Goal: Task Accomplishment & Management: Manage account settings

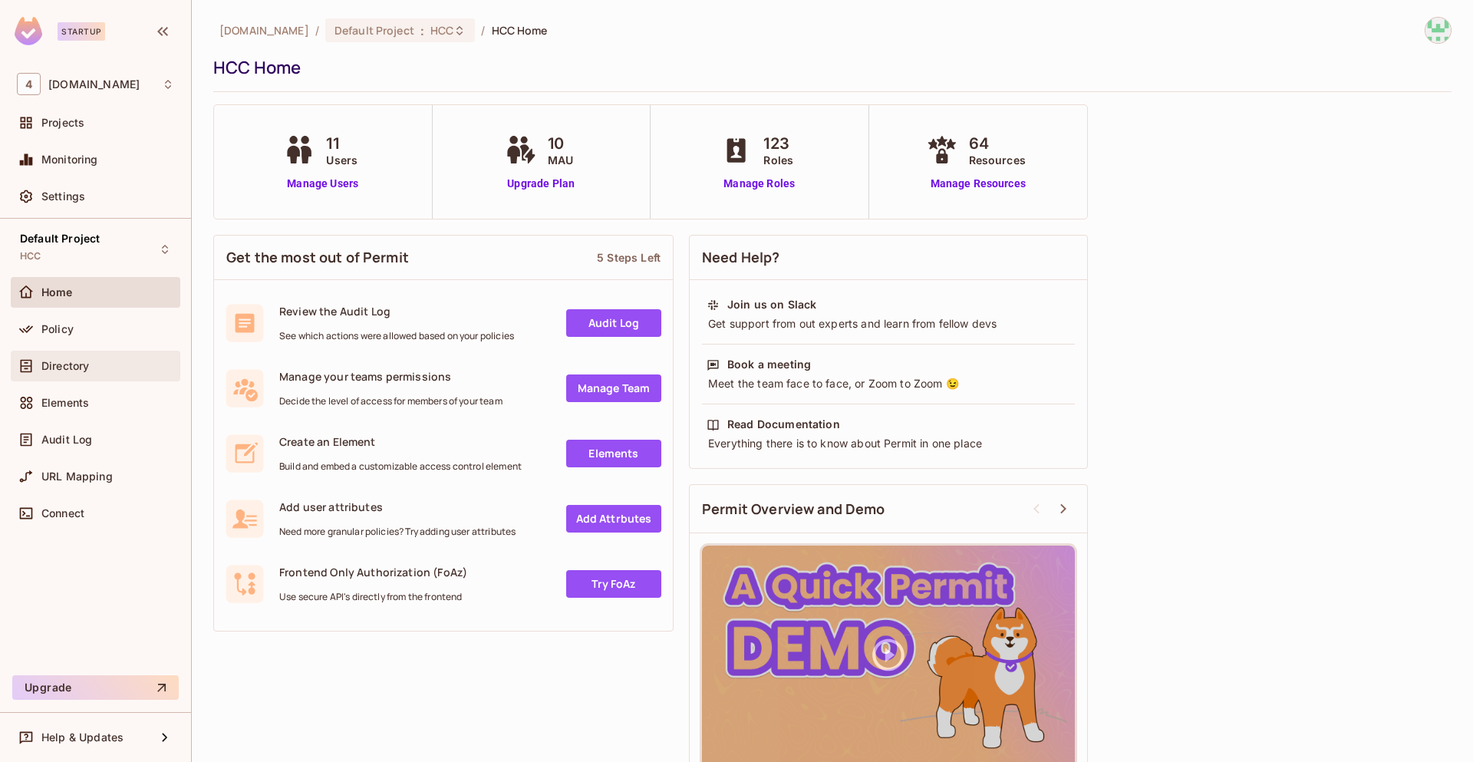
click at [86, 367] on span "Directory" at bounding box center [65, 366] width 48 height 12
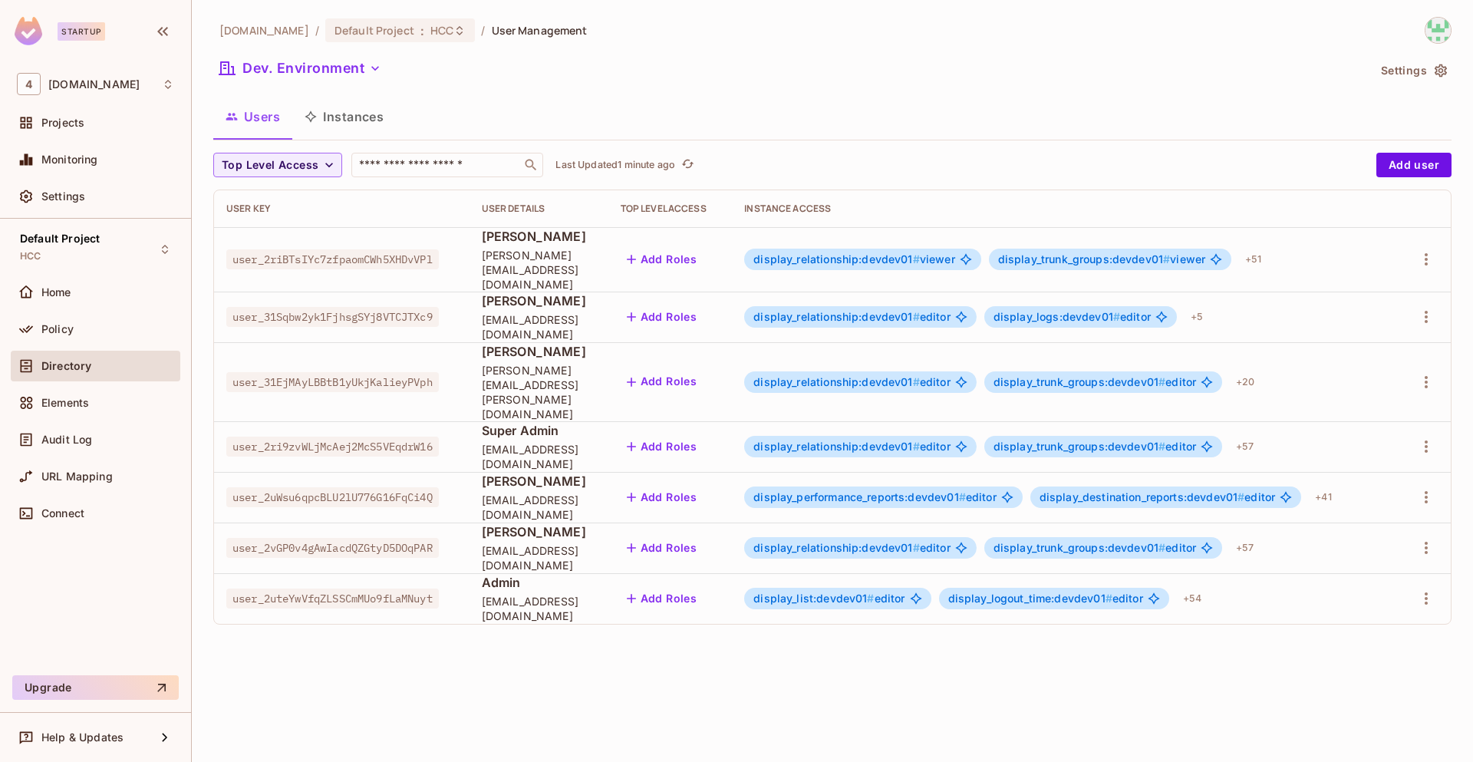
click at [520, 523] on span "usama ali" at bounding box center [539, 531] width 114 height 17
click at [555, 543] on span "usama.ali@46labs.com" at bounding box center [539, 557] width 114 height 29
click at [358, 74] on button "Dev. Environment" at bounding box center [300, 68] width 174 height 25
click at [355, 65] on button "Dev. Environment" at bounding box center [300, 68] width 174 height 25
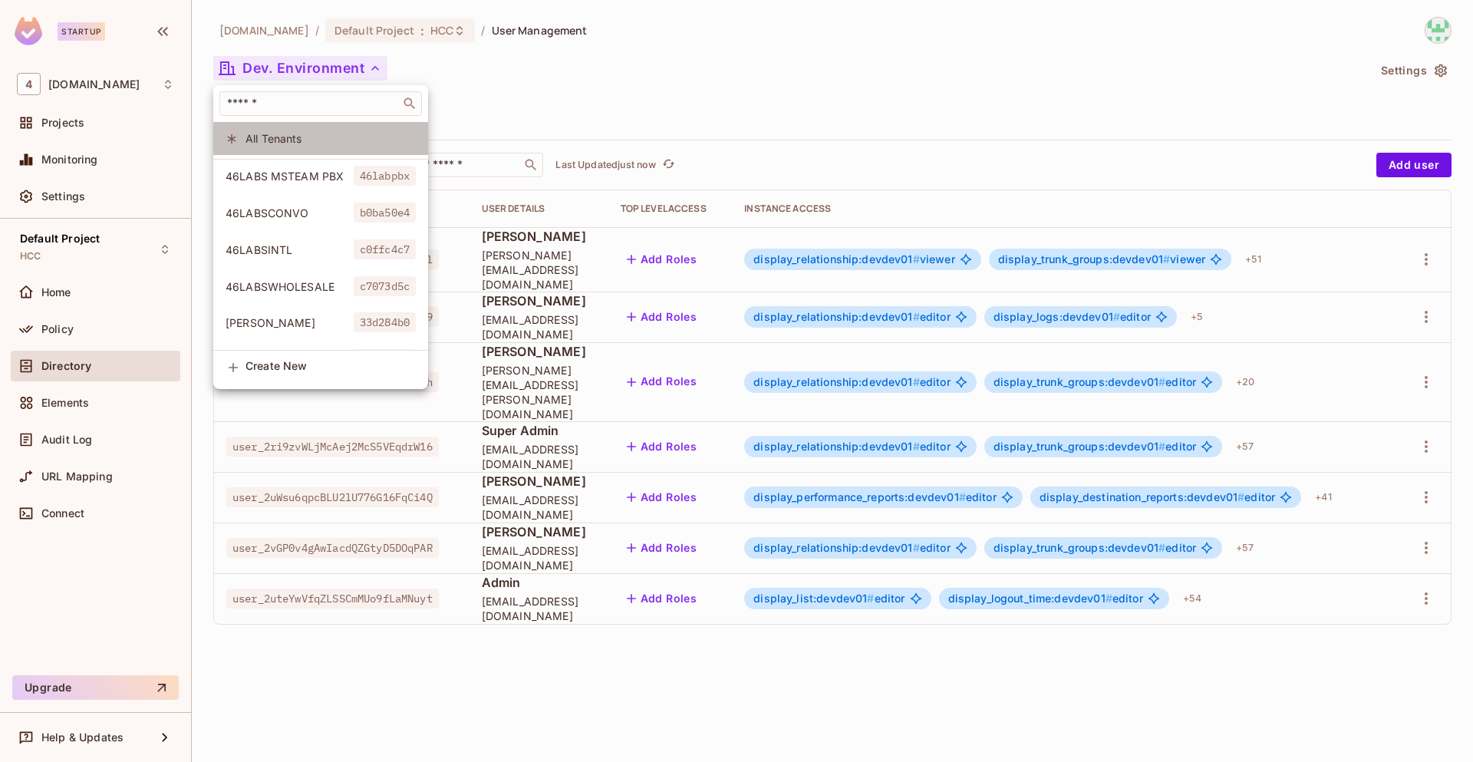
click at [321, 134] on span "All Tenants" at bounding box center [330, 138] width 170 height 15
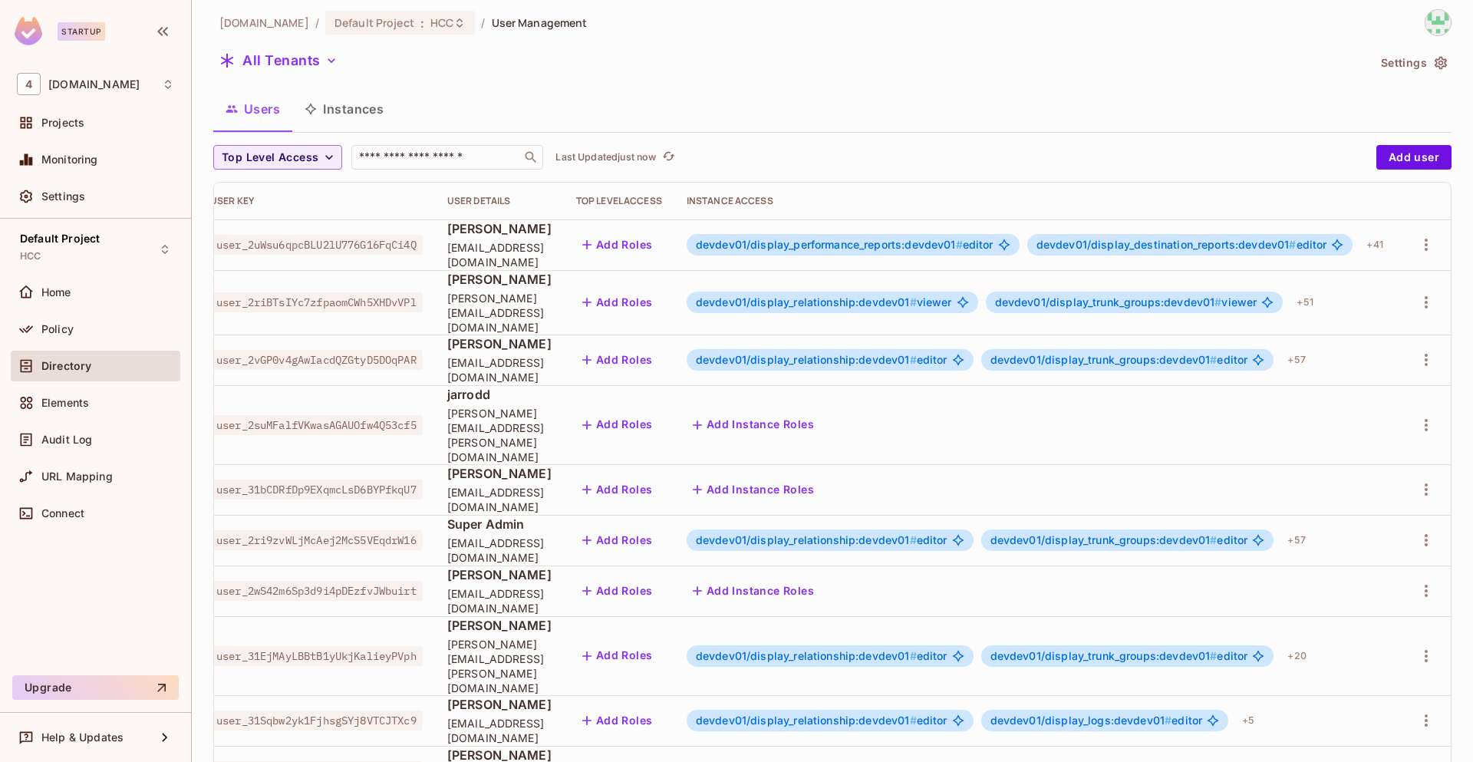
scroll to position [0, 84]
click at [1417, 416] on icon "button" at bounding box center [1426, 425] width 18 height 18
click at [1341, 439] on li "Edit" at bounding box center [1343, 432] width 143 height 34
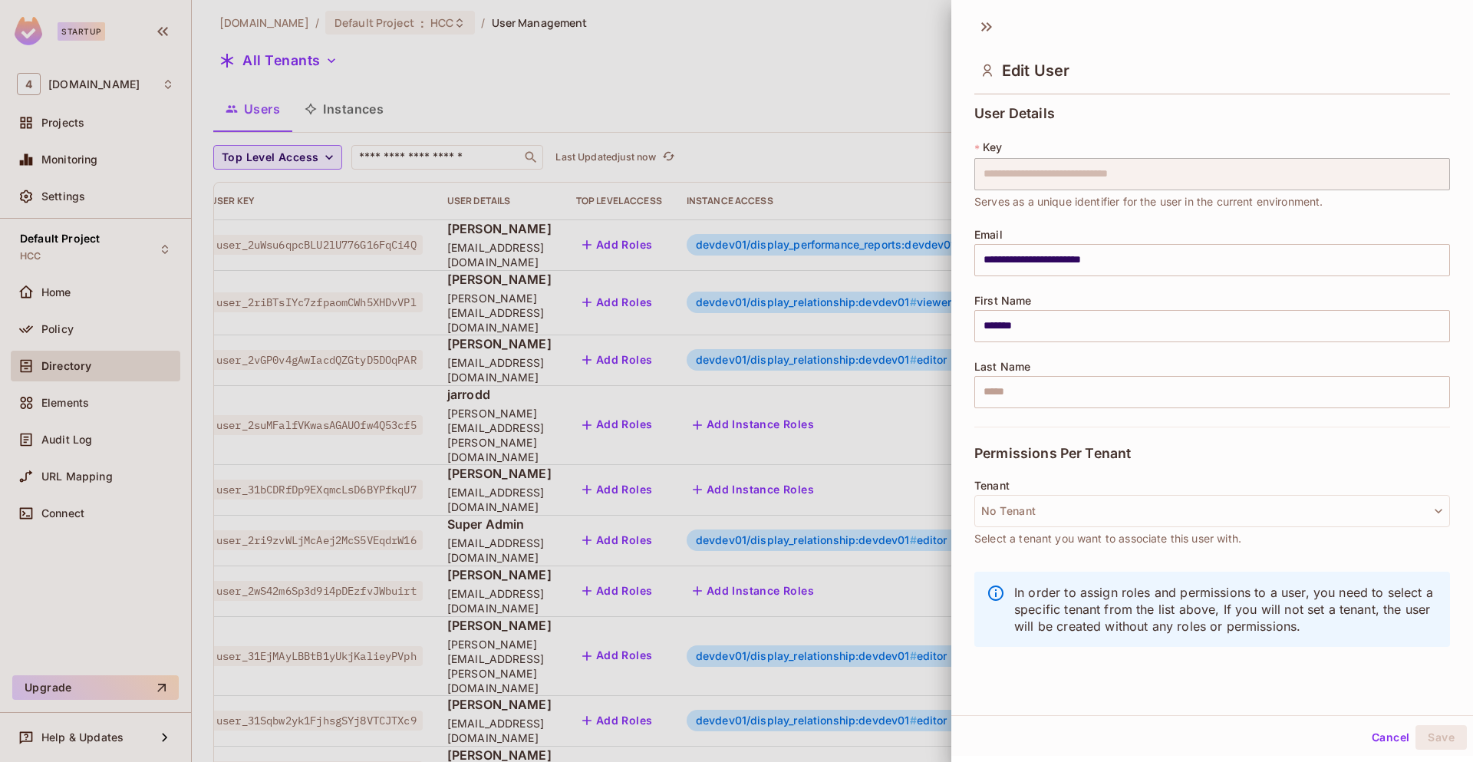
scroll to position [0, 0]
click at [1378, 739] on button "Cancel" at bounding box center [1390, 739] width 50 height 25
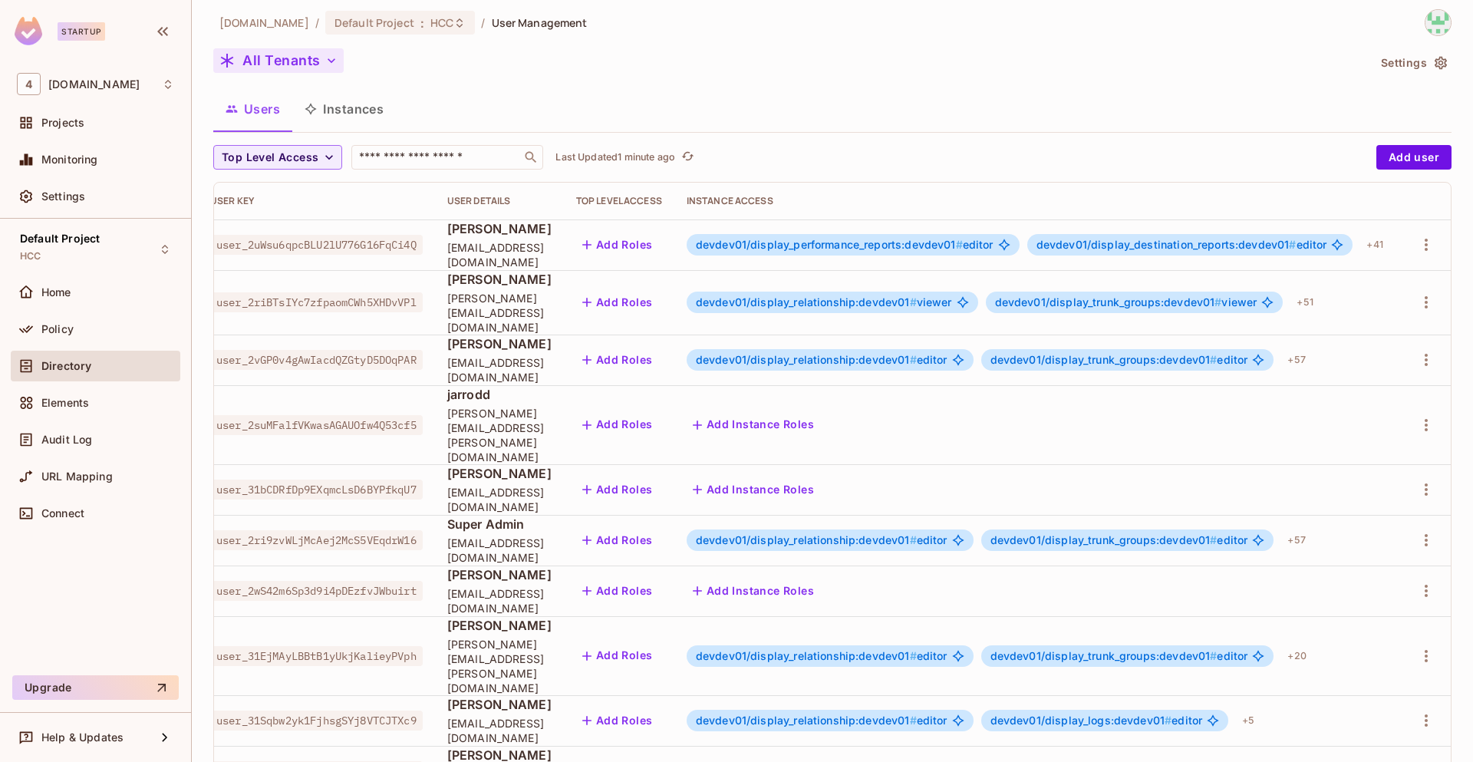
click at [325, 54] on icon "button" at bounding box center [331, 60] width 15 height 15
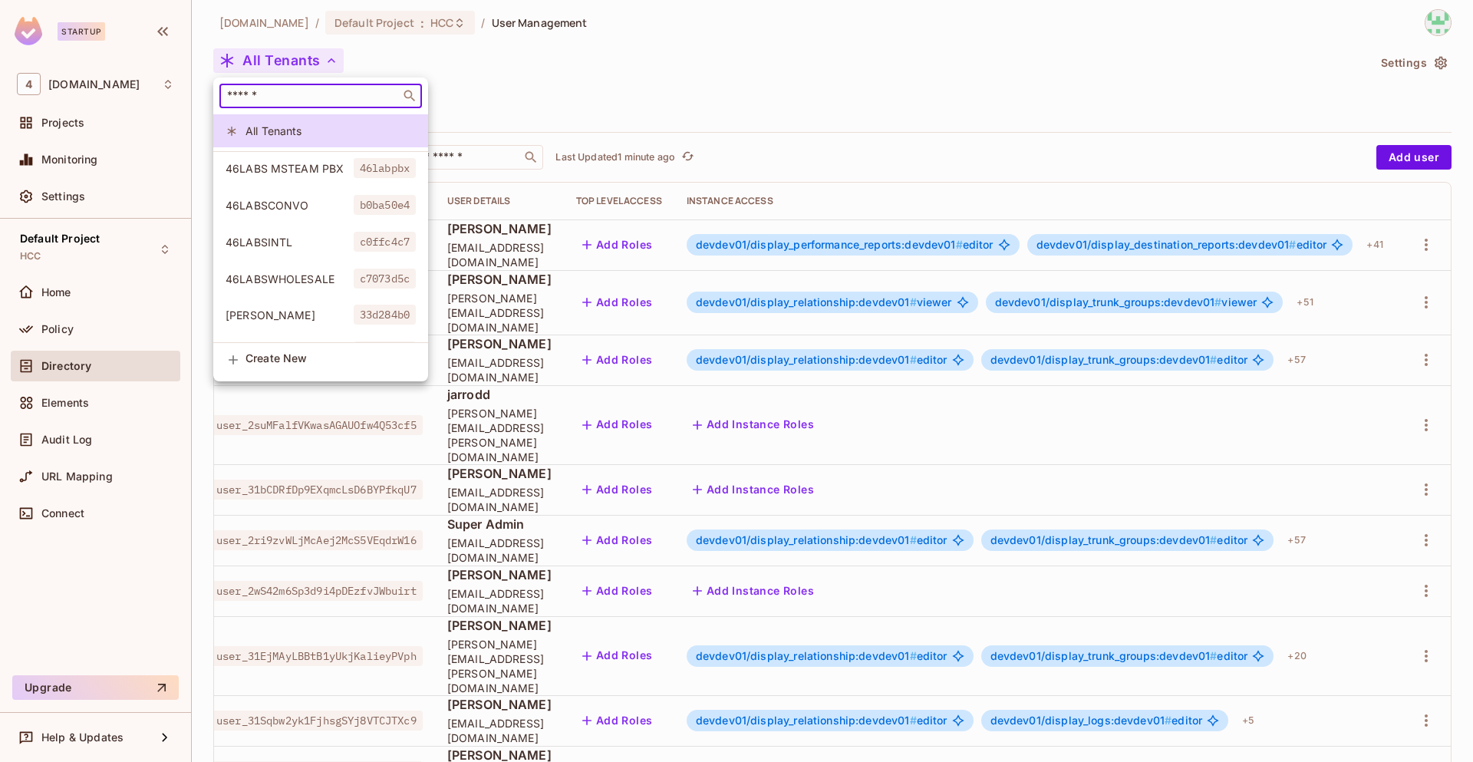
click at [291, 99] on input "text" at bounding box center [310, 95] width 172 height 15
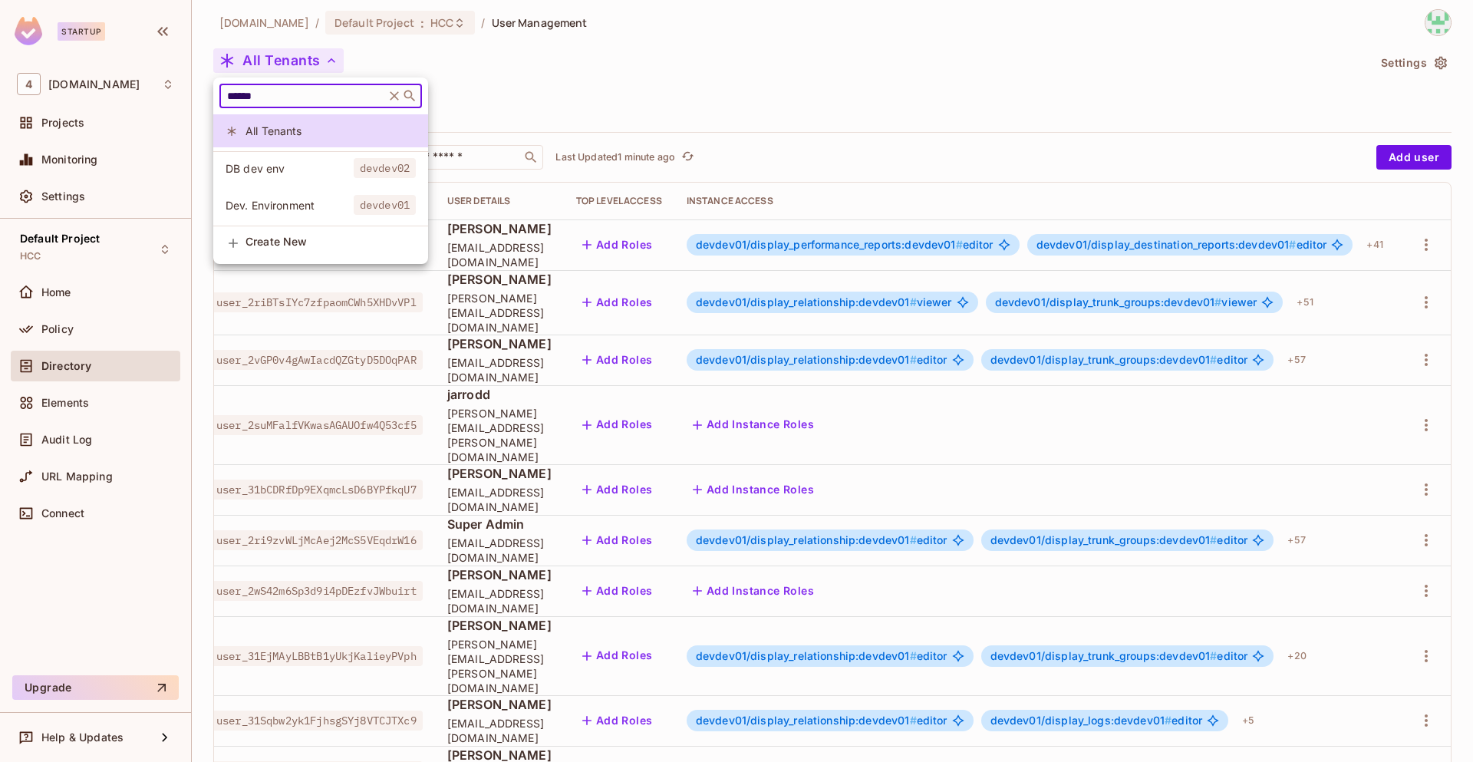
type input "******"
click at [317, 202] on span "Dev. Environment" at bounding box center [290, 205] width 128 height 15
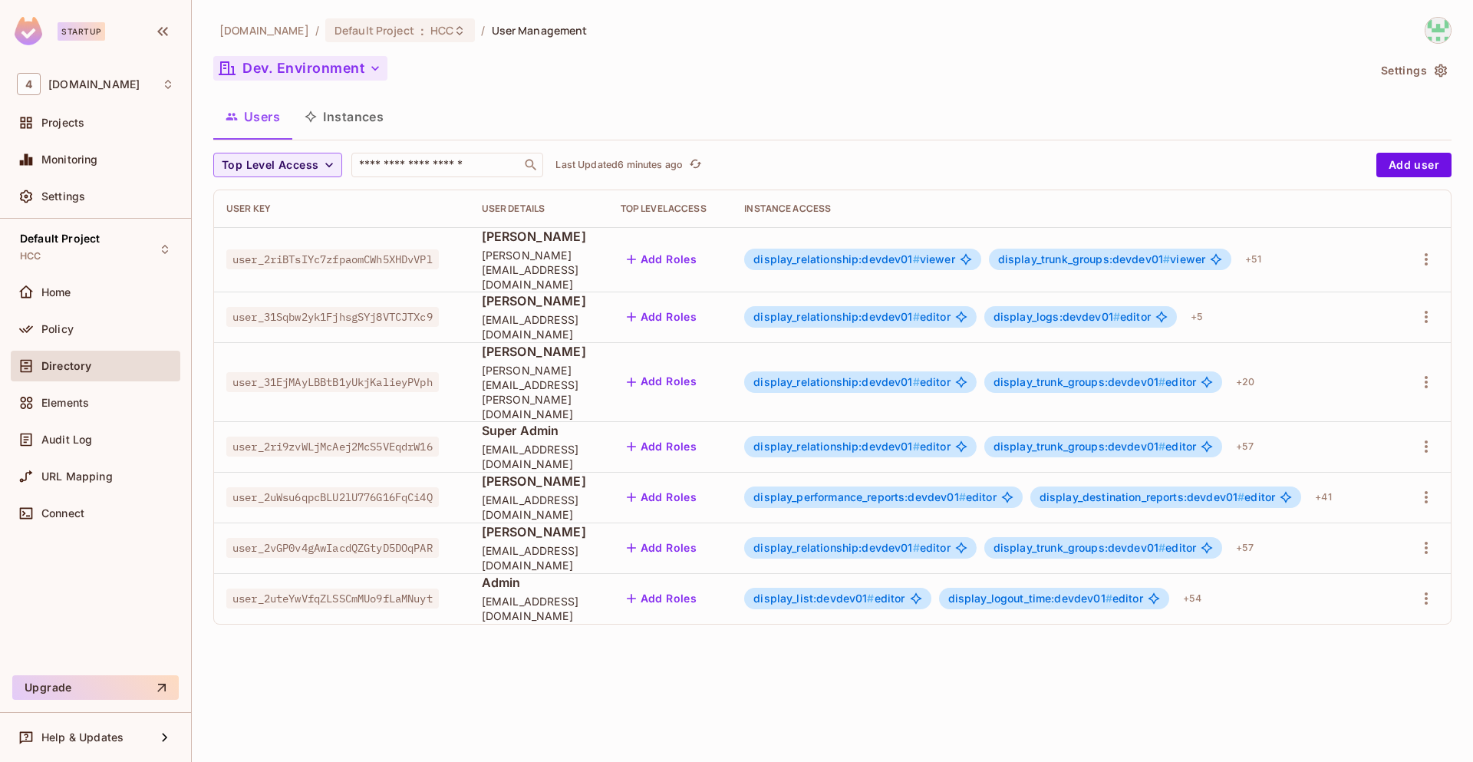
click at [345, 61] on button "Dev. Environment" at bounding box center [300, 68] width 174 height 25
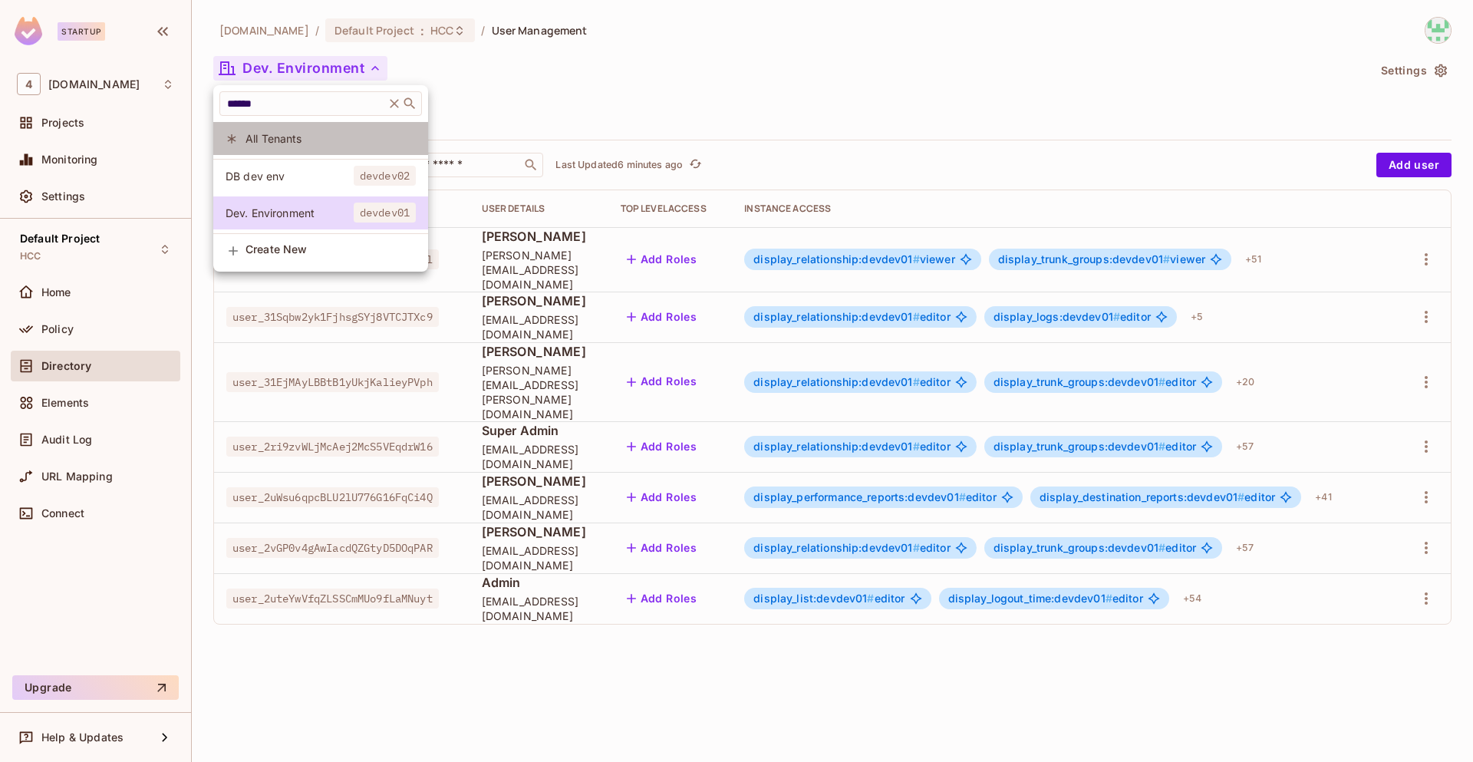
click at [298, 143] on span "All Tenants" at bounding box center [330, 138] width 170 height 15
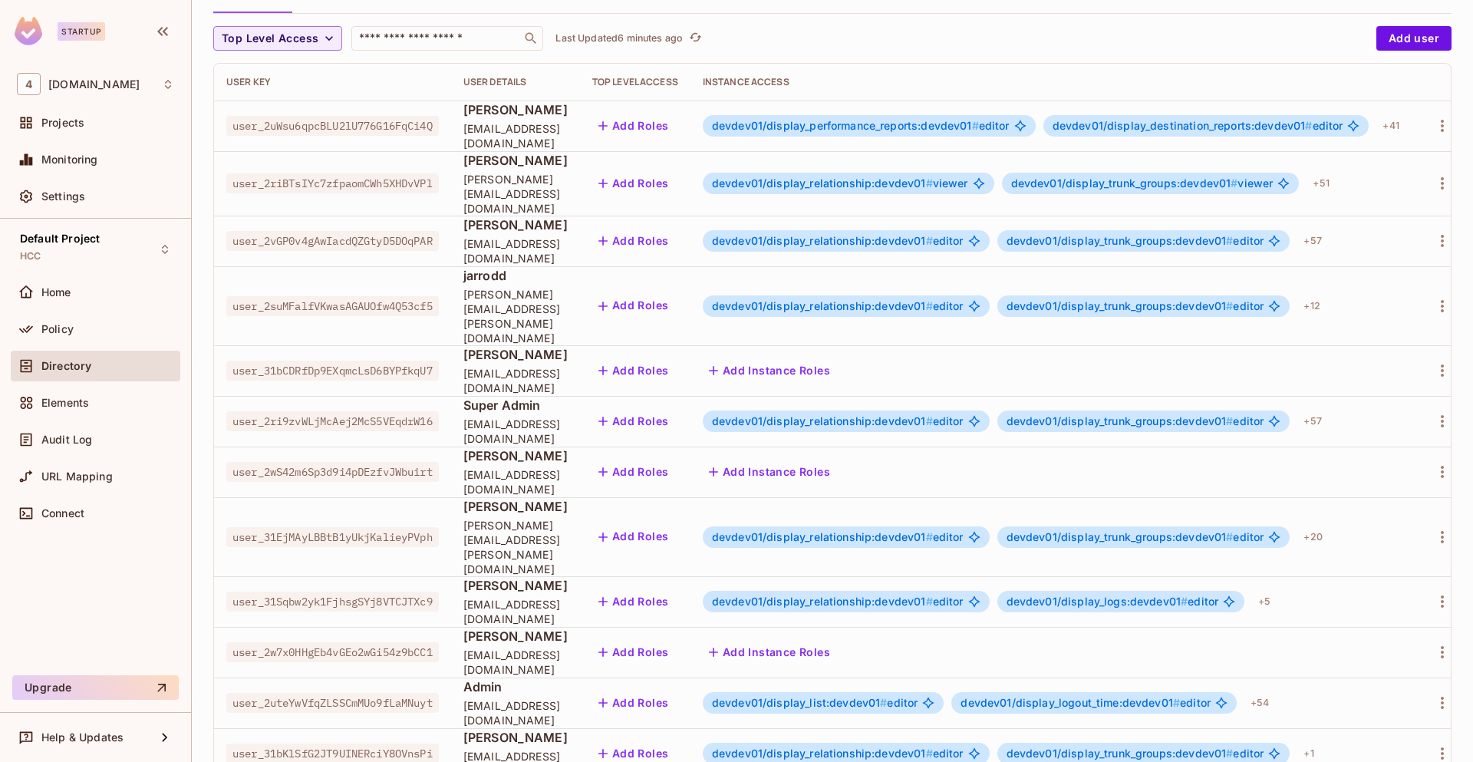
click at [395, 642] on span "user_2w7x0HHgEb4vGEo2wGi54z9bCC1" at bounding box center [332, 652] width 212 height 20
copy span "user_2w7x0HHgEb4vGEo2wGi54z9bCC1"
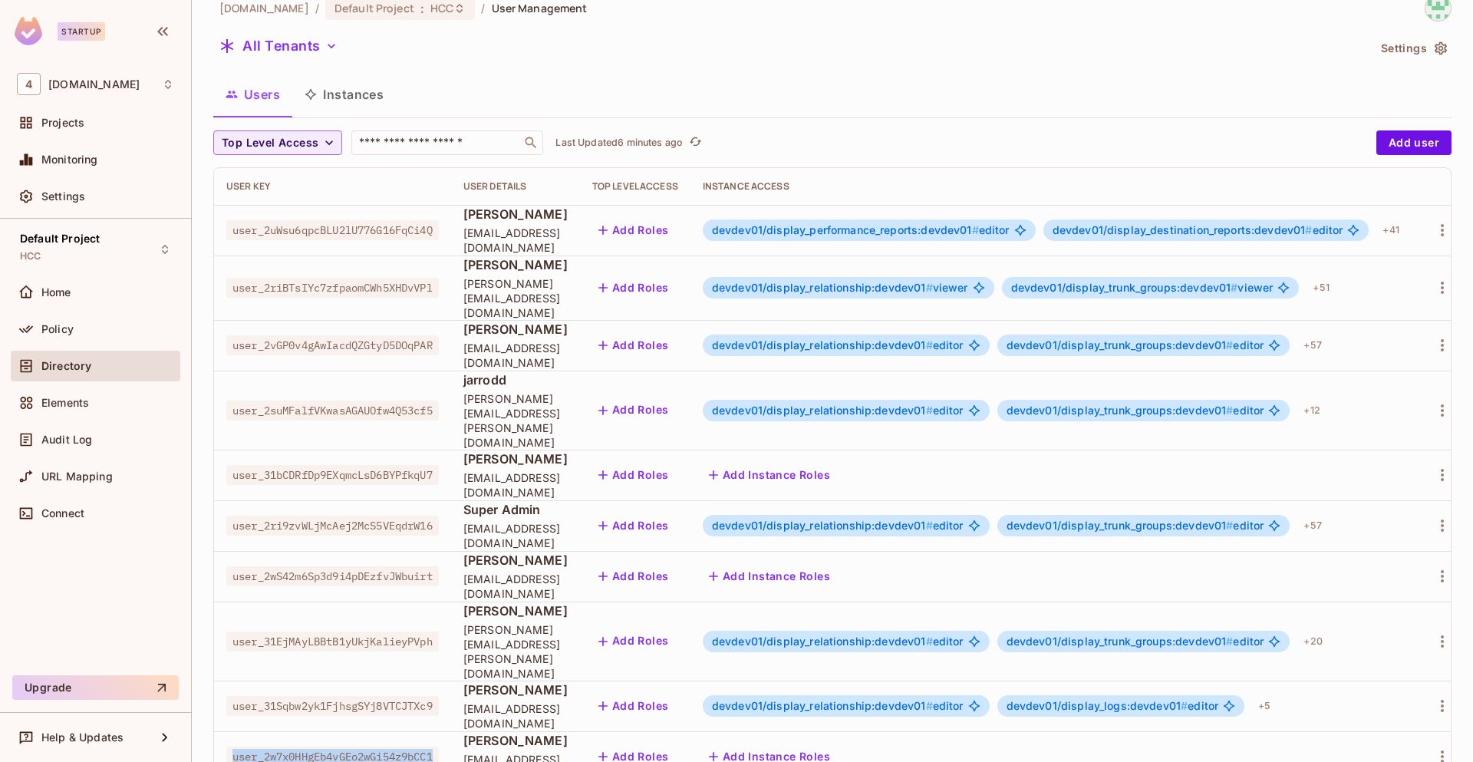
click at [326, 39] on icon "button" at bounding box center [331, 45] width 15 height 15
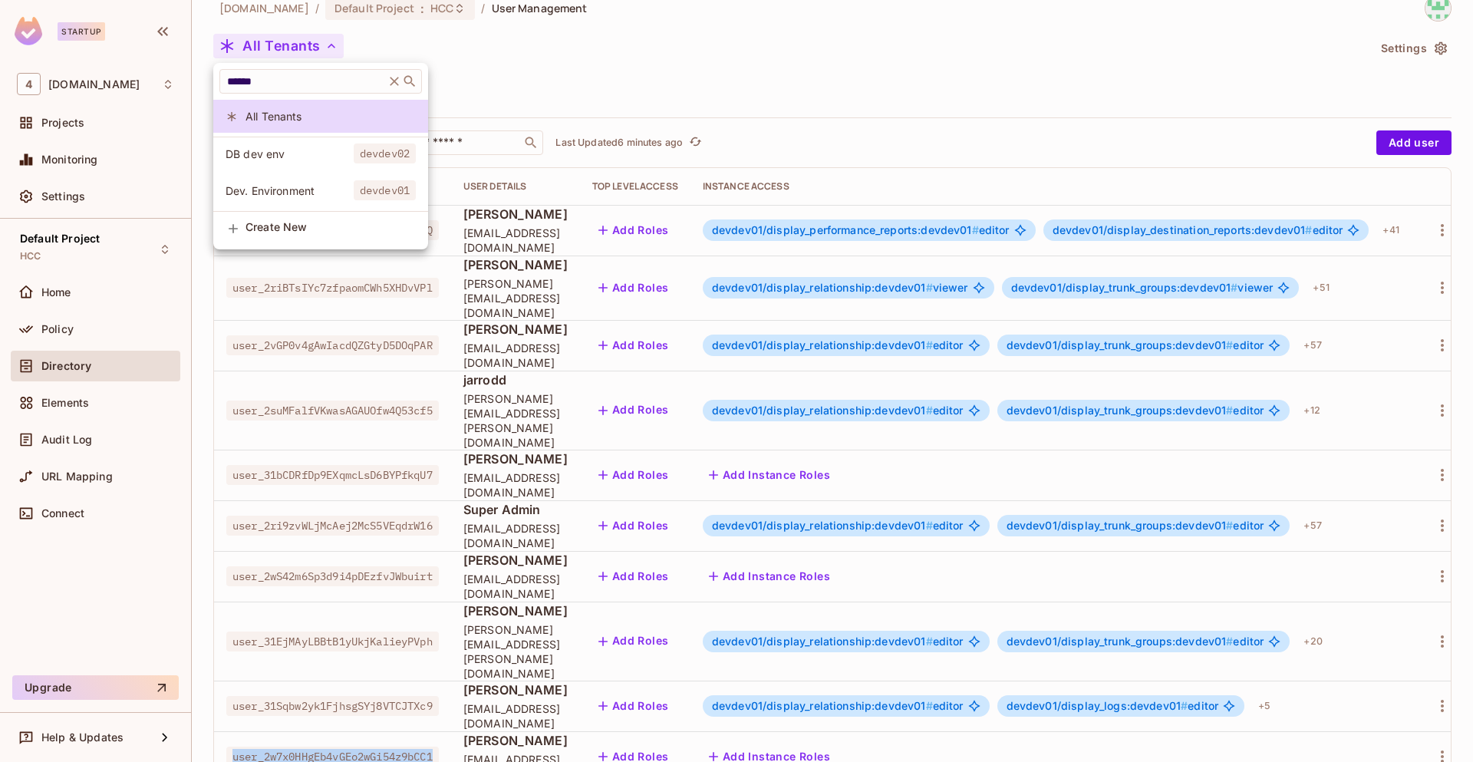
click at [289, 156] on span "DB dev env" at bounding box center [290, 153] width 128 height 15
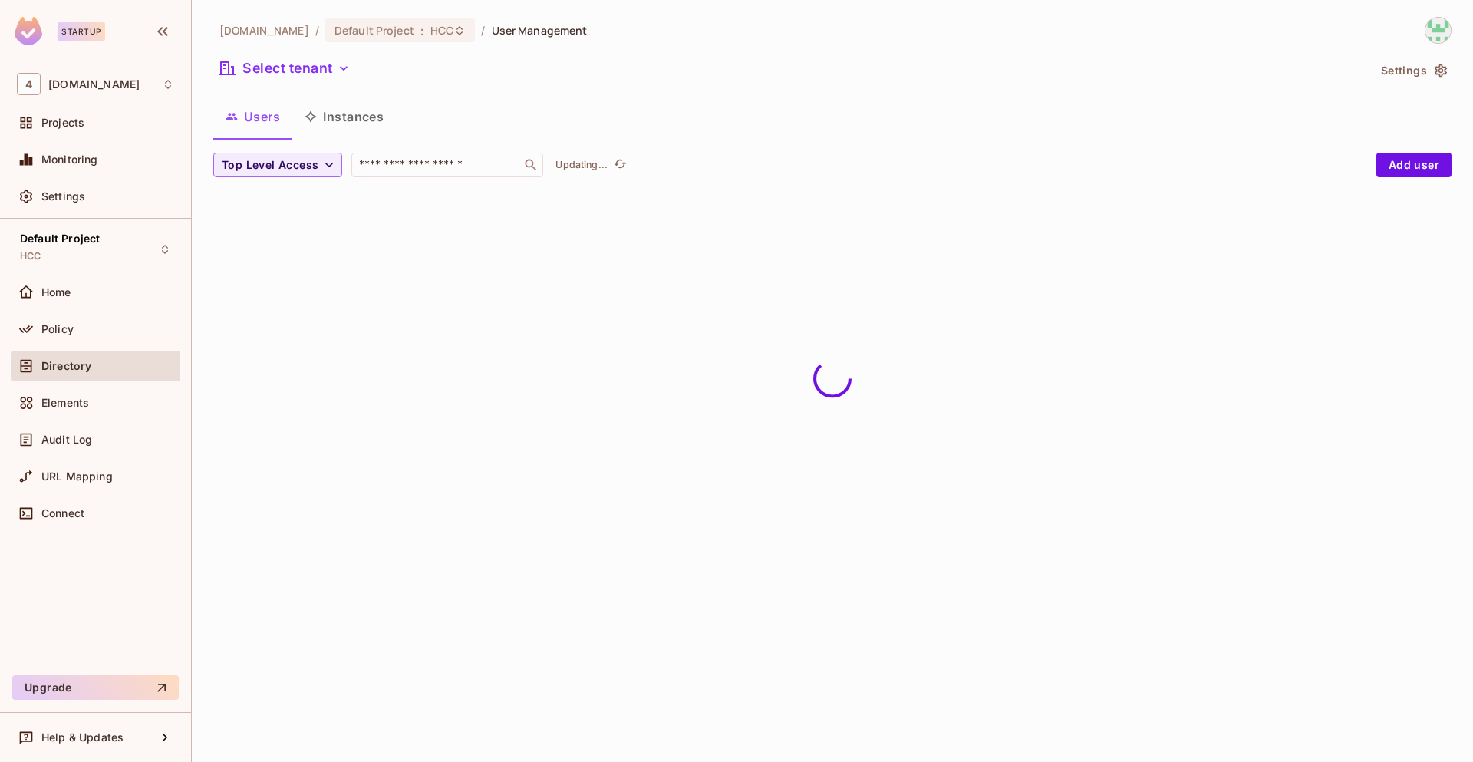
scroll to position [0, 0]
click at [318, 59] on button "Select tenant" at bounding box center [284, 68] width 143 height 25
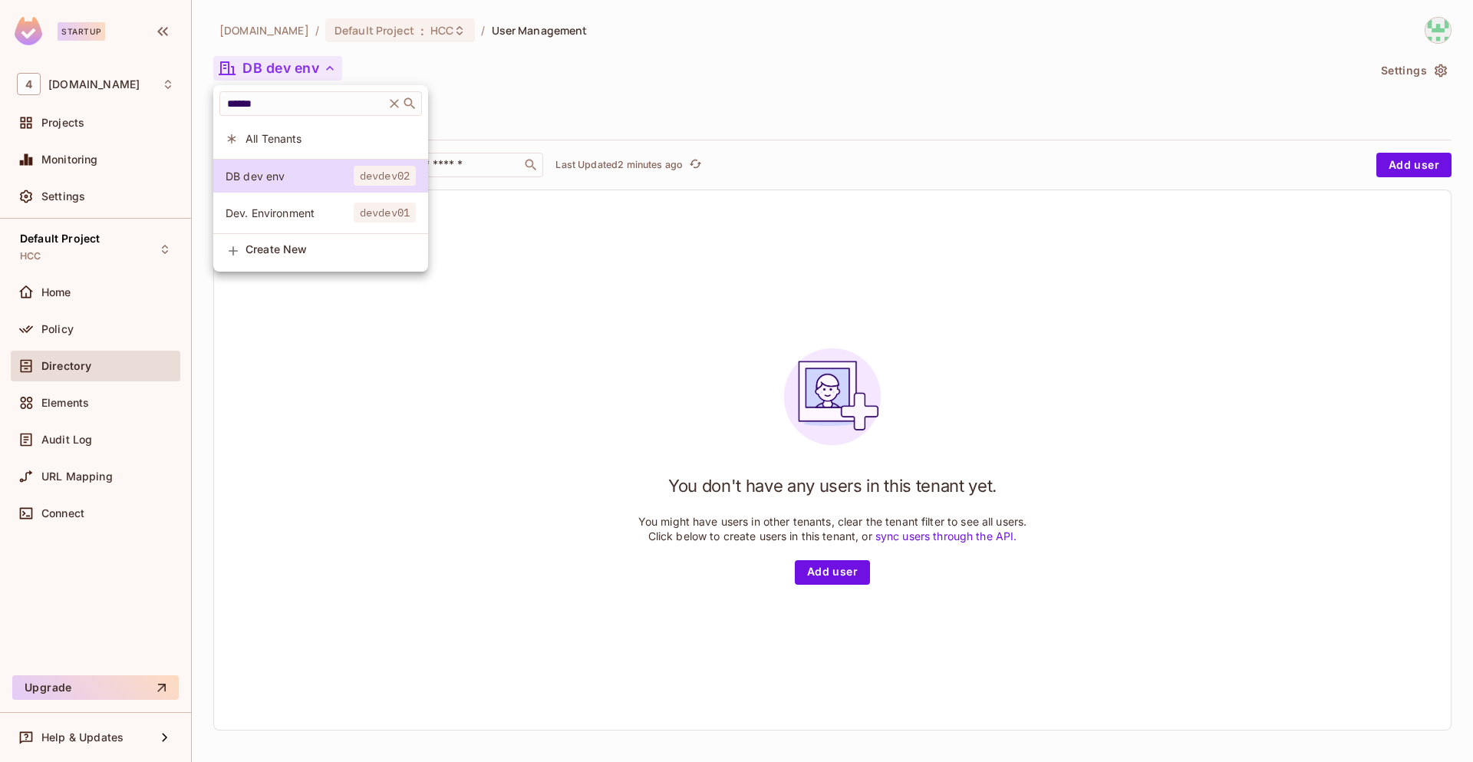
click at [297, 210] on span "Dev. Environment" at bounding box center [290, 213] width 128 height 15
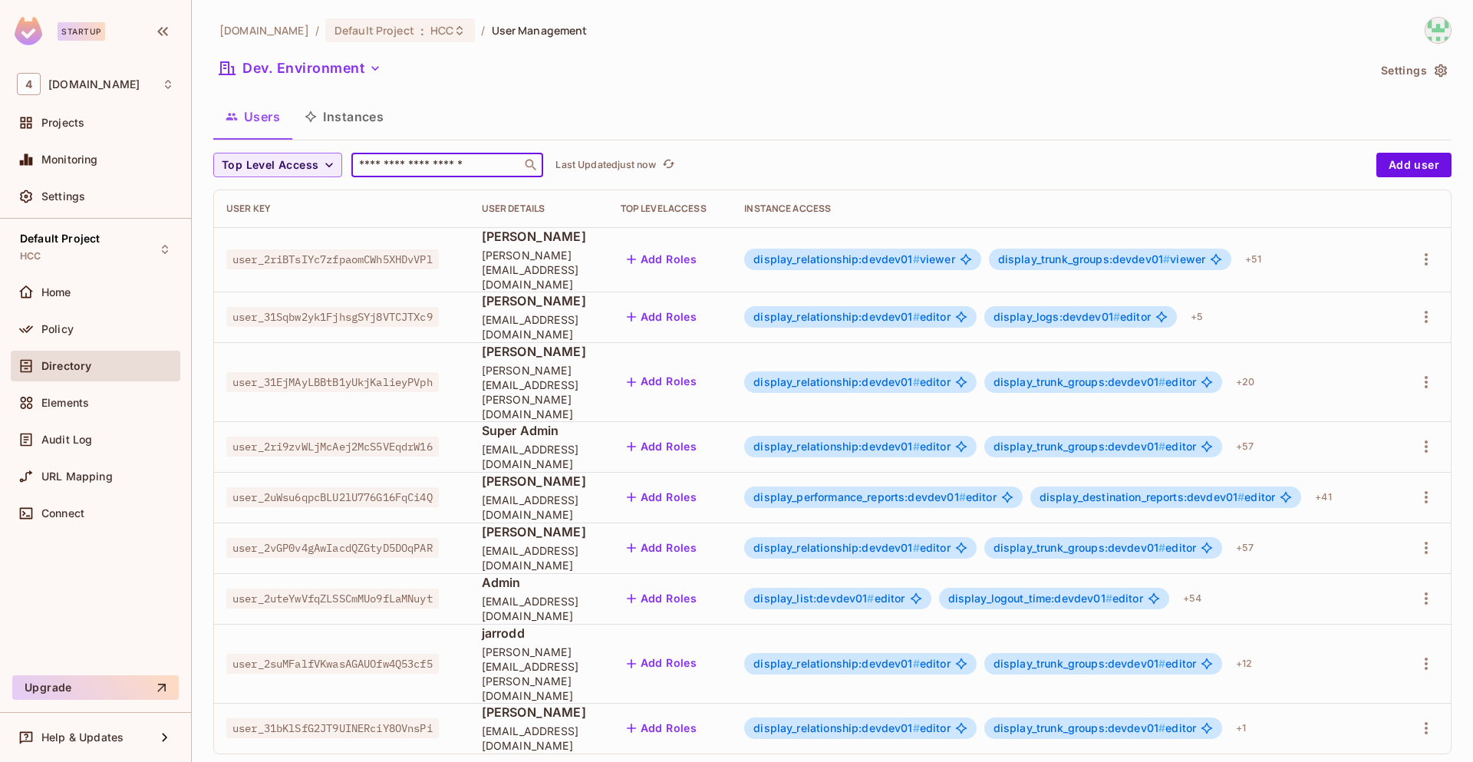
click at [423, 166] on input "text" at bounding box center [436, 164] width 161 height 15
paste input "**********"
type input "**********"
click at [345, 538] on span "user_2vGP0v4gAwIacdQZGtyD5DOqPAR" at bounding box center [332, 548] width 212 height 20
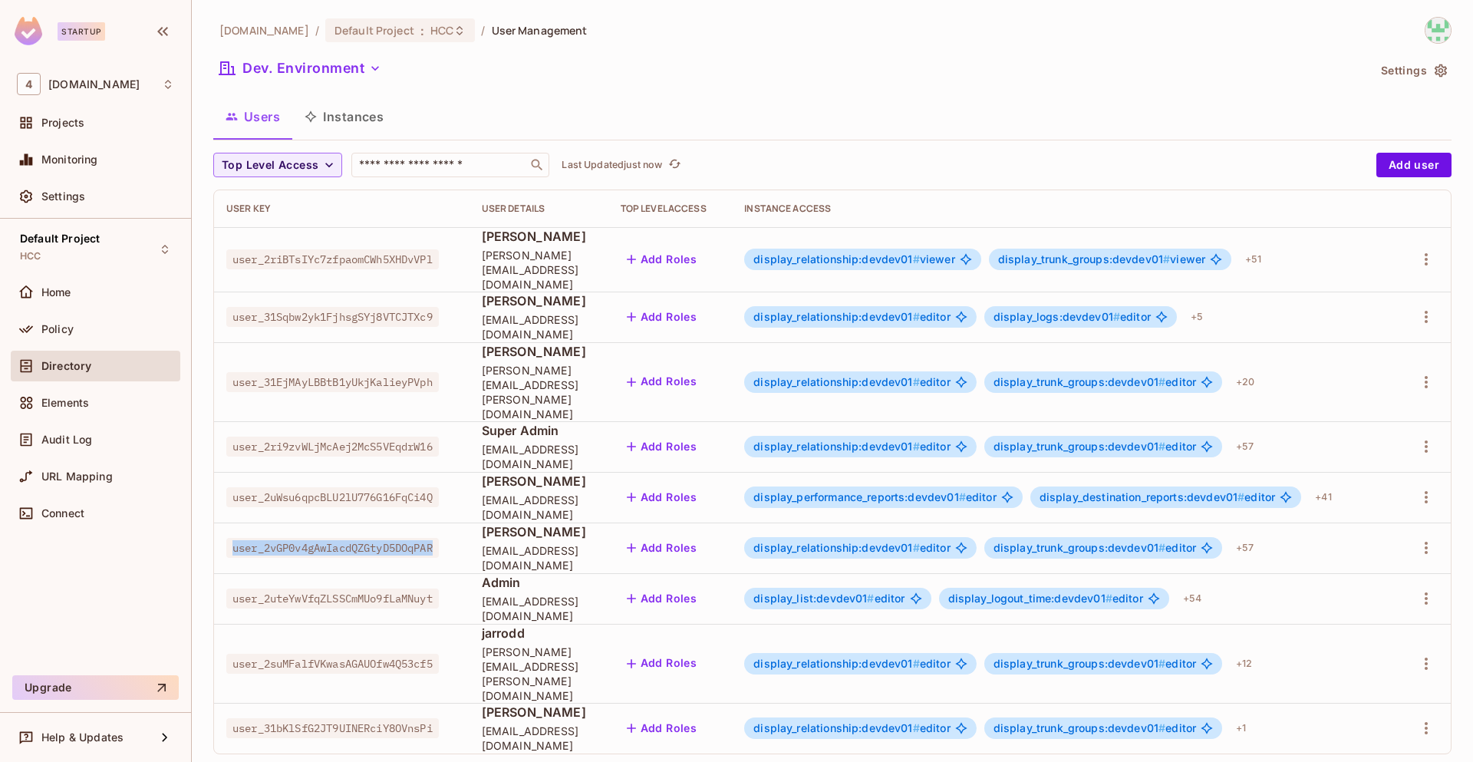
copy span "user_2vGP0v4gAwIacdQZGtyD5DOqPAR"
click at [329, 57] on button "Dev. Environment" at bounding box center [300, 68] width 174 height 25
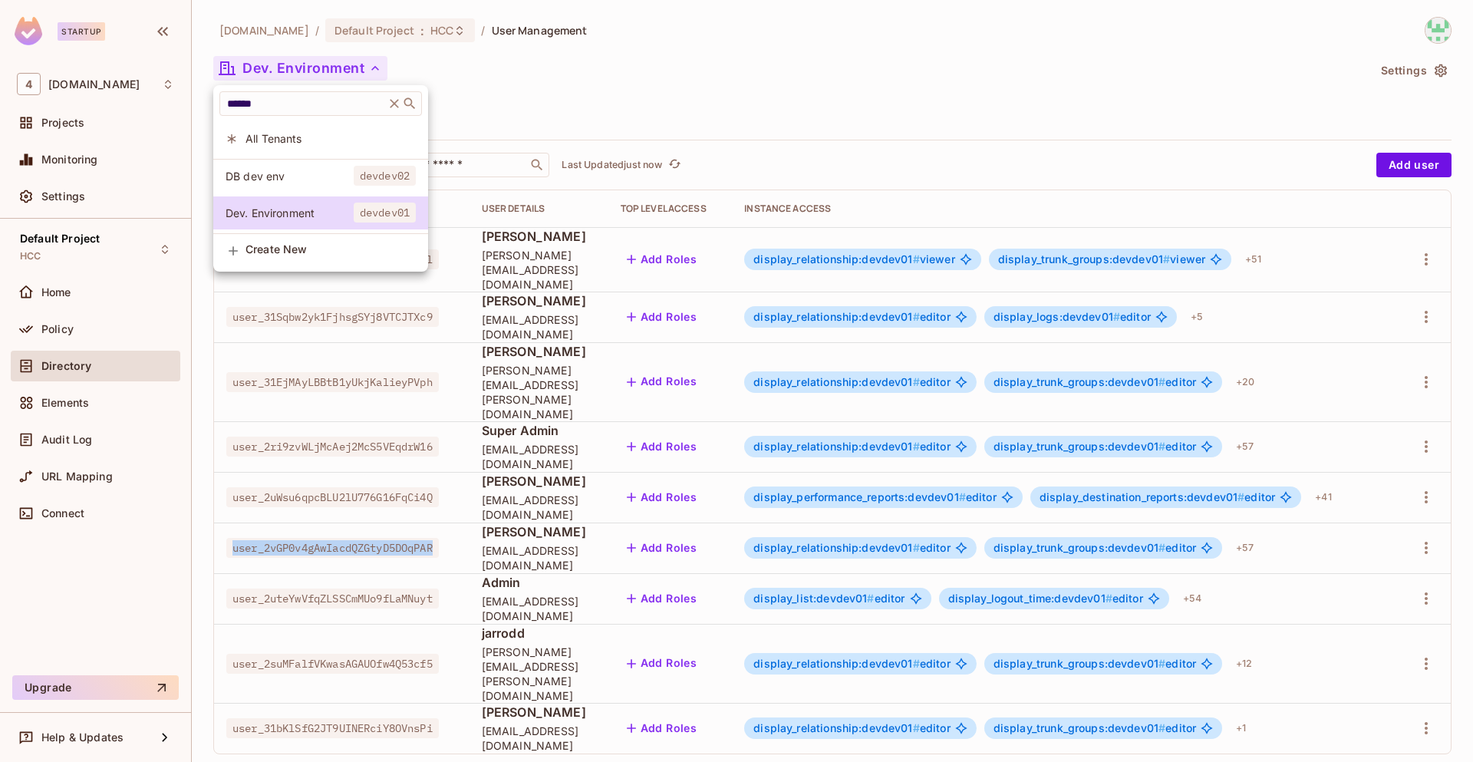
click at [294, 140] on span "All Tenants" at bounding box center [330, 138] width 170 height 15
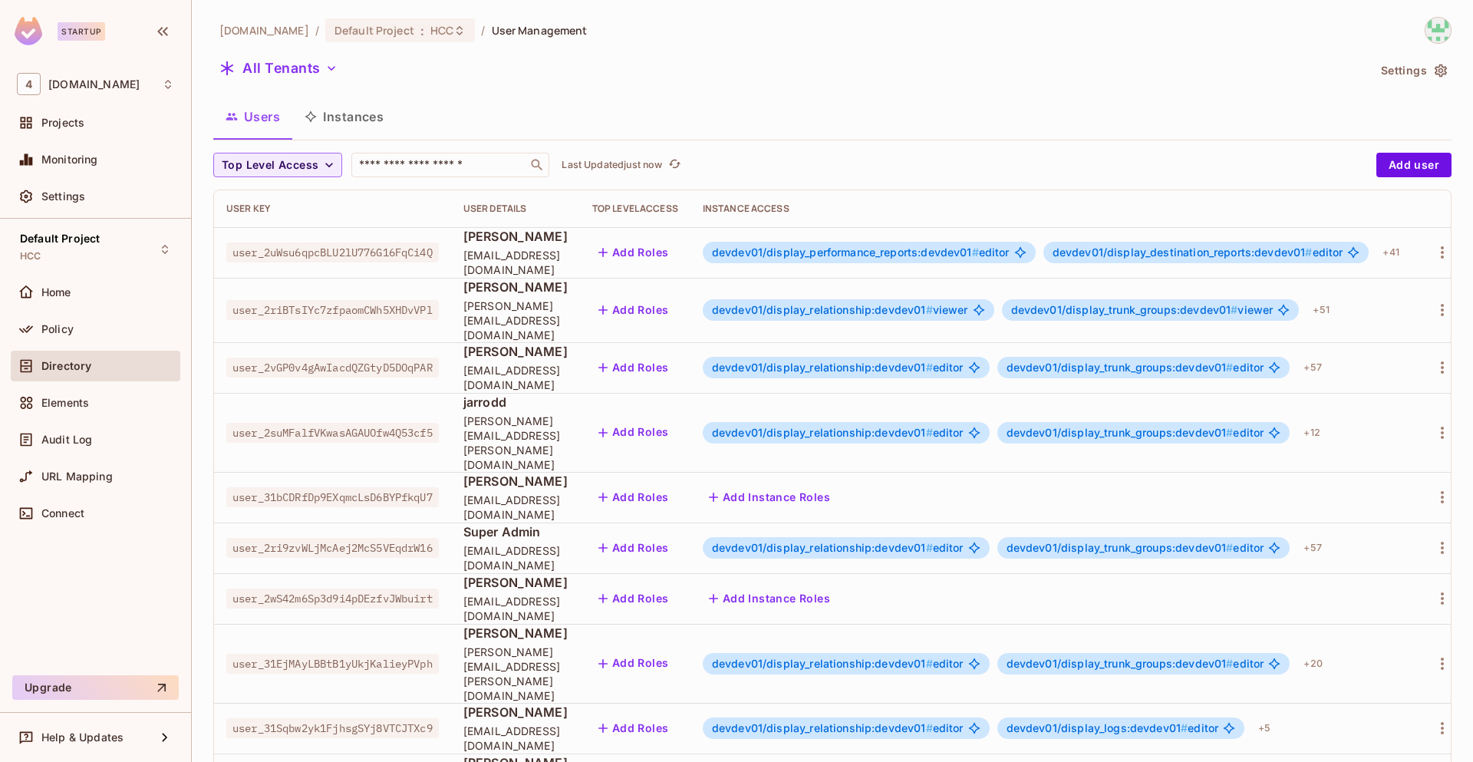
click at [391, 120] on button "Instances" at bounding box center [344, 116] width 104 height 38
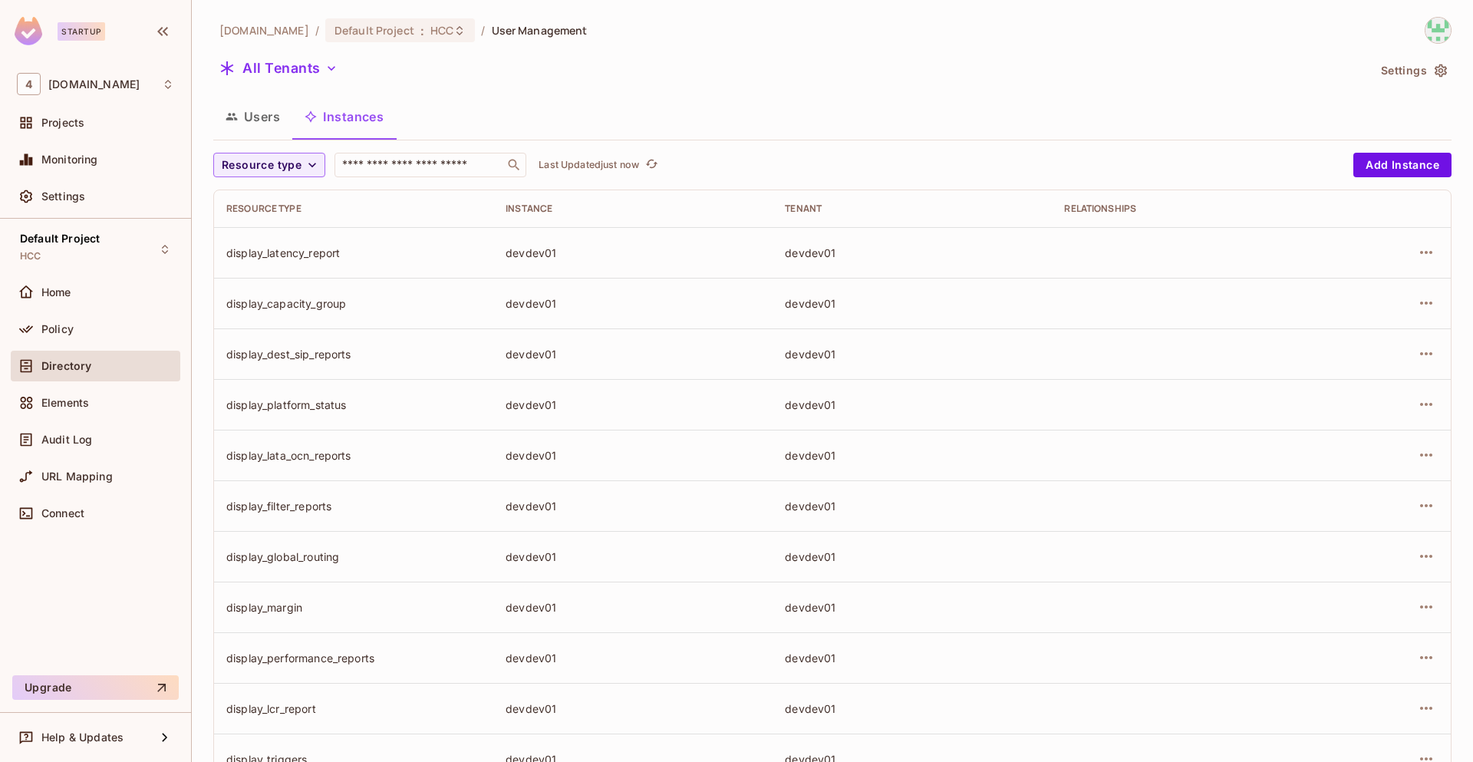
click at [253, 116] on button "Users" at bounding box center [252, 116] width 79 height 38
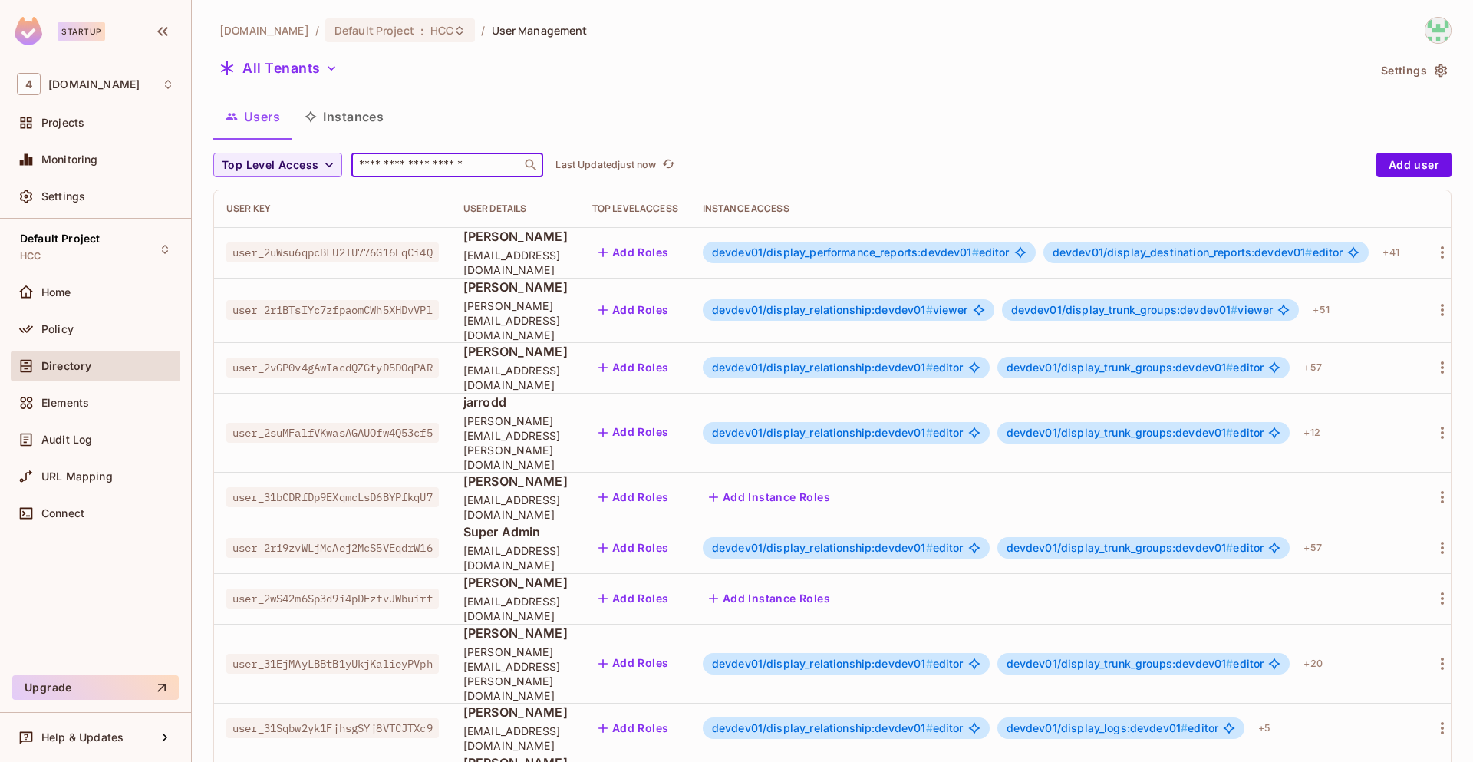
click at [445, 171] on input "text" at bounding box center [436, 164] width 161 height 15
paste input "**********"
type input "**********"
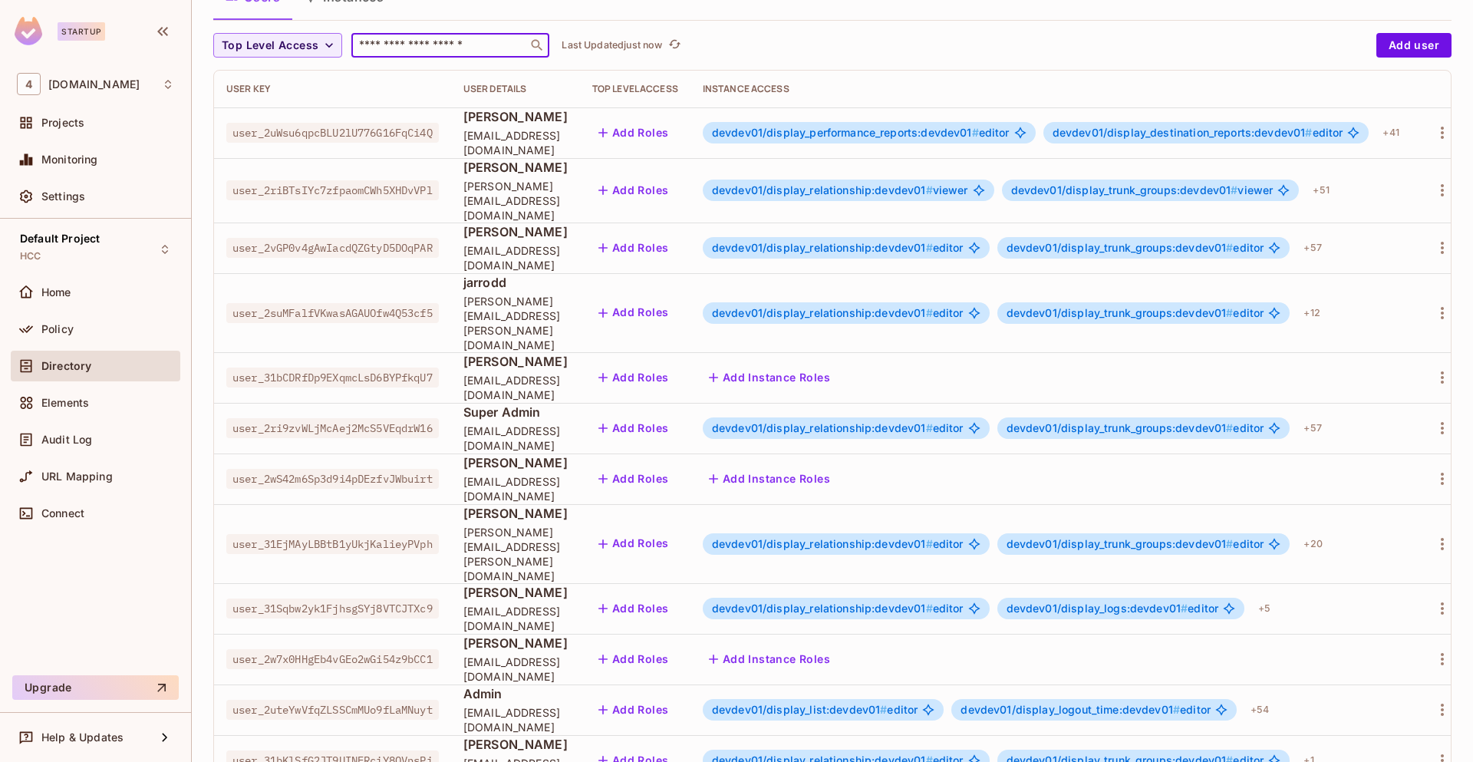
scroll to position [170, 0]
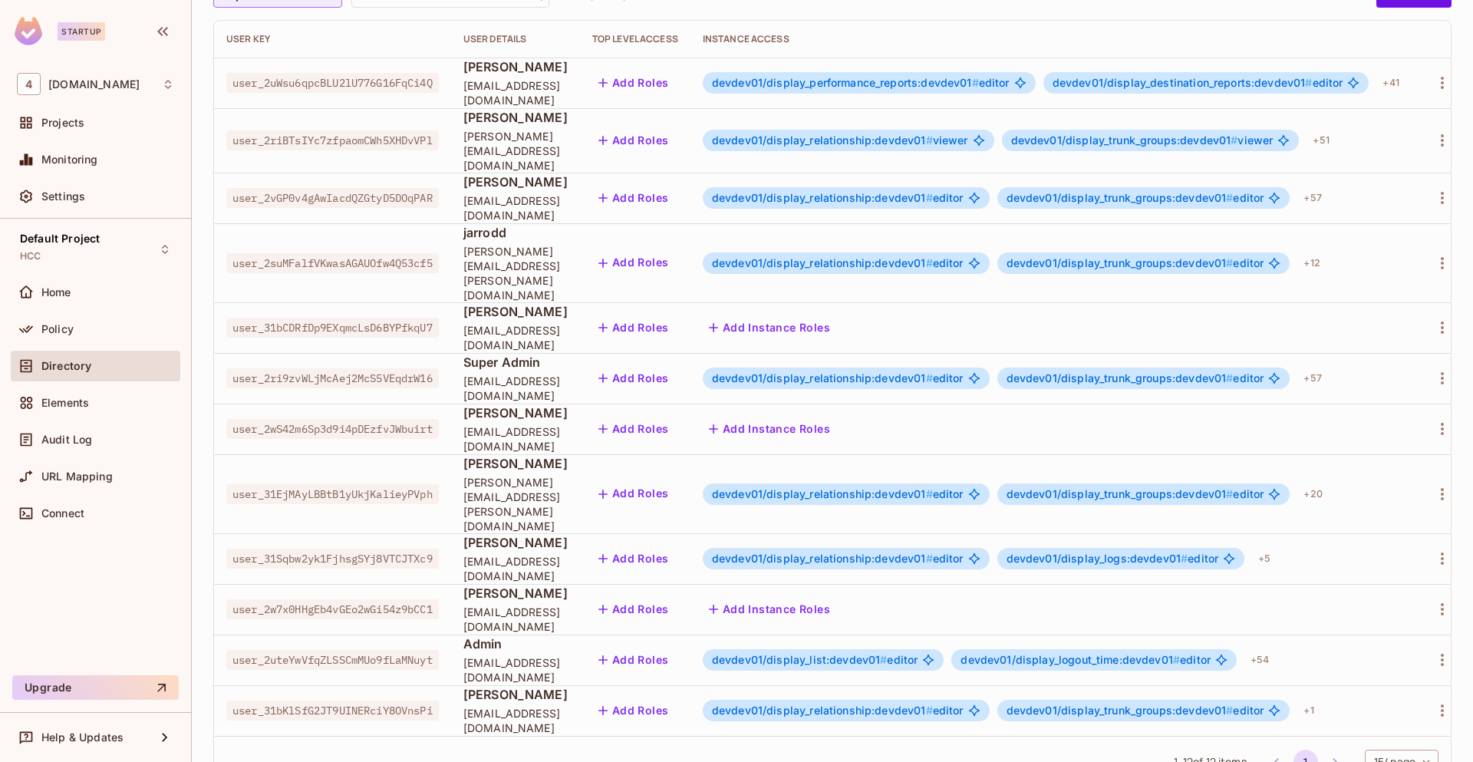
click at [337, 188] on span "user_2vGP0v4gAwIacdQZGtyD5DOqPAR" at bounding box center [332, 198] width 212 height 20
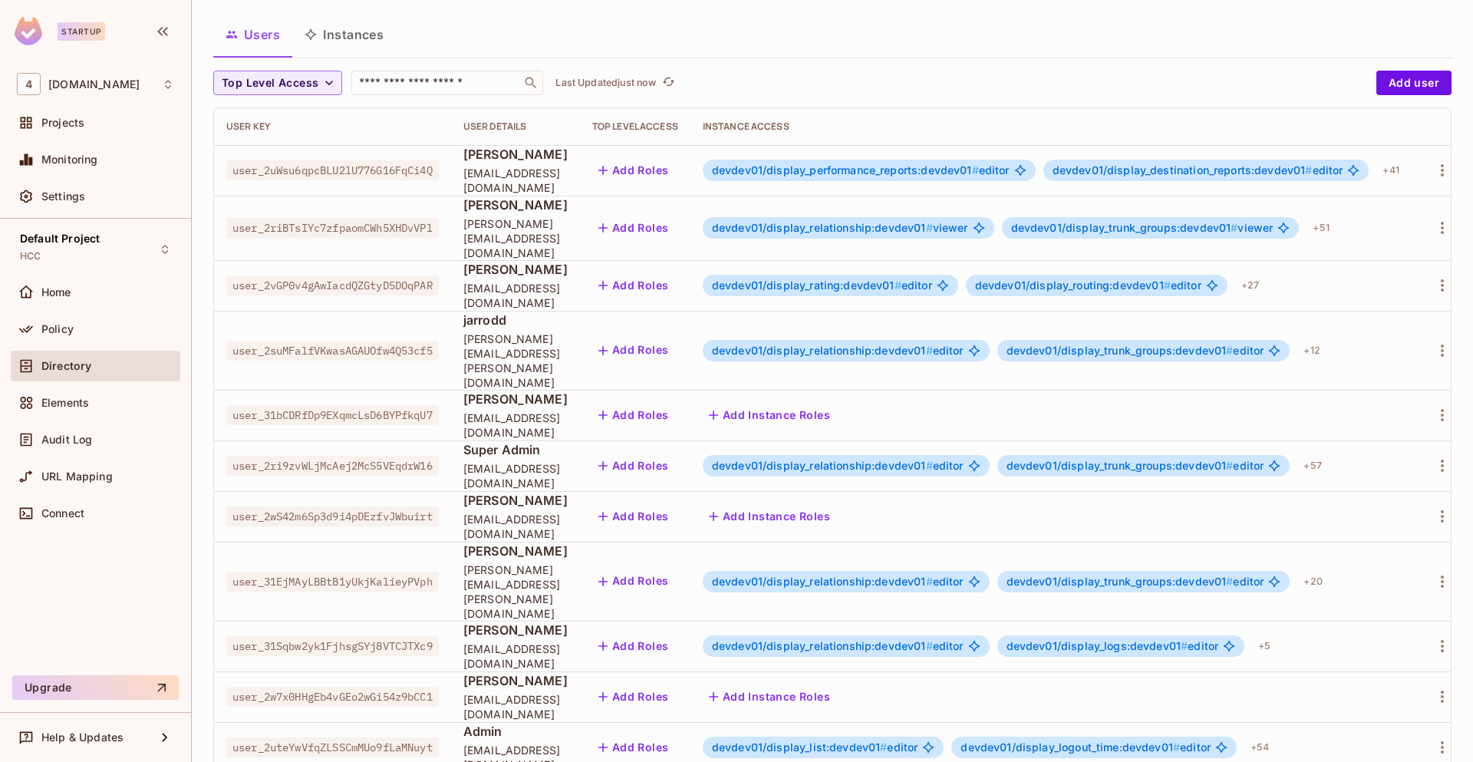
scroll to position [81, 0]
drag, startPoint x: 601, startPoint y: 281, endPoint x: 471, endPoint y: 285, distance: 129.7
click at [471, 285] on td "usama ali usama.ali@46labs.com" at bounding box center [515, 287] width 129 height 51
copy span "usama.ali@46labs.com"
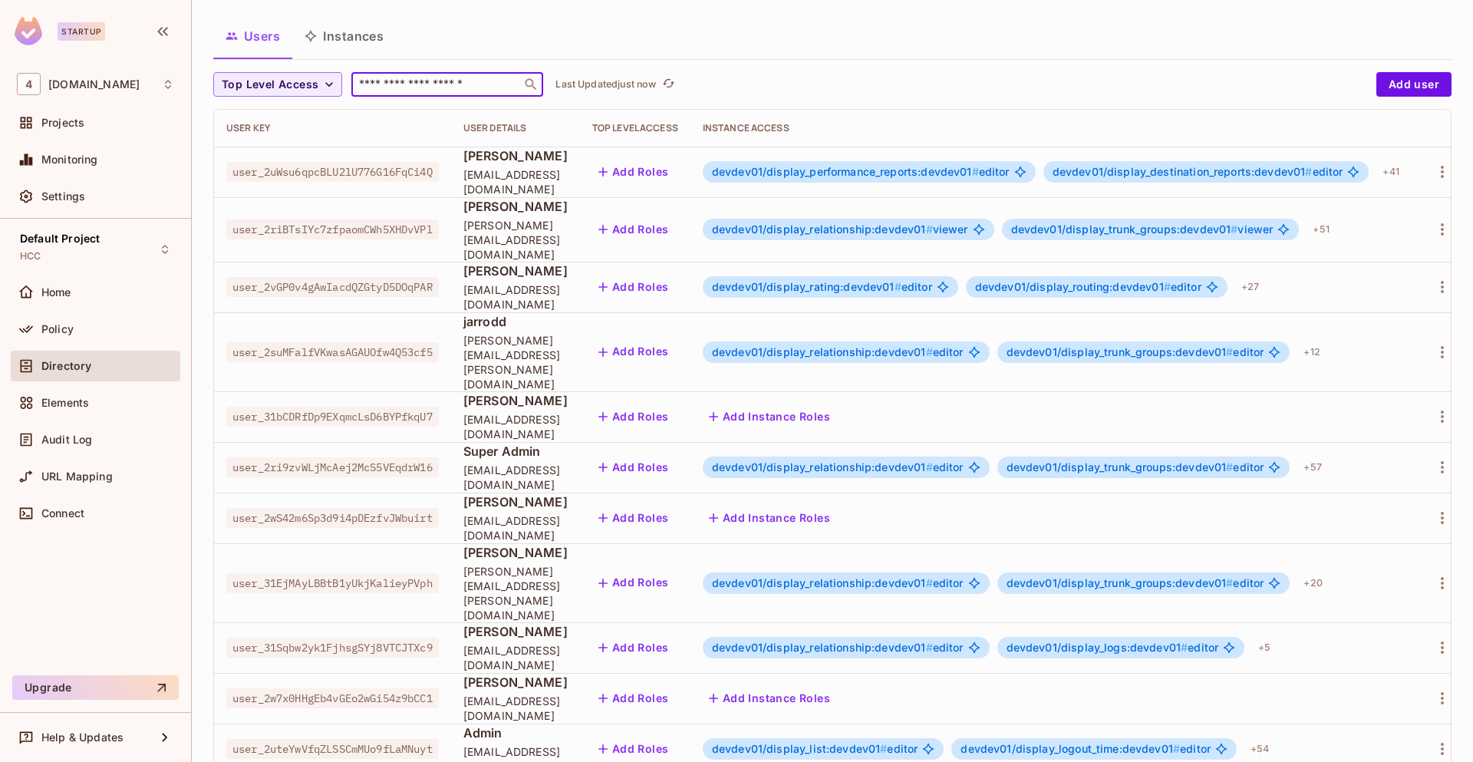
click at [422, 90] on input "text" at bounding box center [436, 84] width 161 height 15
paste input "**********"
type input "**********"
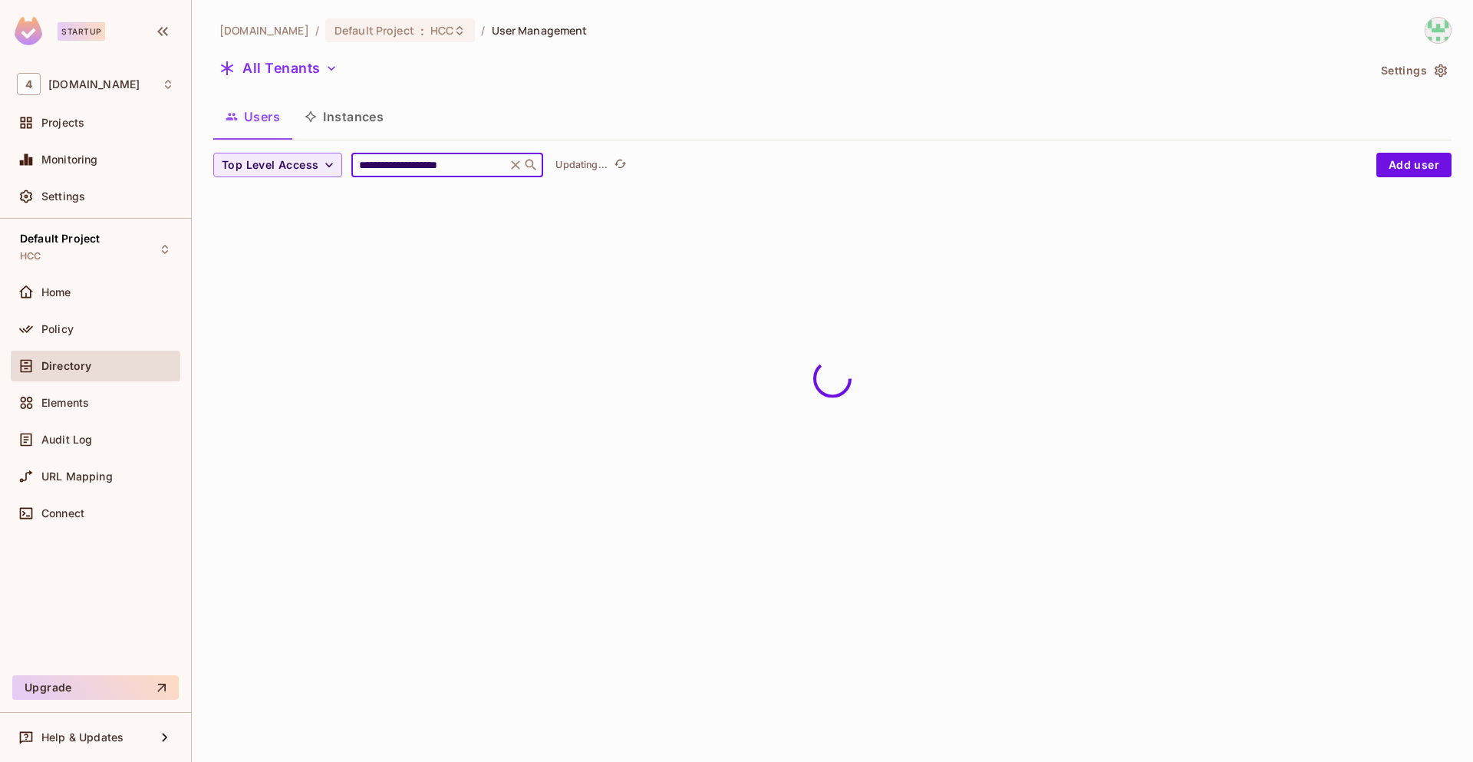
scroll to position [0, 0]
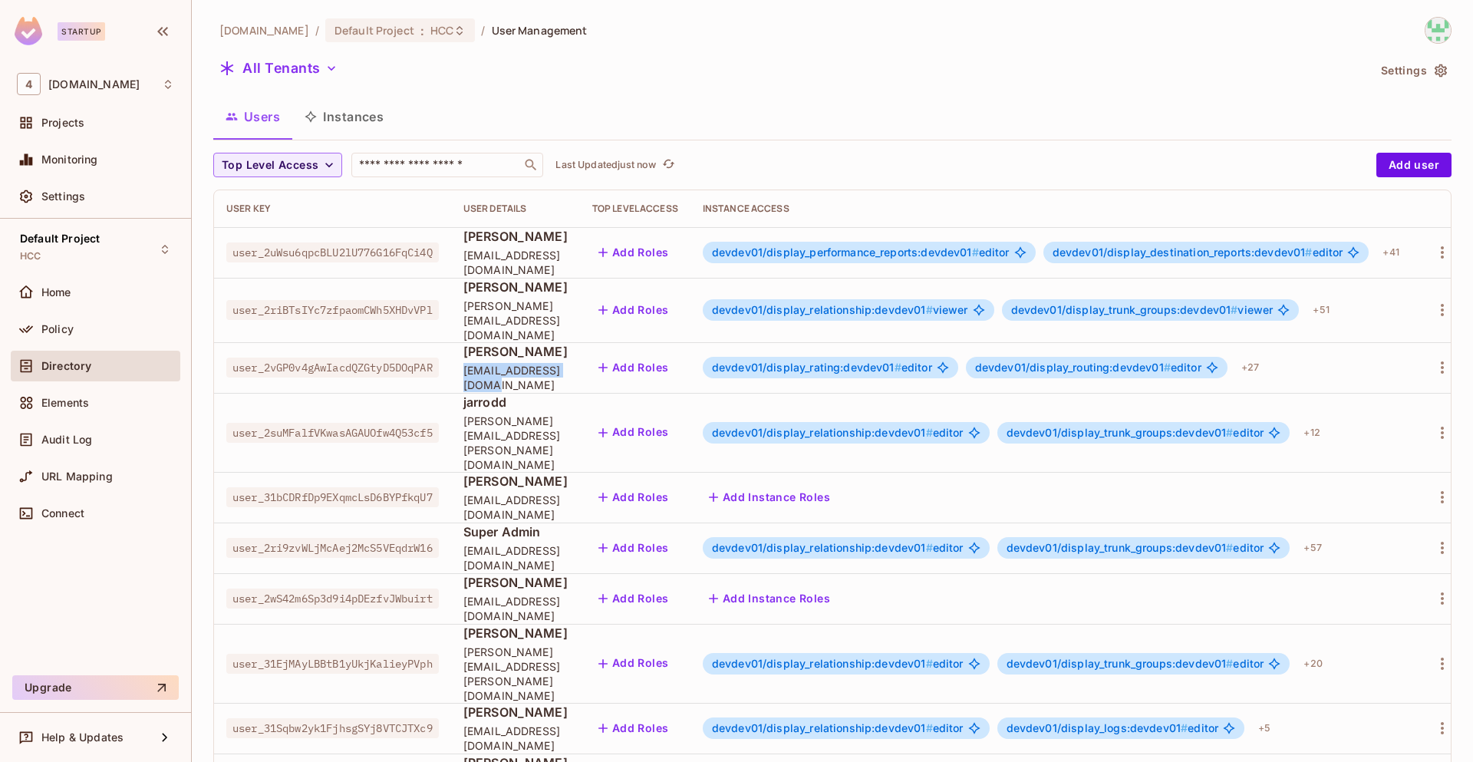
drag, startPoint x: 598, startPoint y: 367, endPoint x: 470, endPoint y: 370, distance: 128.1
click at [470, 370] on td "usama ali usama.ali@46labs.com" at bounding box center [515, 367] width 129 height 51
copy span "[EMAIL_ADDRESS][DOMAIN_NAME]"
click at [1132, 130] on div "Users Instances" at bounding box center [832, 116] width 1238 height 38
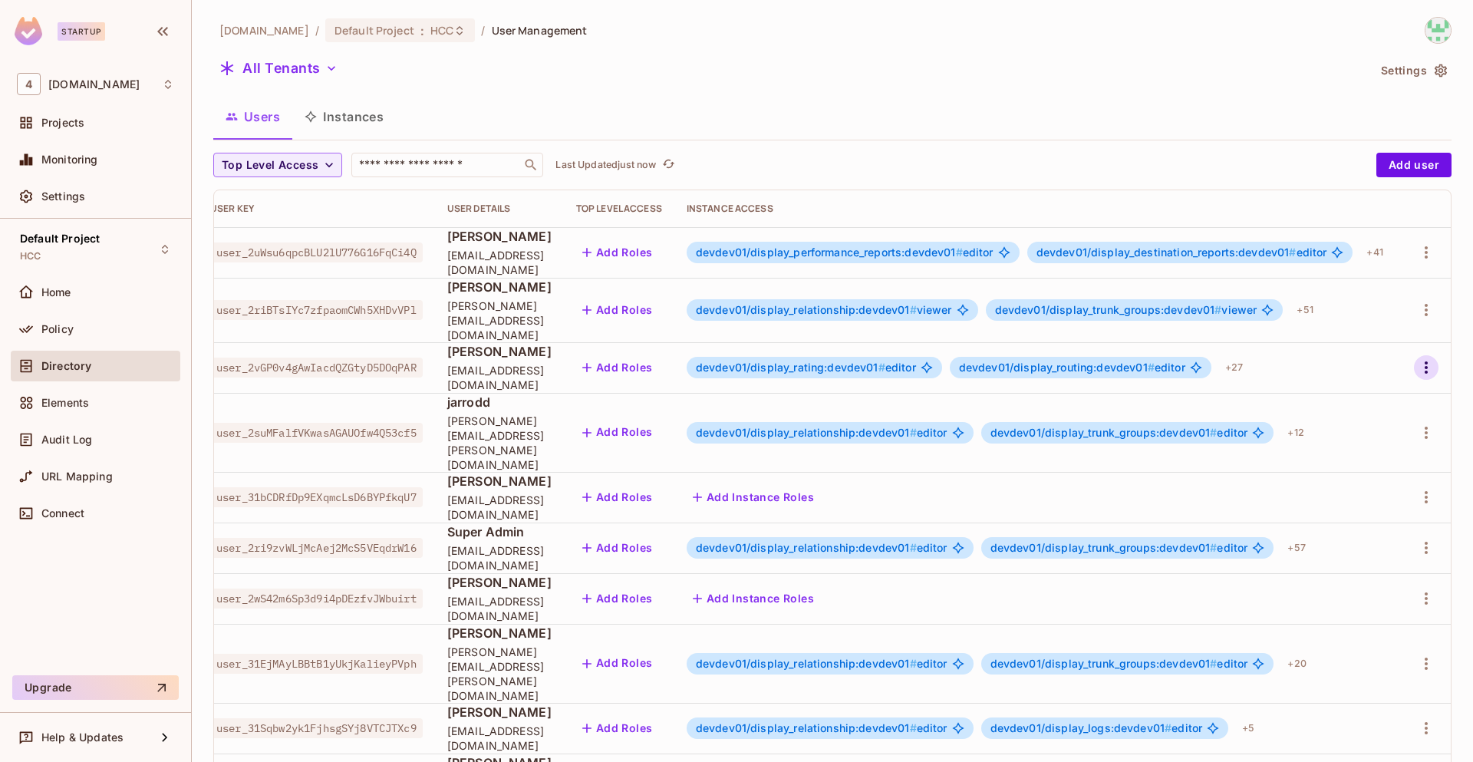
click at [1417, 358] on icon "button" at bounding box center [1426, 367] width 18 height 18
click at [1335, 486] on div "Delete User" at bounding box center [1345, 489] width 61 height 15
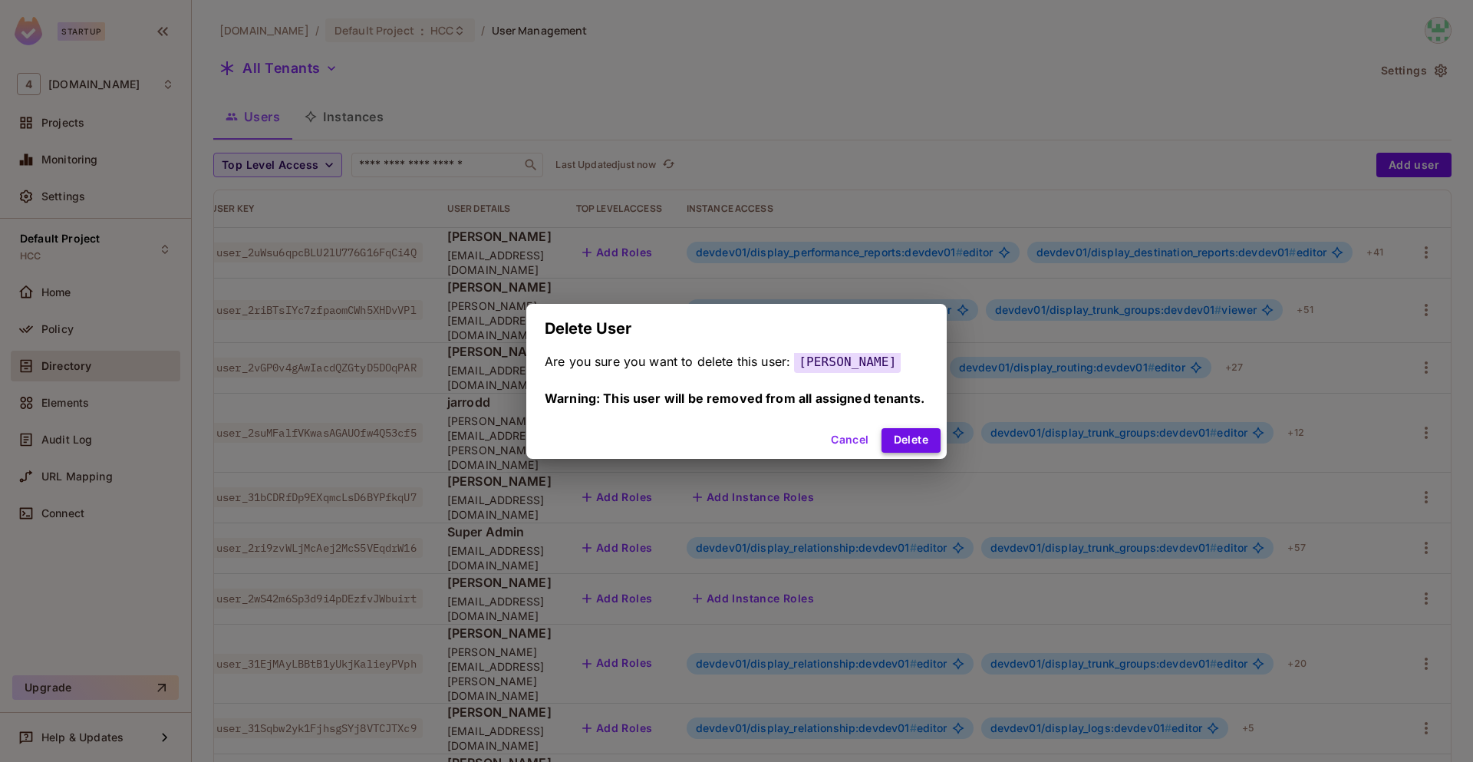
click at [914, 439] on button "Delete" at bounding box center [910, 440] width 59 height 25
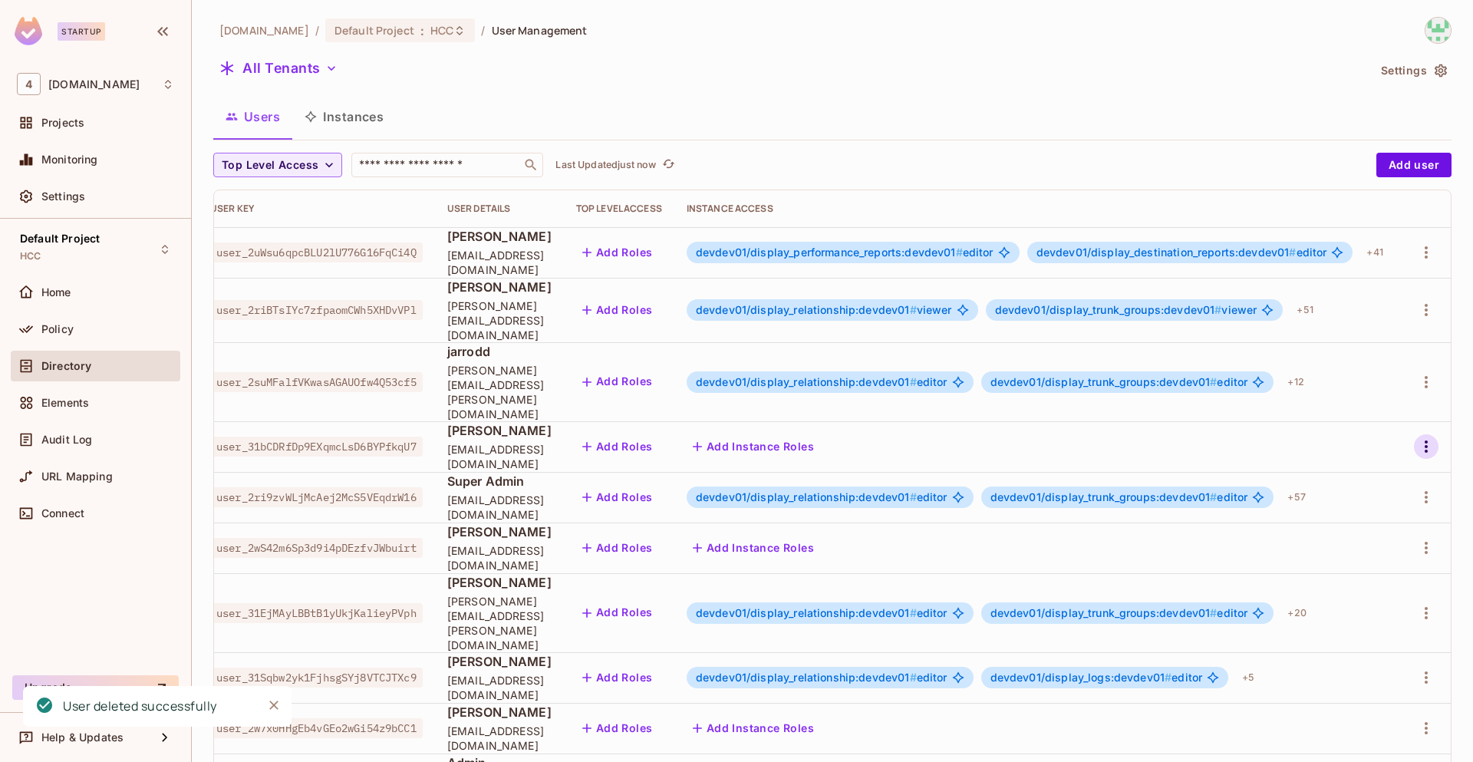
click at [1417, 437] on icon "button" at bounding box center [1426, 446] width 18 height 18
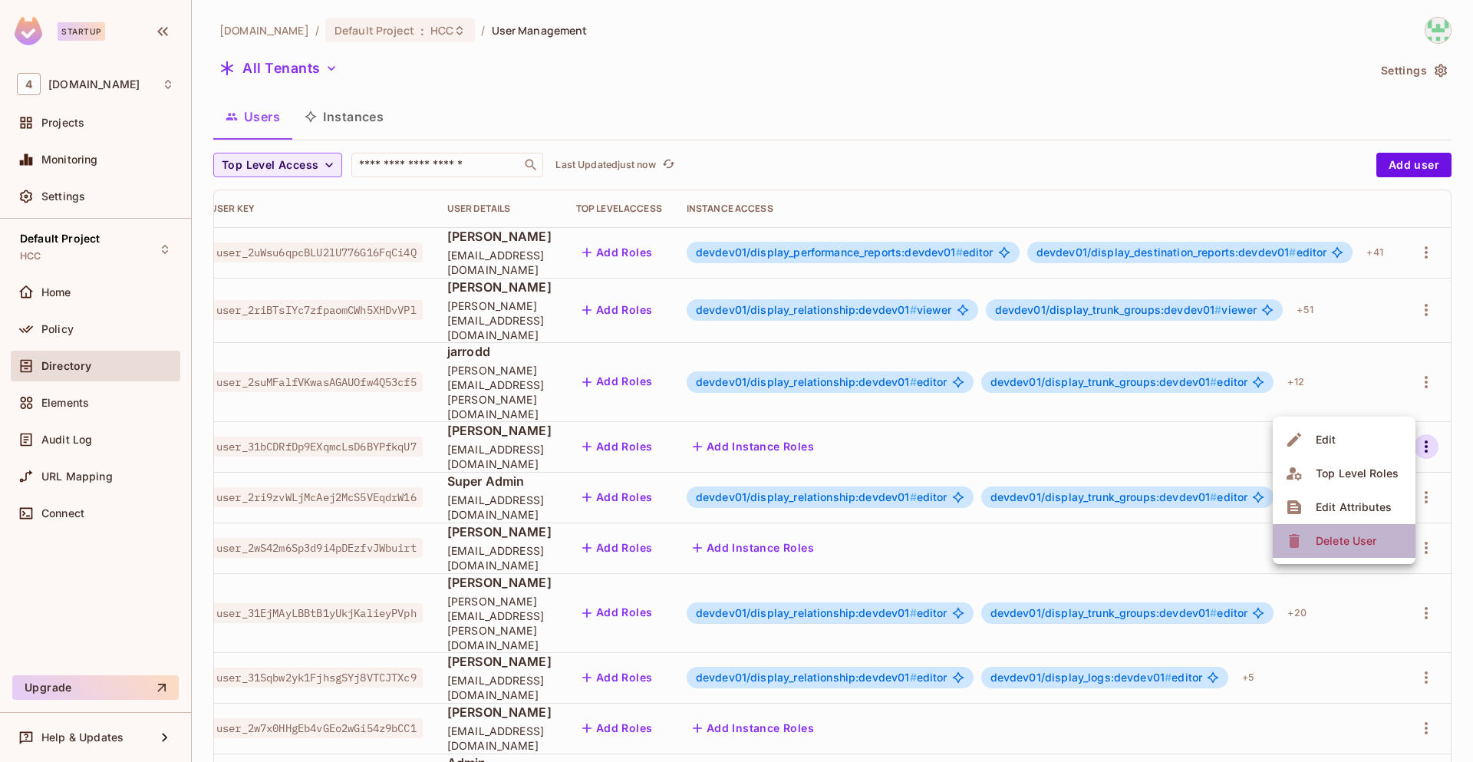
click at [1335, 541] on div "Delete User" at bounding box center [1345, 540] width 61 height 15
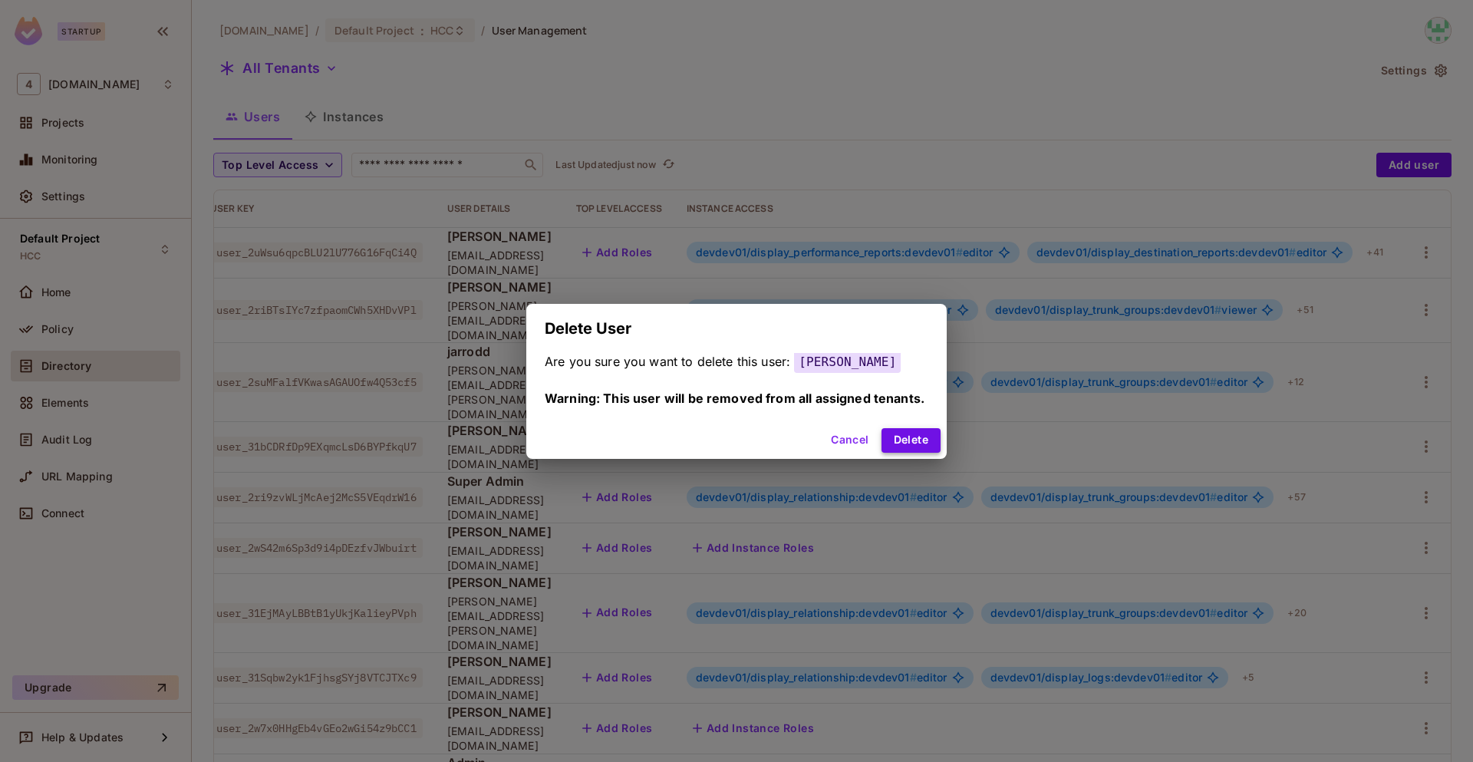
click at [915, 431] on button "Delete" at bounding box center [910, 440] width 59 height 25
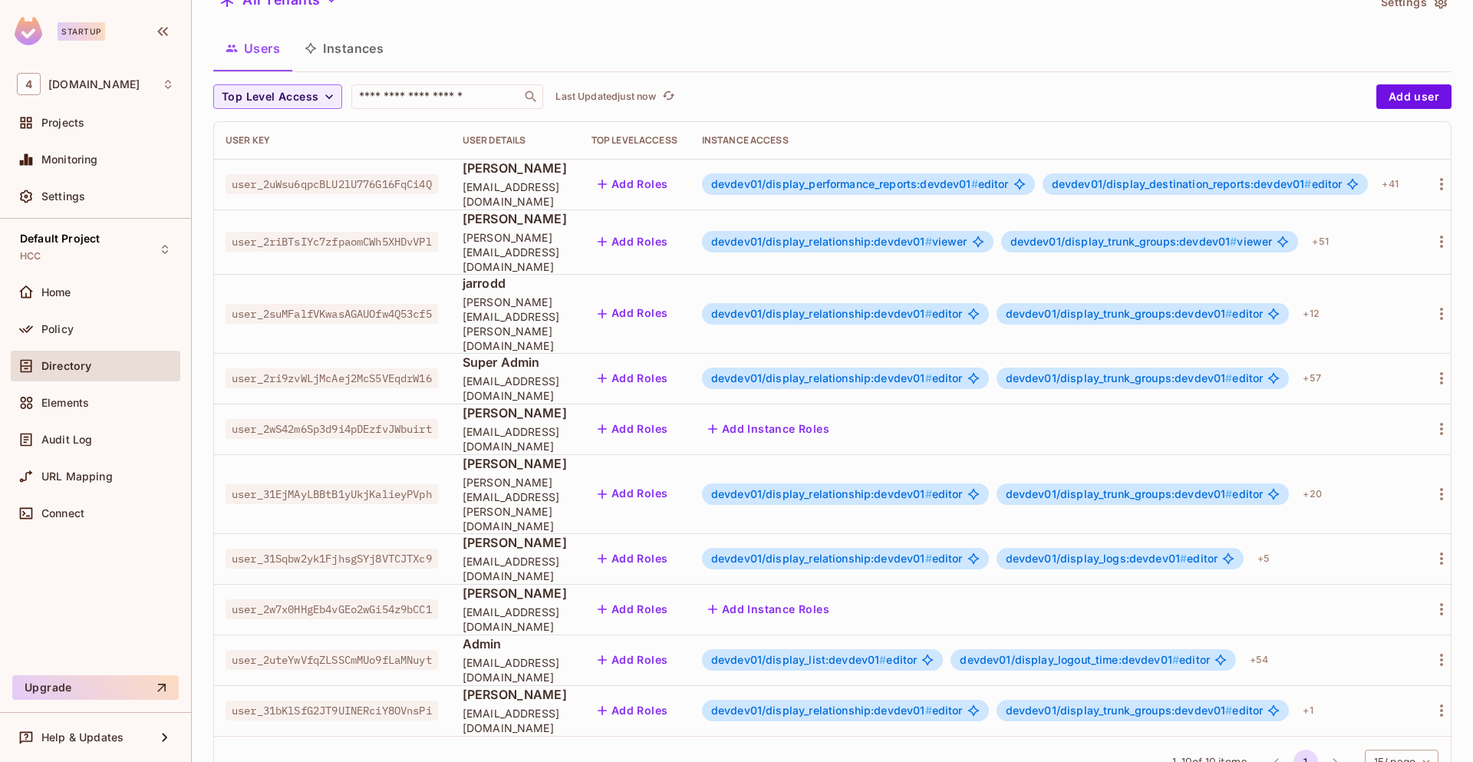
scroll to position [0, 0]
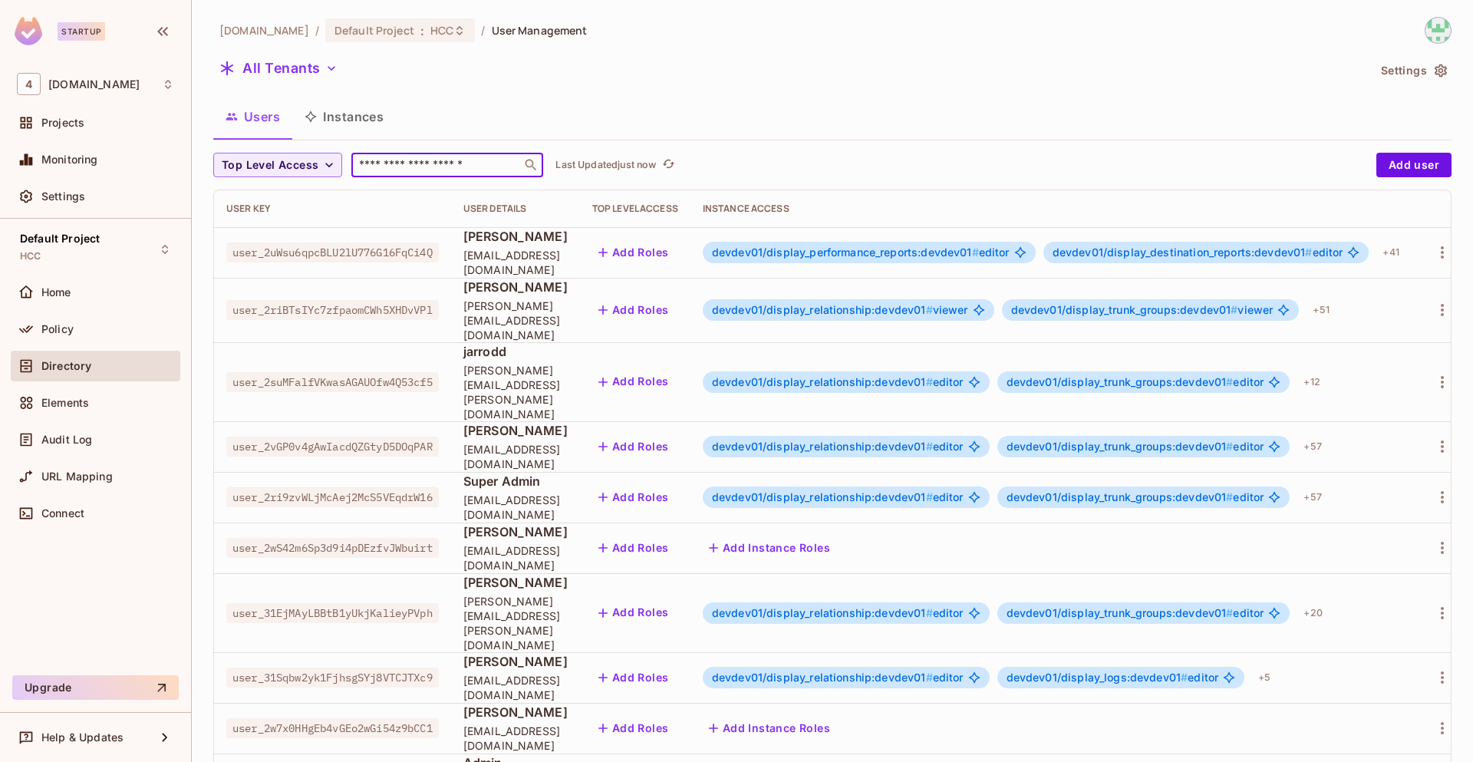
click at [424, 168] on input "text" at bounding box center [436, 164] width 161 height 15
paste input "**********"
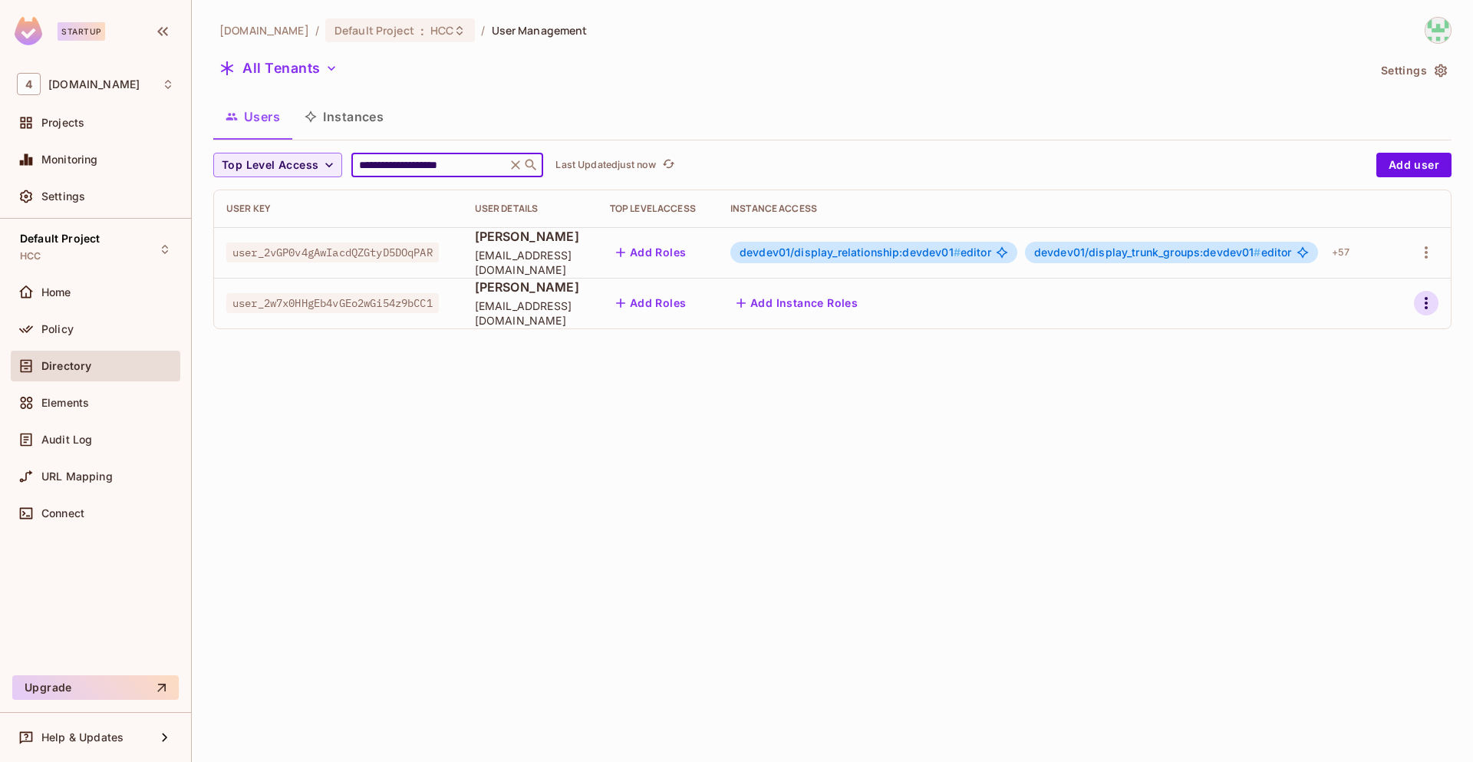
type input "**********"
click at [1424, 302] on icon "button" at bounding box center [1426, 303] width 18 height 18
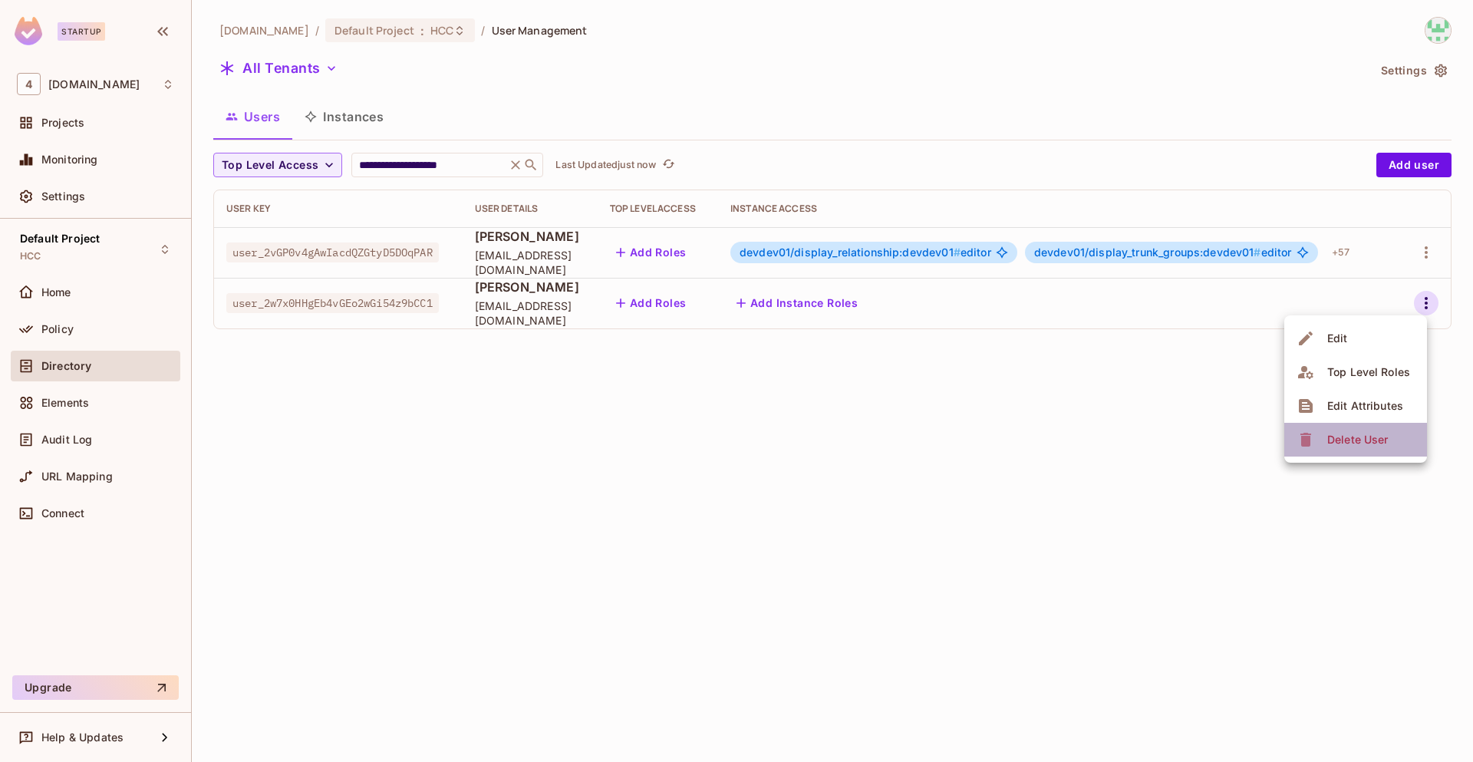
click at [1342, 443] on div "Delete User" at bounding box center [1357, 439] width 61 height 15
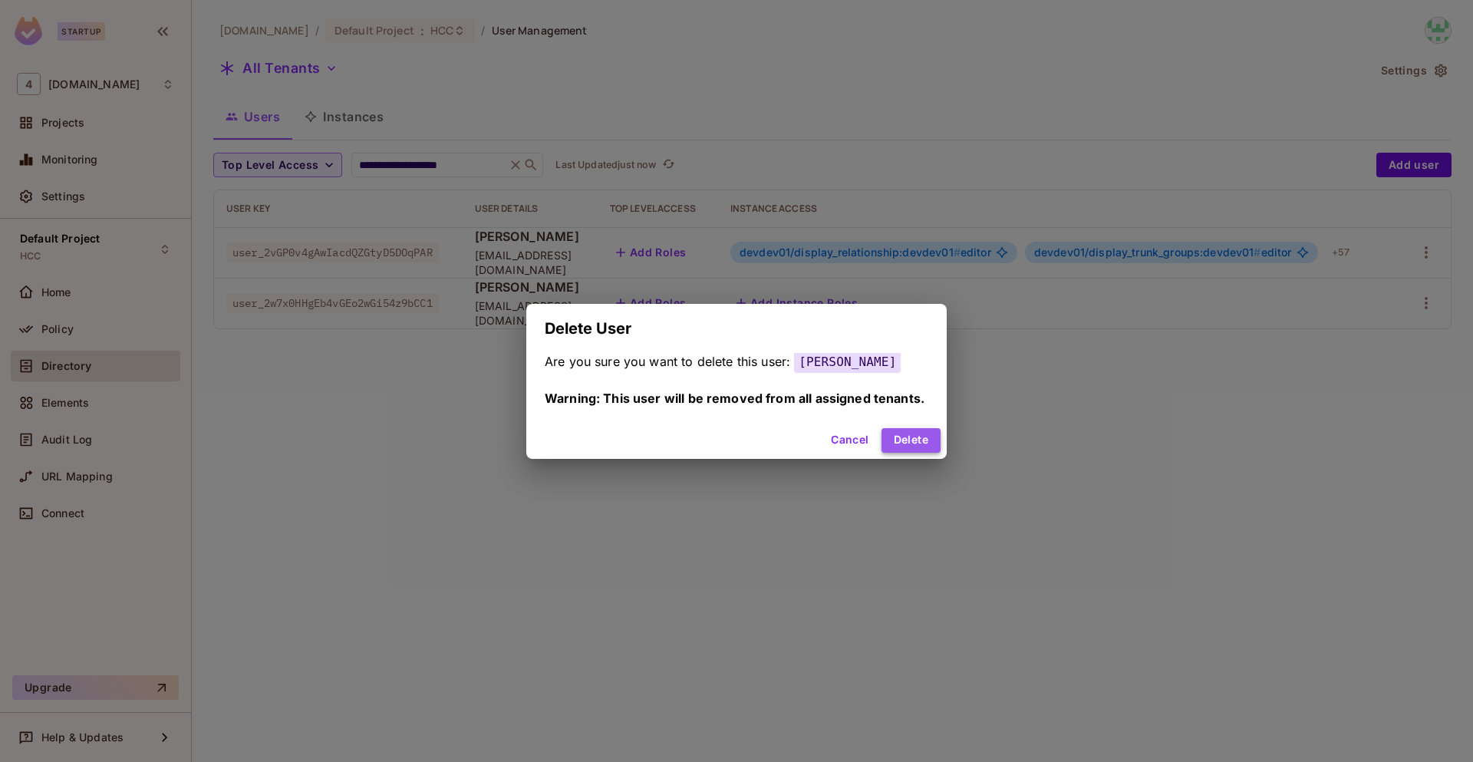
click at [914, 442] on button "Delete" at bounding box center [910, 440] width 59 height 25
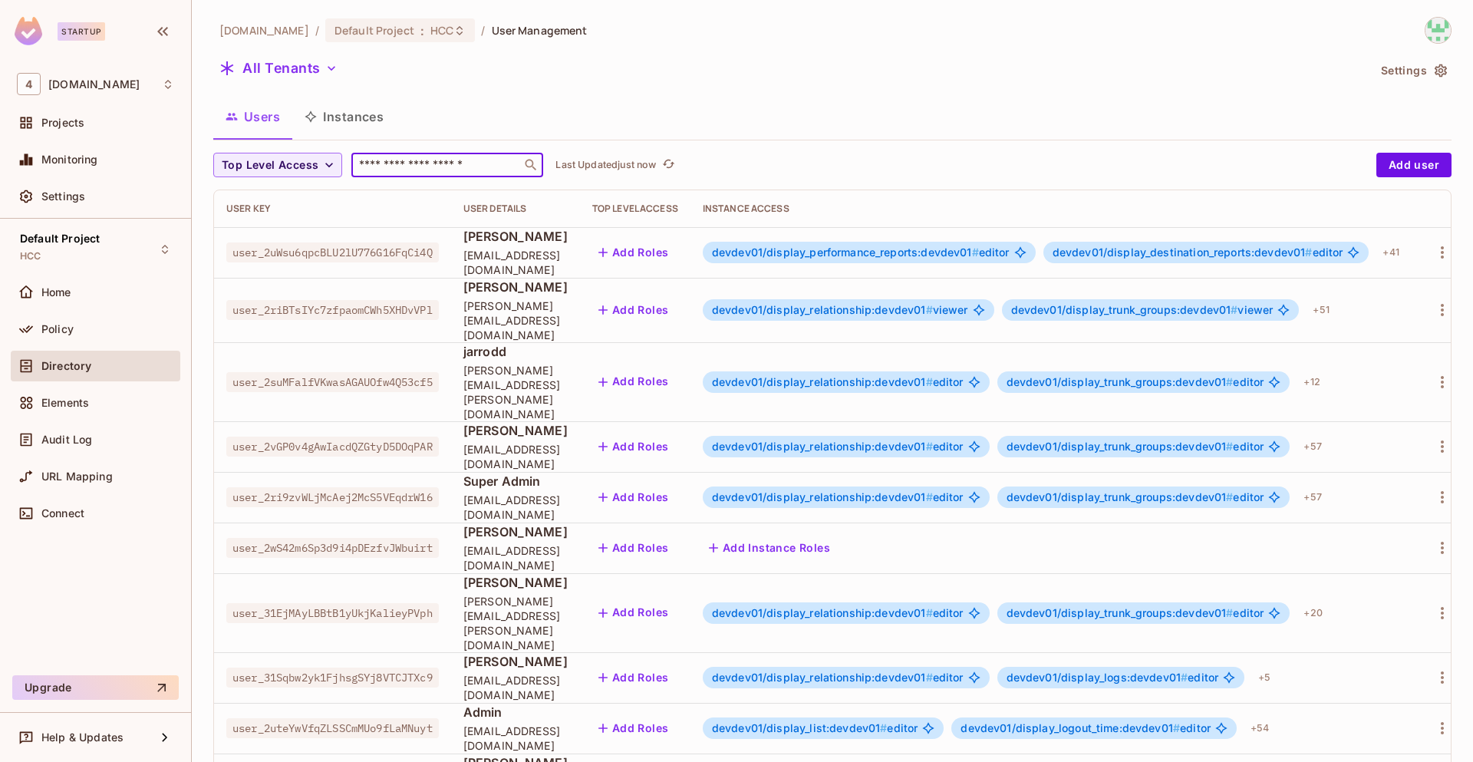
click at [453, 165] on input "text" at bounding box center [436, 164] width 161 height 15
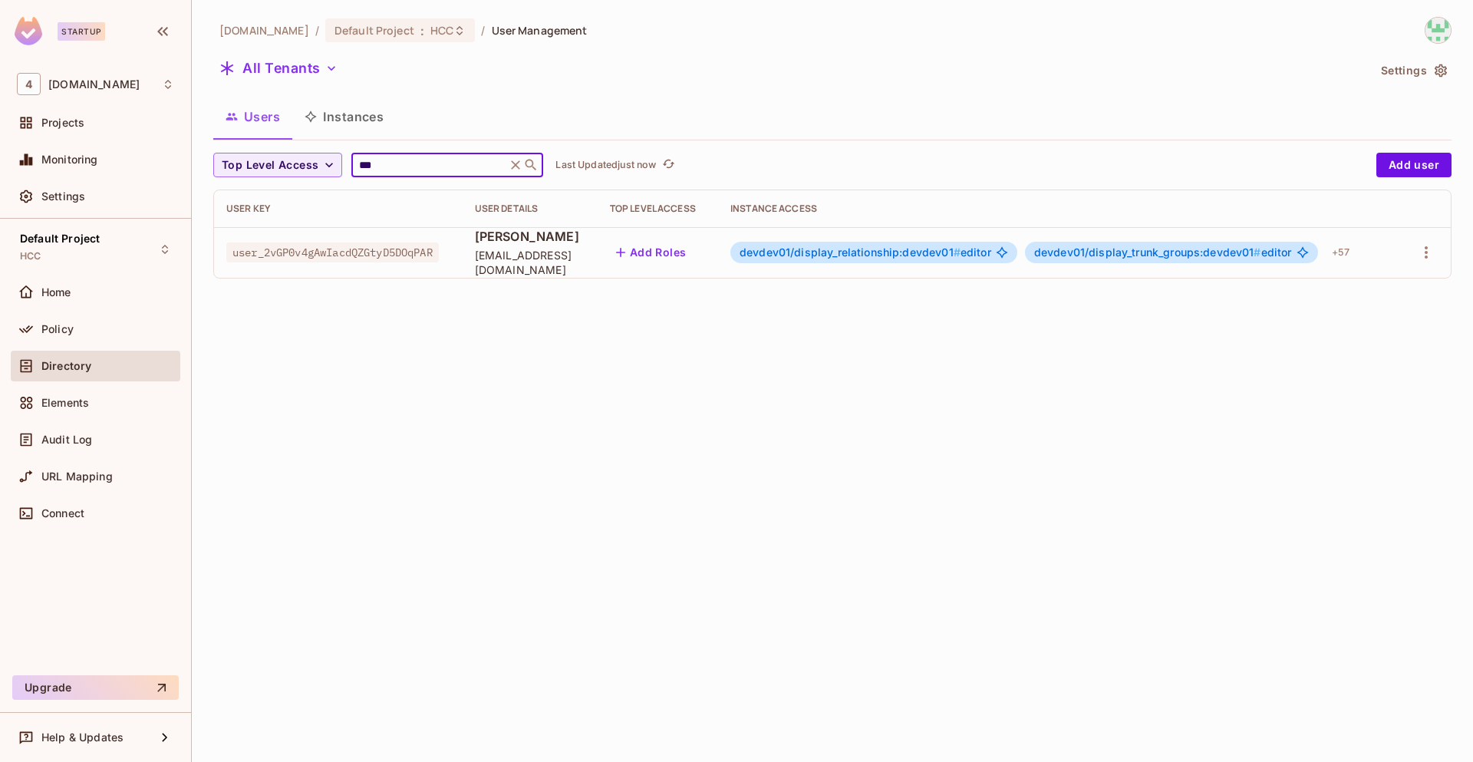
type input "***"
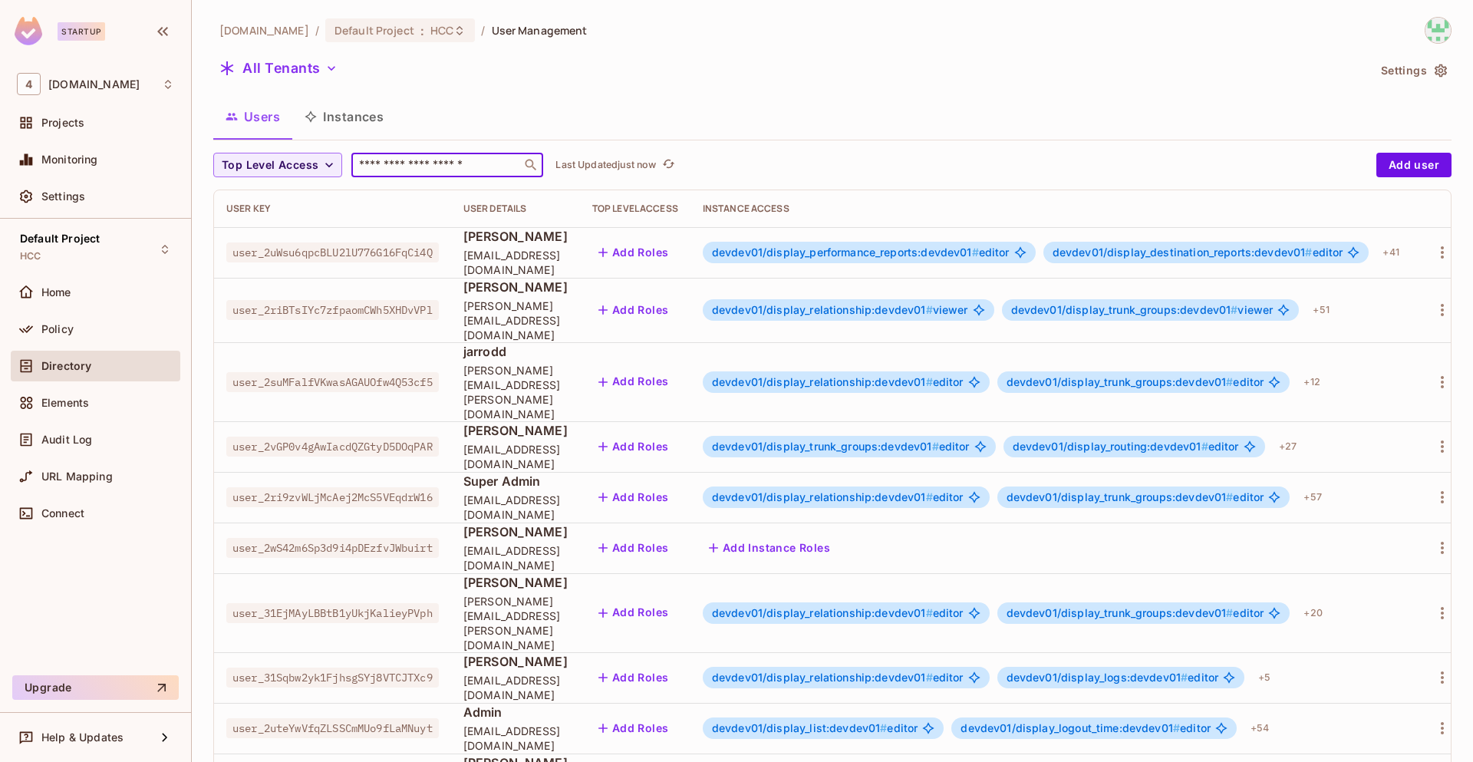
click at [449, 162] on input "text" at bounding box center [436, 164] width 161 height 15
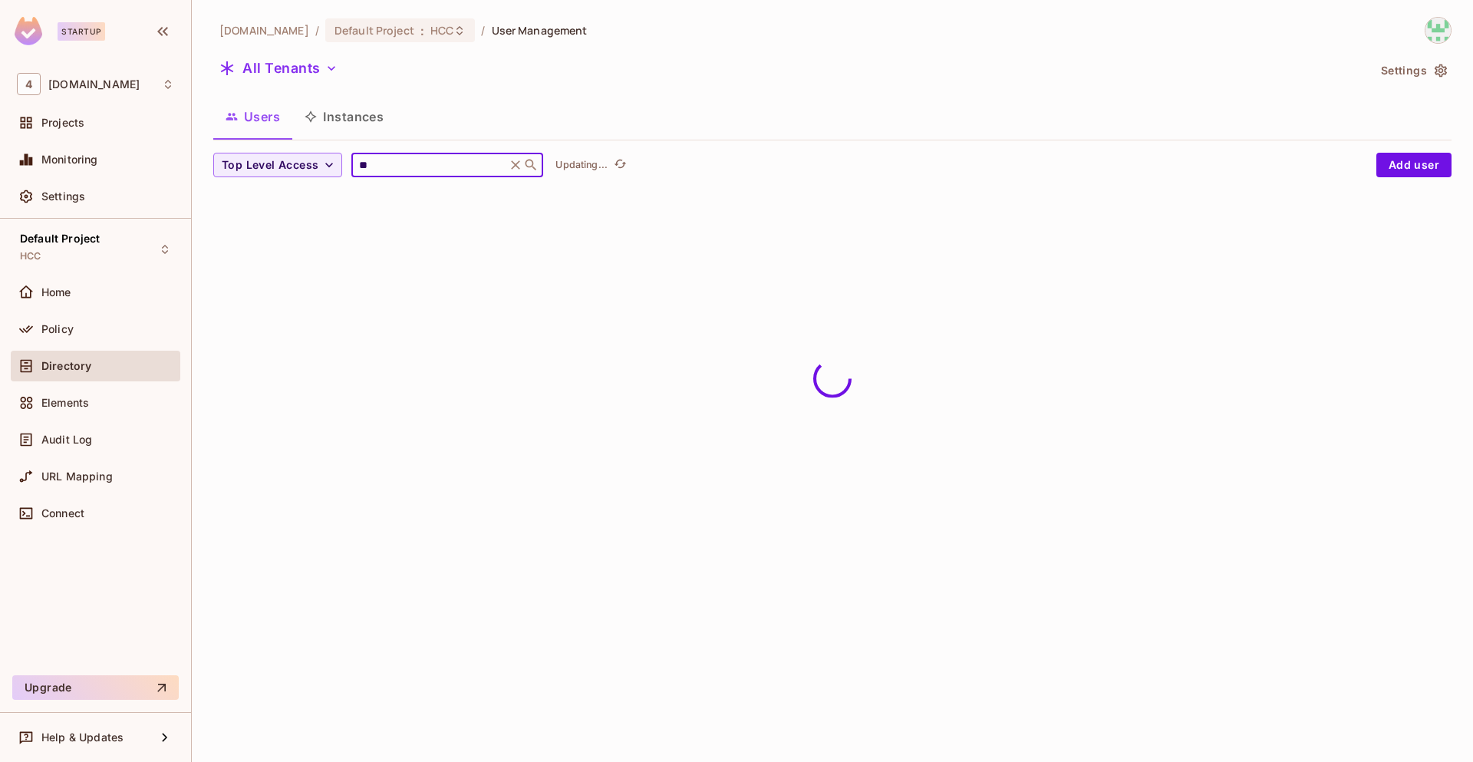
type input "***"
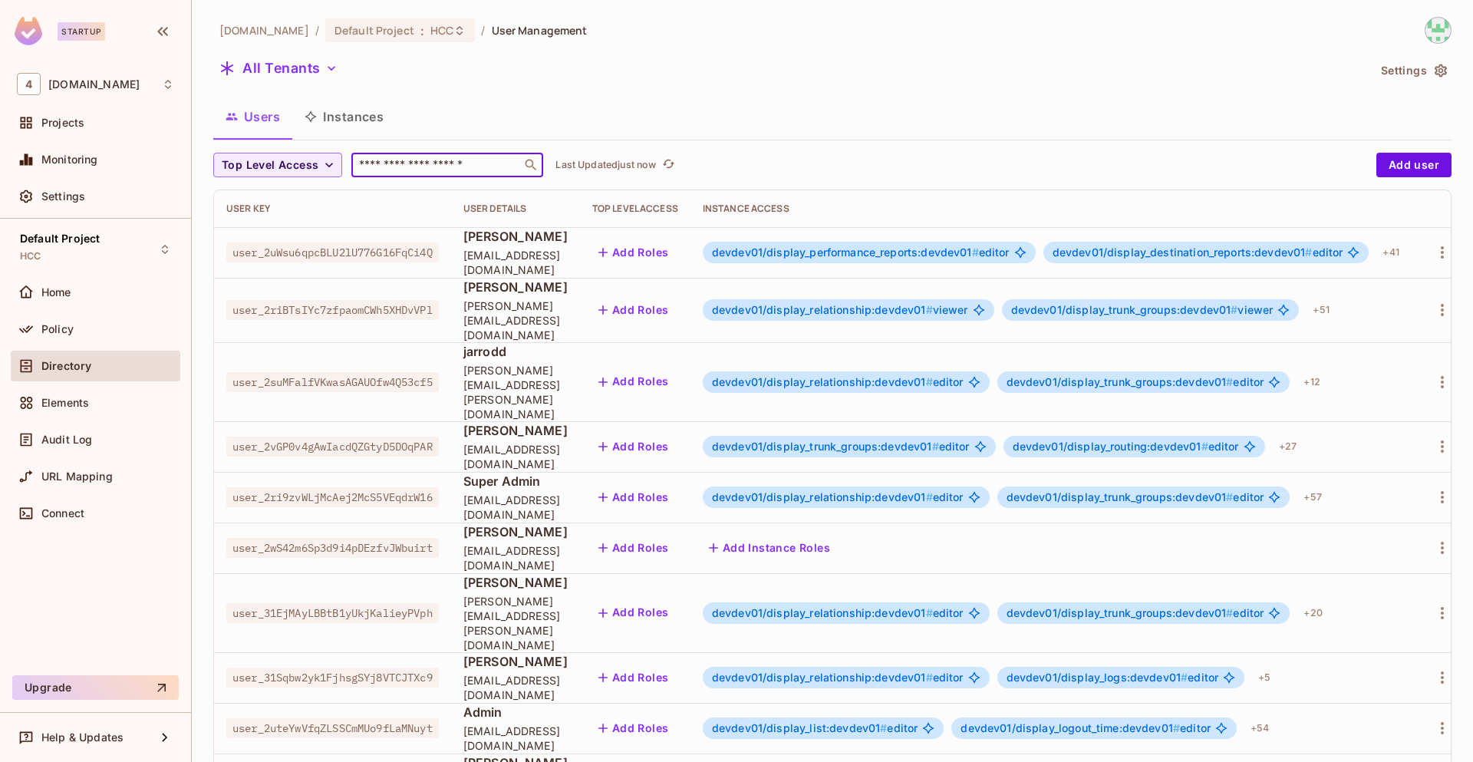
click at [390, 170] on input "text" at bounding box center [436, 164] width 161 height 15
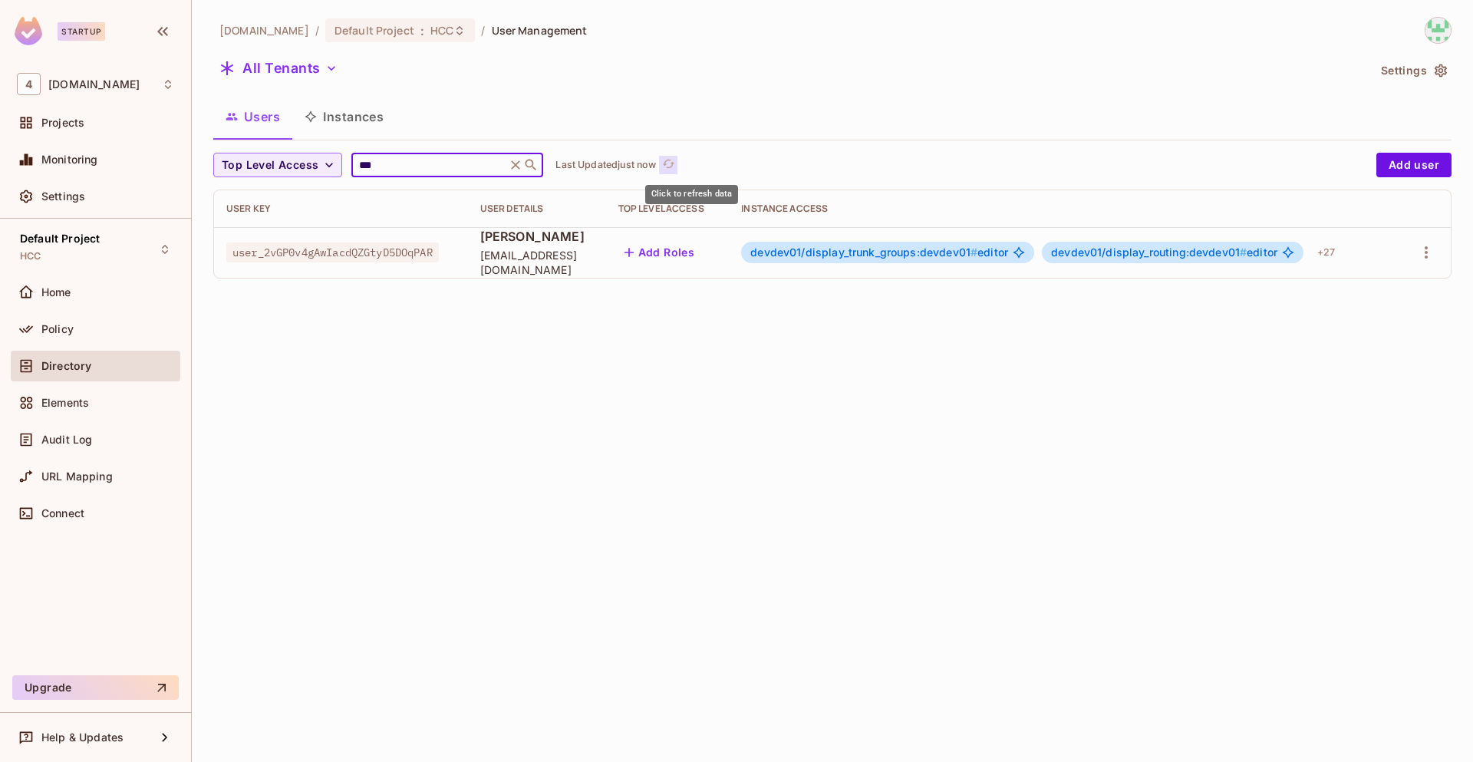
type input "***"
click at [675, 167] on icon "refresh" at bounding box center [668, 163] width 13 height 13
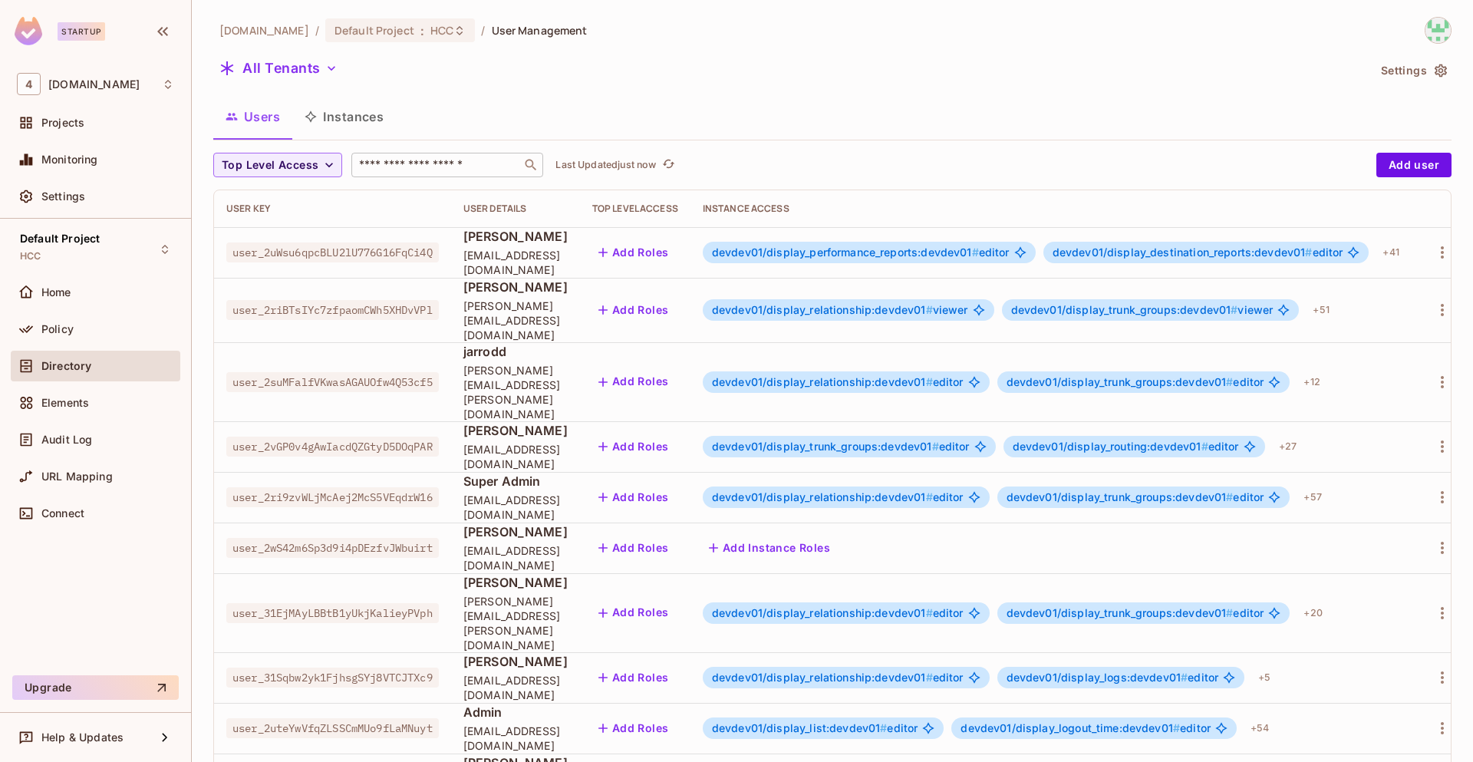
click at [415, 156] on div "​" at bounding box center [447, 165] width 192 height 25
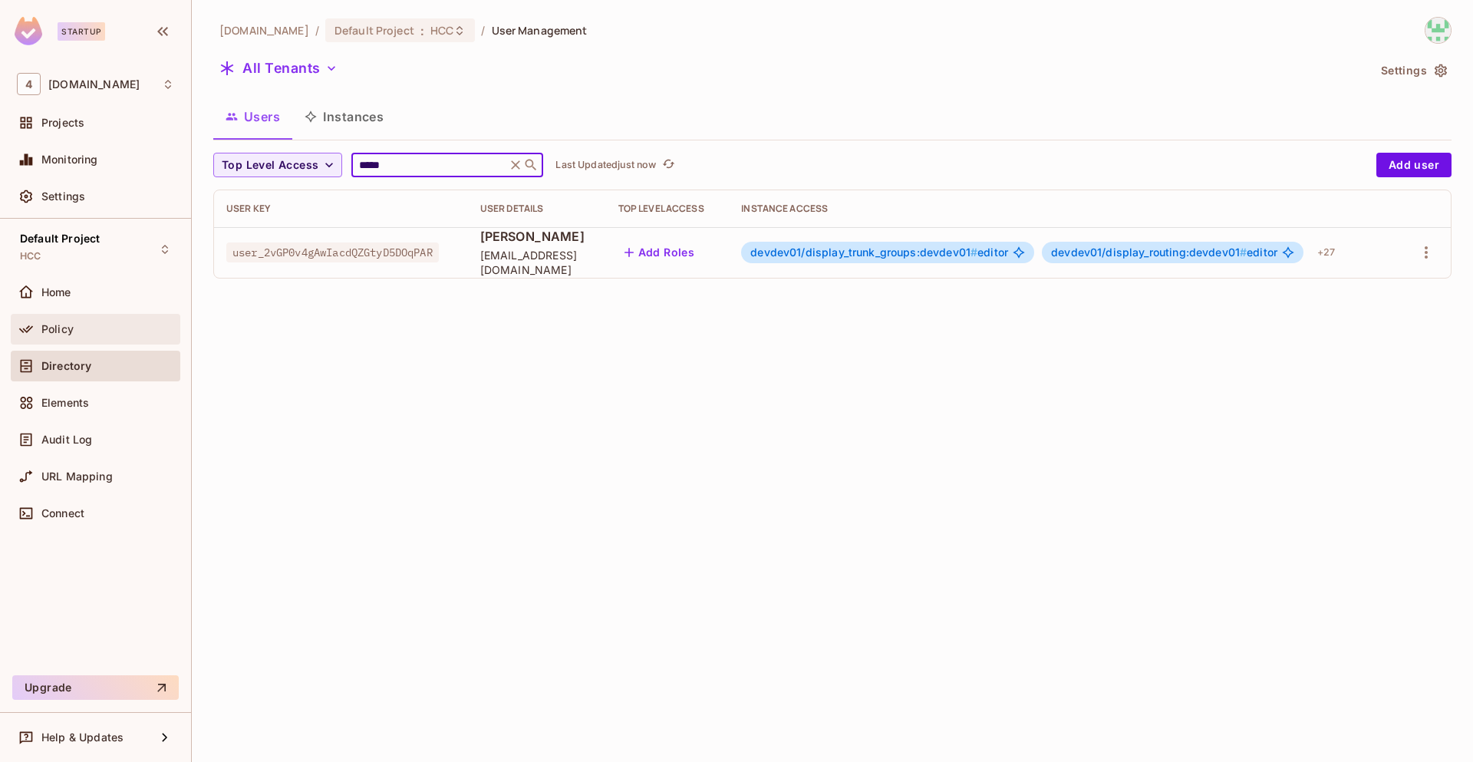
type input "*****"
click at [325, 64] on icon "button" at bounding box center [331, 68] width 15 height 15
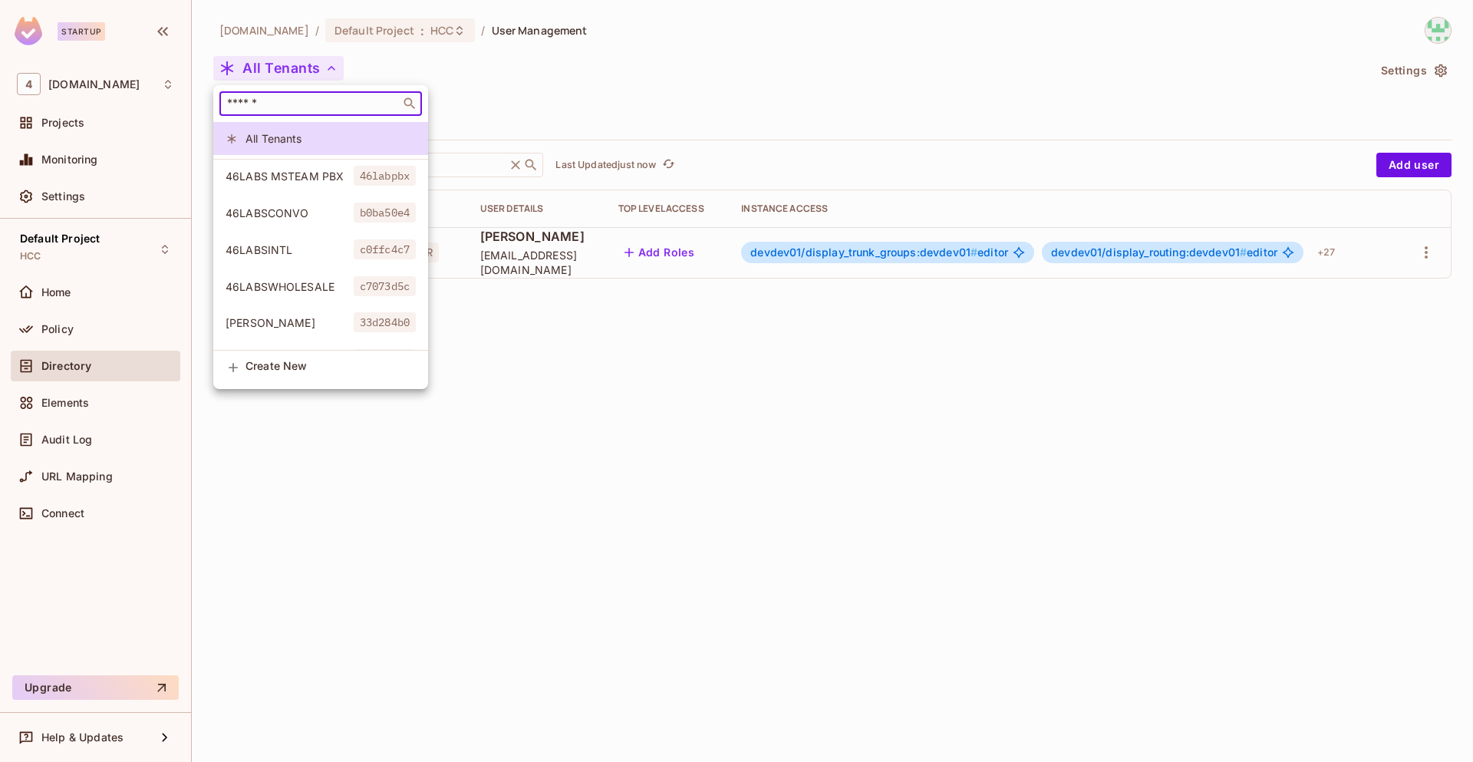
click at [354, 106] on input "text" at bounding box center [310, 103] width 172 height 15
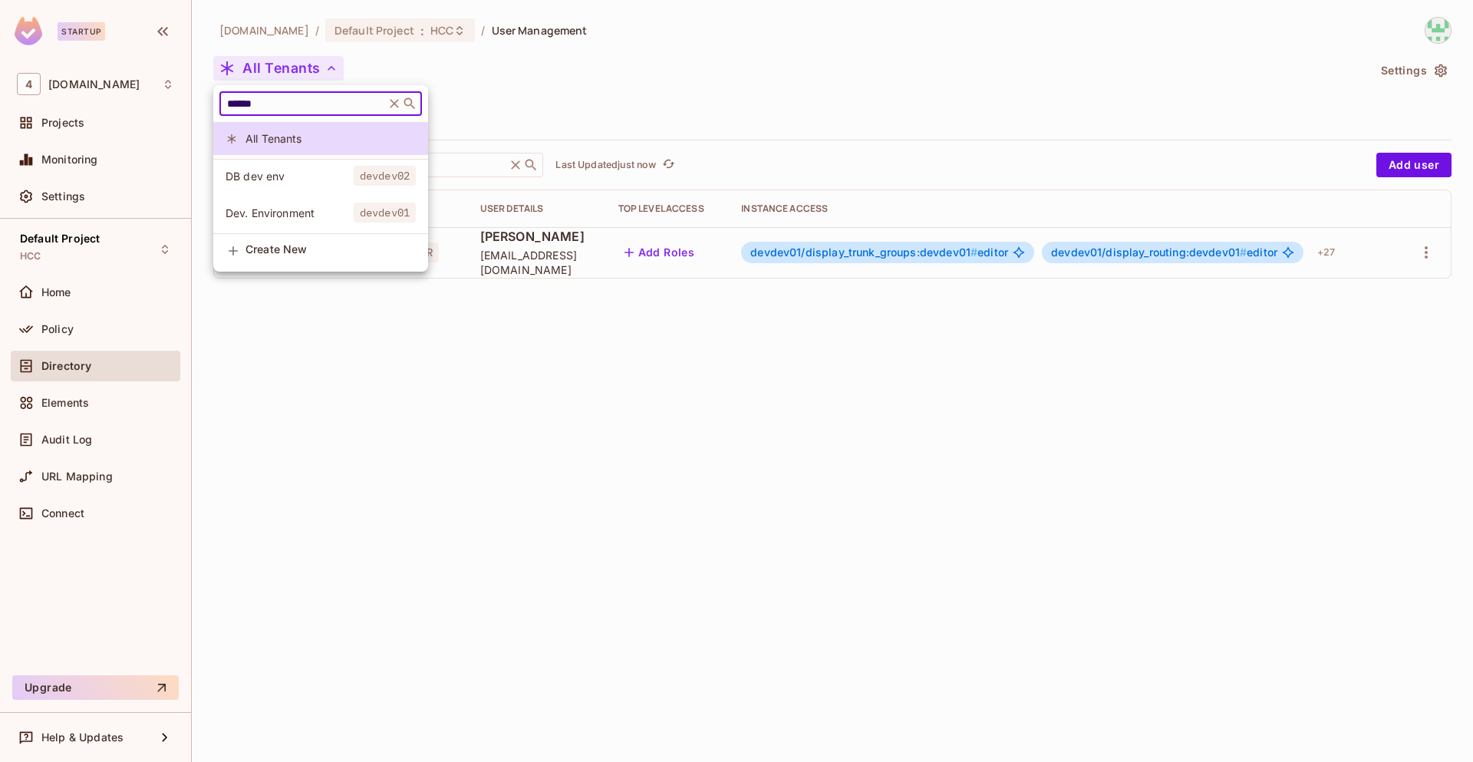
type input "******"
click at [385, 216] on span "devdev01" at bounding box center [385, 212] width 62 height 20
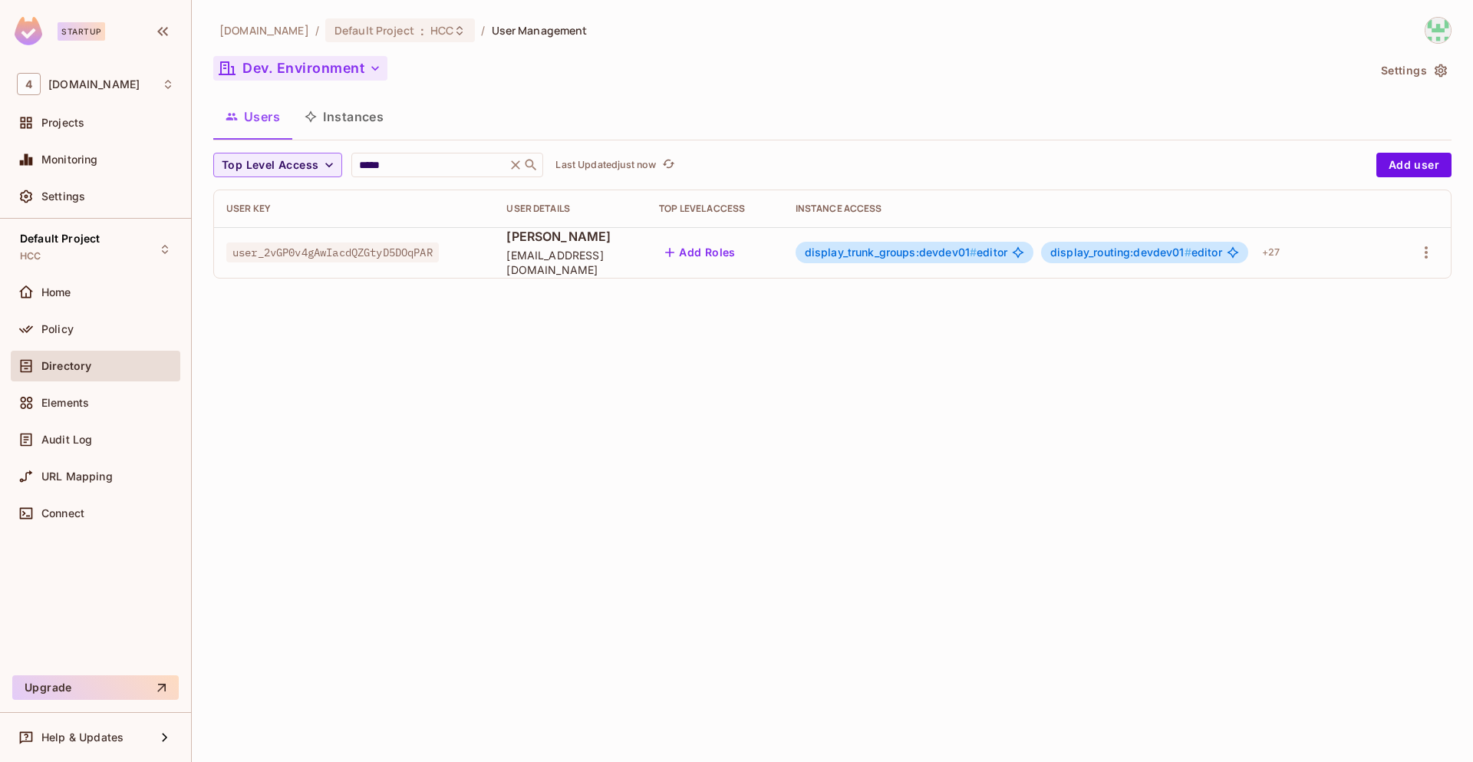
click at [948, 252] on span "display_trunk_groups:devdev01 #" at bounding box center [891, 251] width 173 height 13
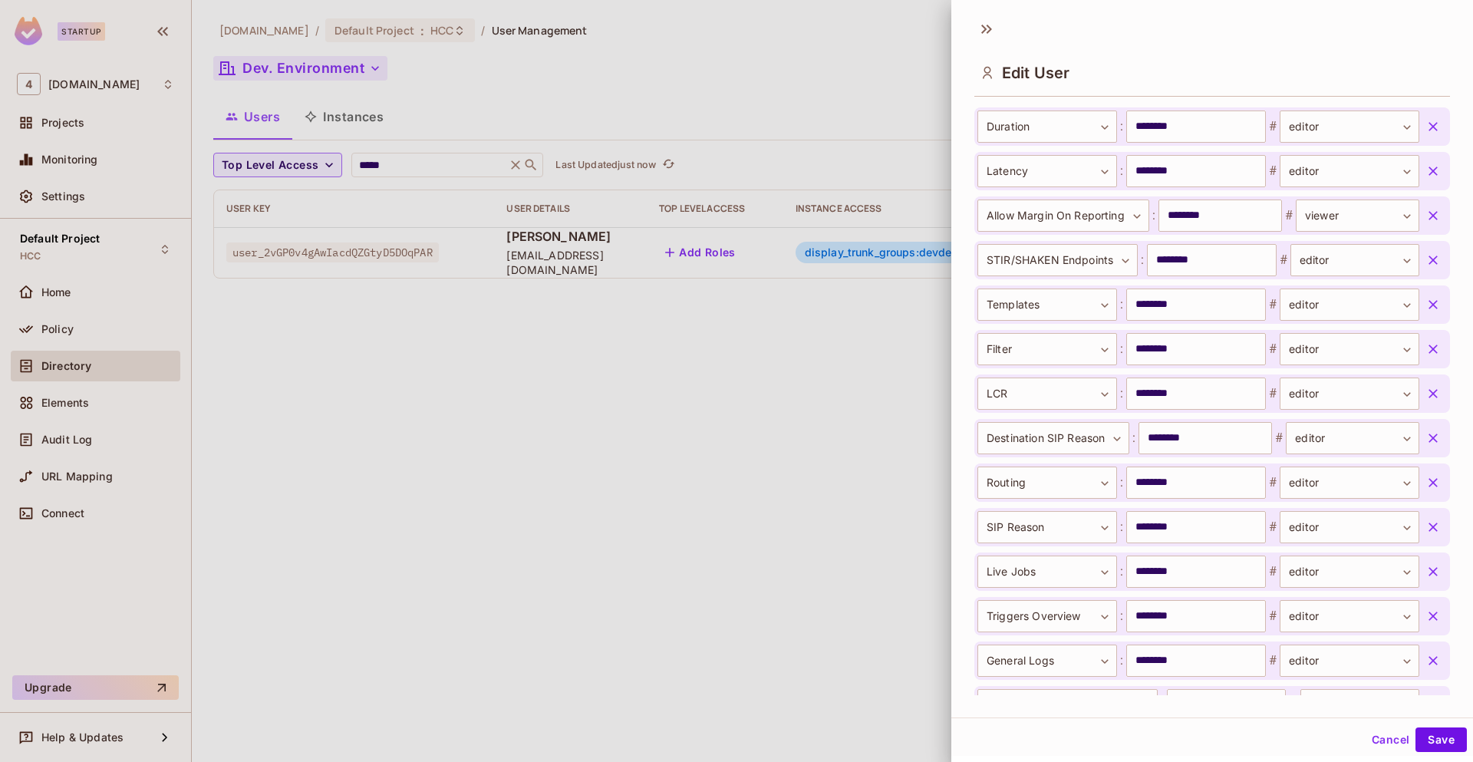
scroll to position [1345, 0]
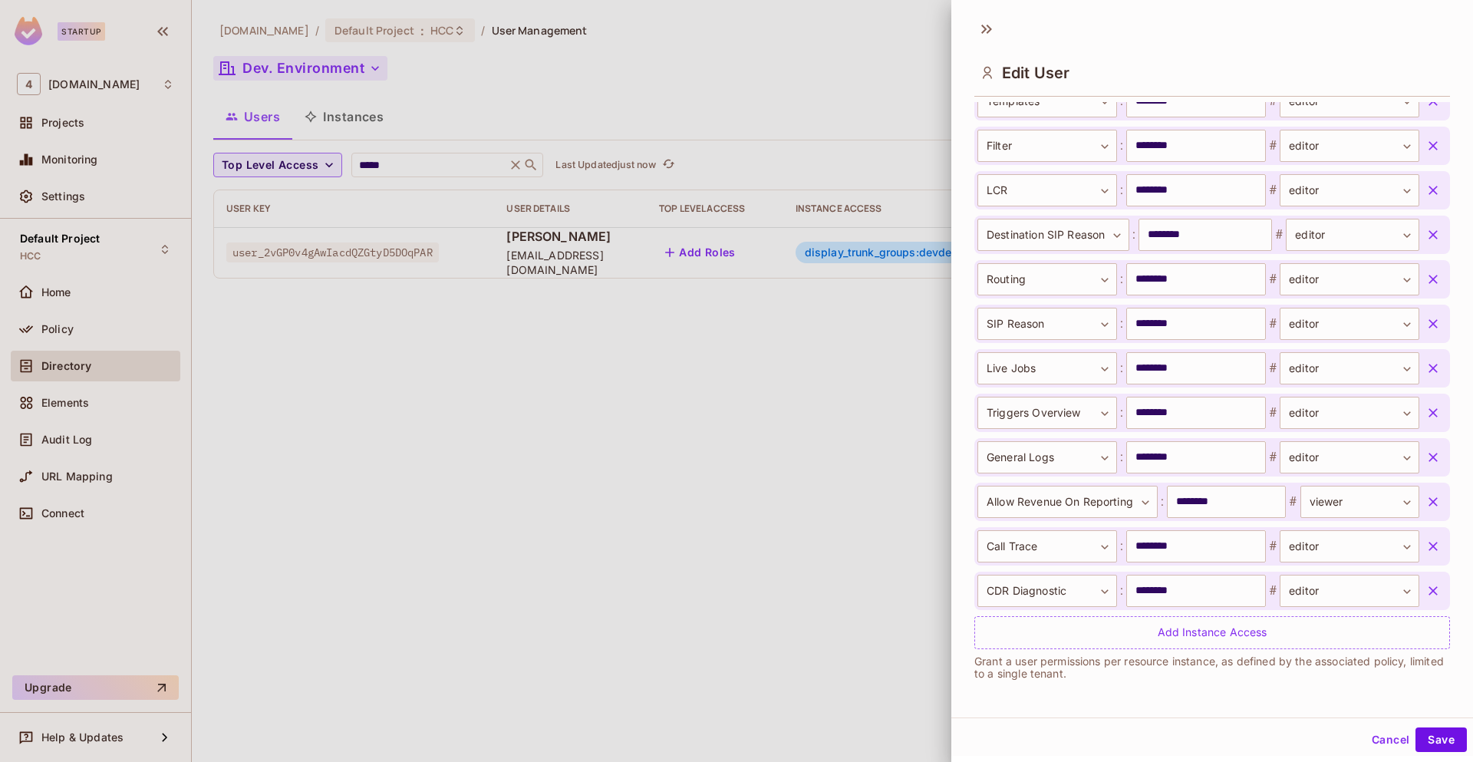
click at [1365, 743] on button "Cancel" at bounding box center [1390, 739] width 50 height 25
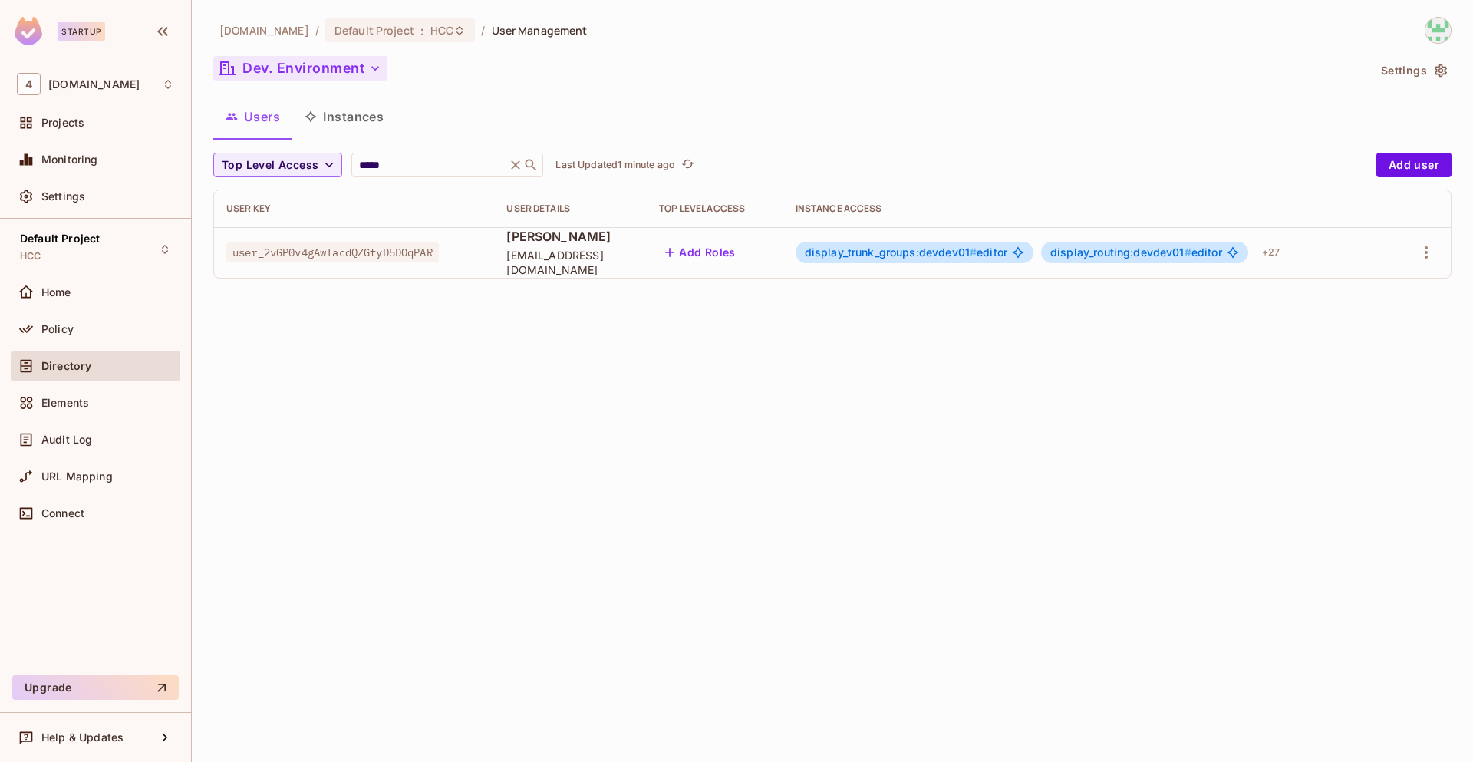
click at [720, 425] on div "[DOMAIN_NAME] / Default Project : HCC / User Management Dev. Environment Settin…" at bounding box center [832, 381] width 1281 height 762
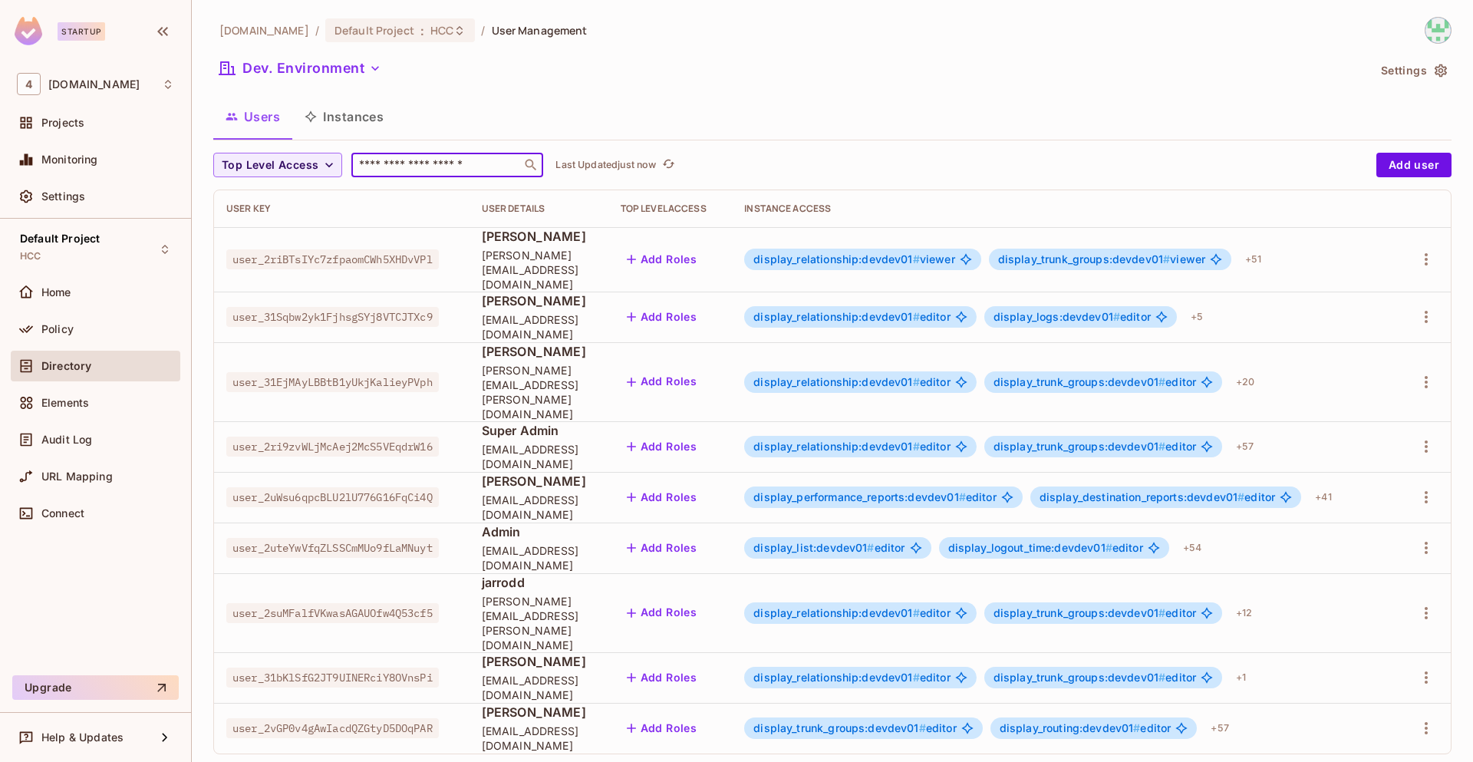
click at [428, 162] on input "text" at bounding box center [436, 164] width 161 height 15
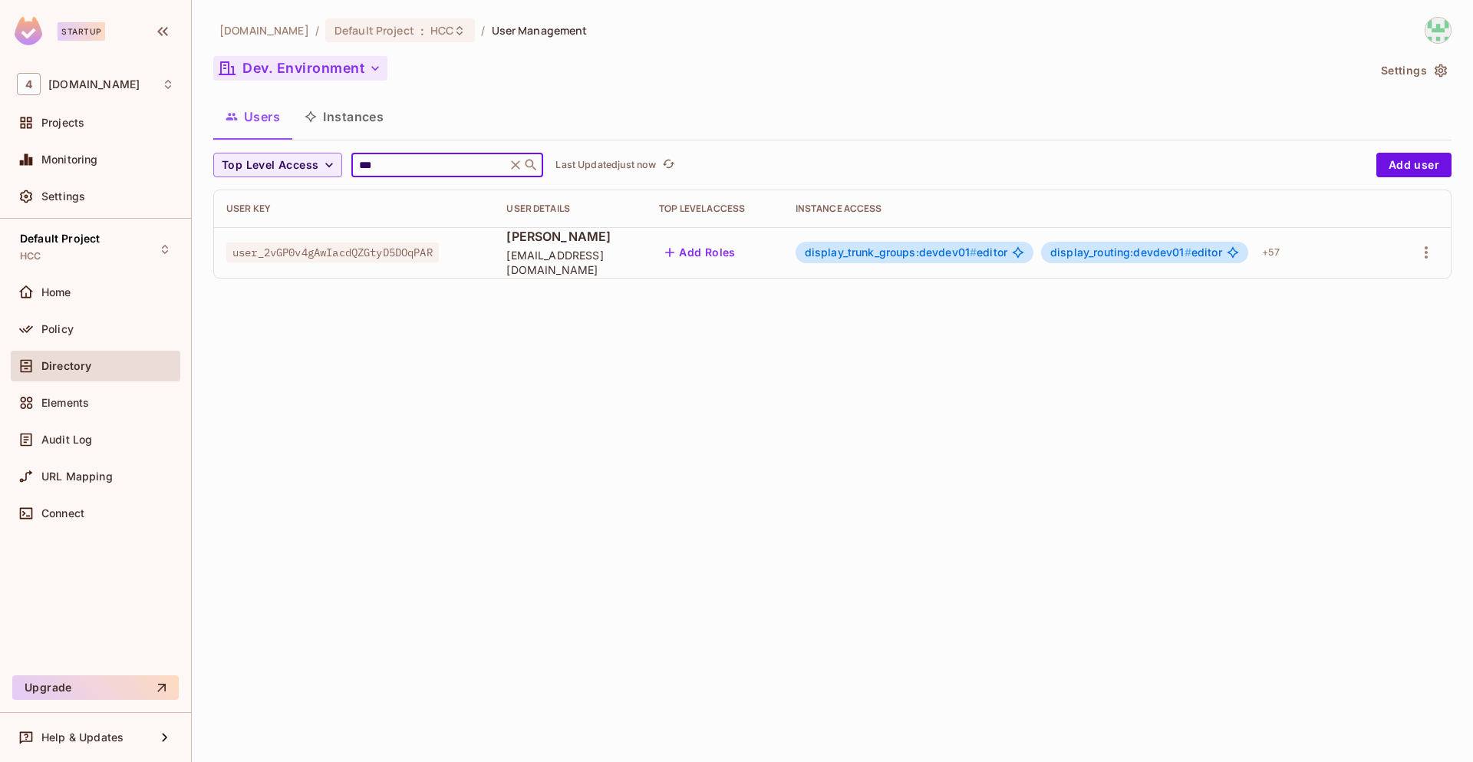
type input "***"
click at [320, 69] on button "Dev. Environment" at bounding box center [300, 68] width 174 height 25
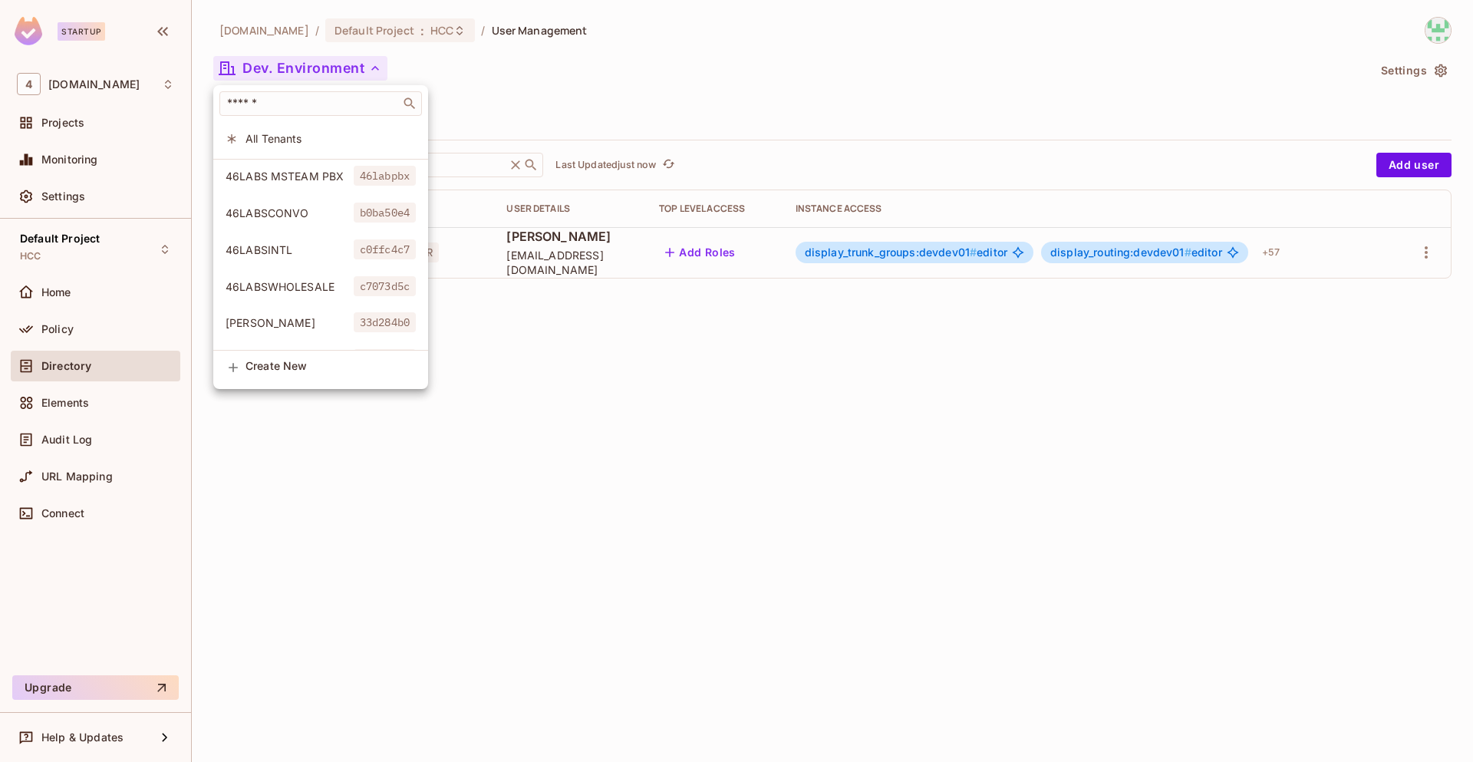
click at [991, 378] on div at bounding box center [736, 381] width 1473 height 762
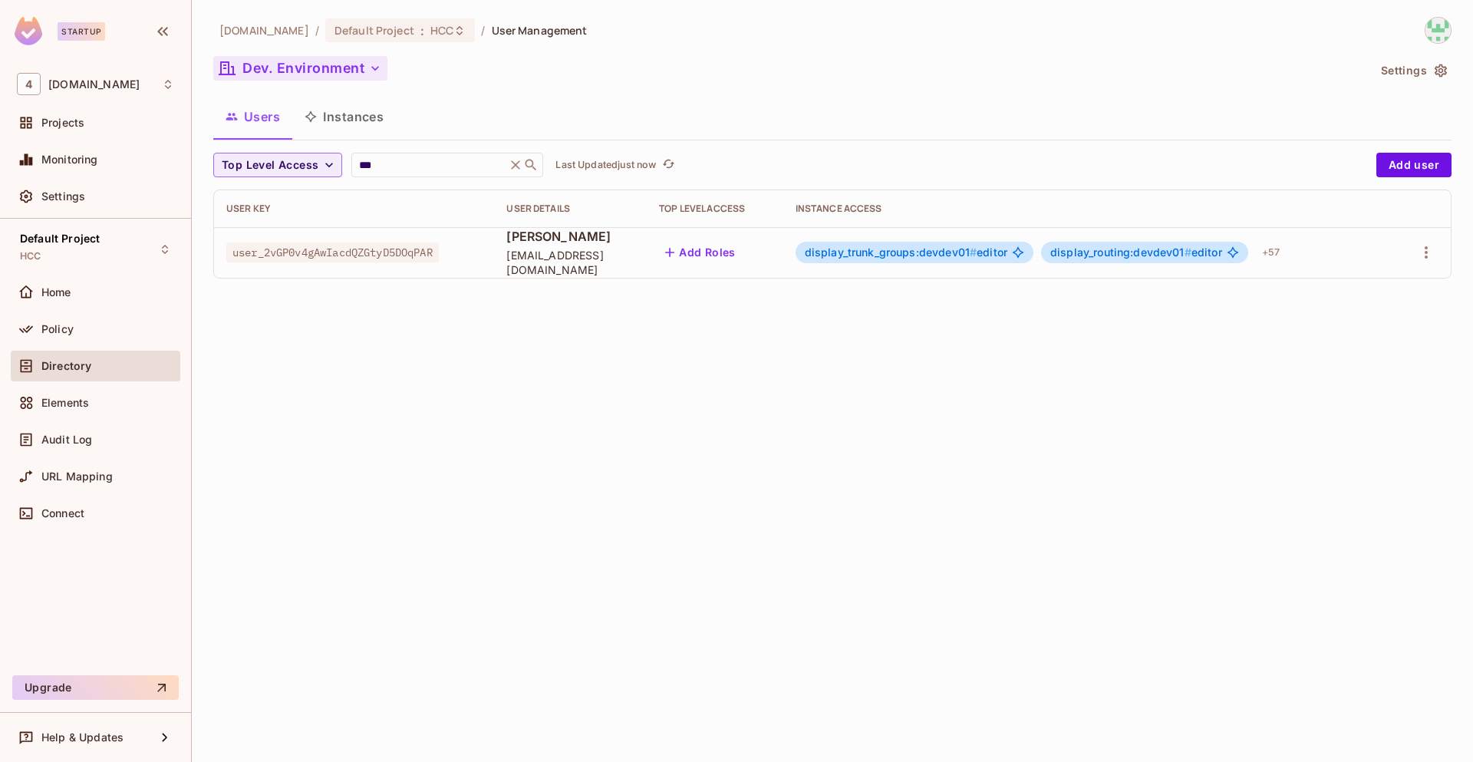
click at [302, 77] on button "Dev. Environment" at bounding box center [300, 68] width 174 height 25
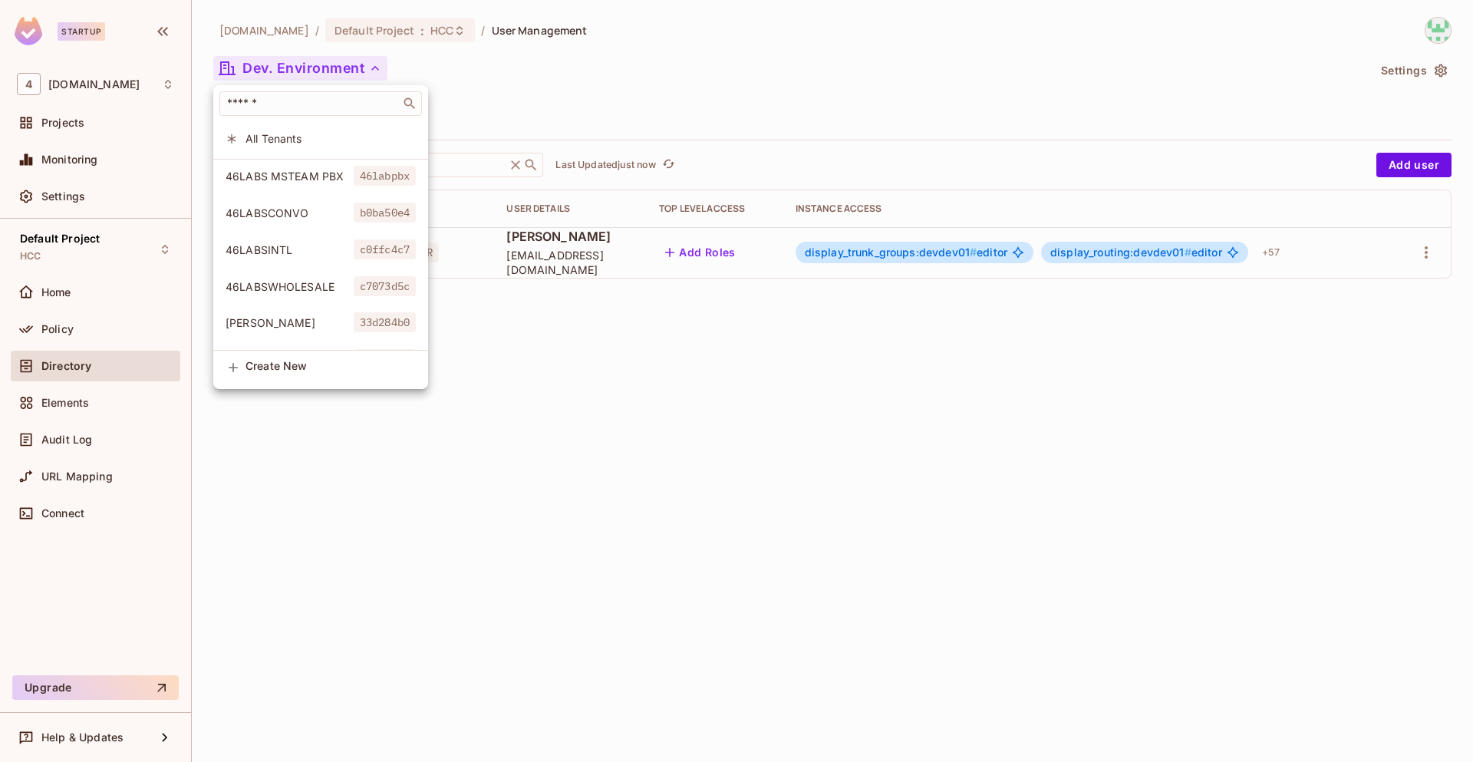
click at [284, 143] on span "All Tenants" at bounding box center [330, 138] width 170 height 15
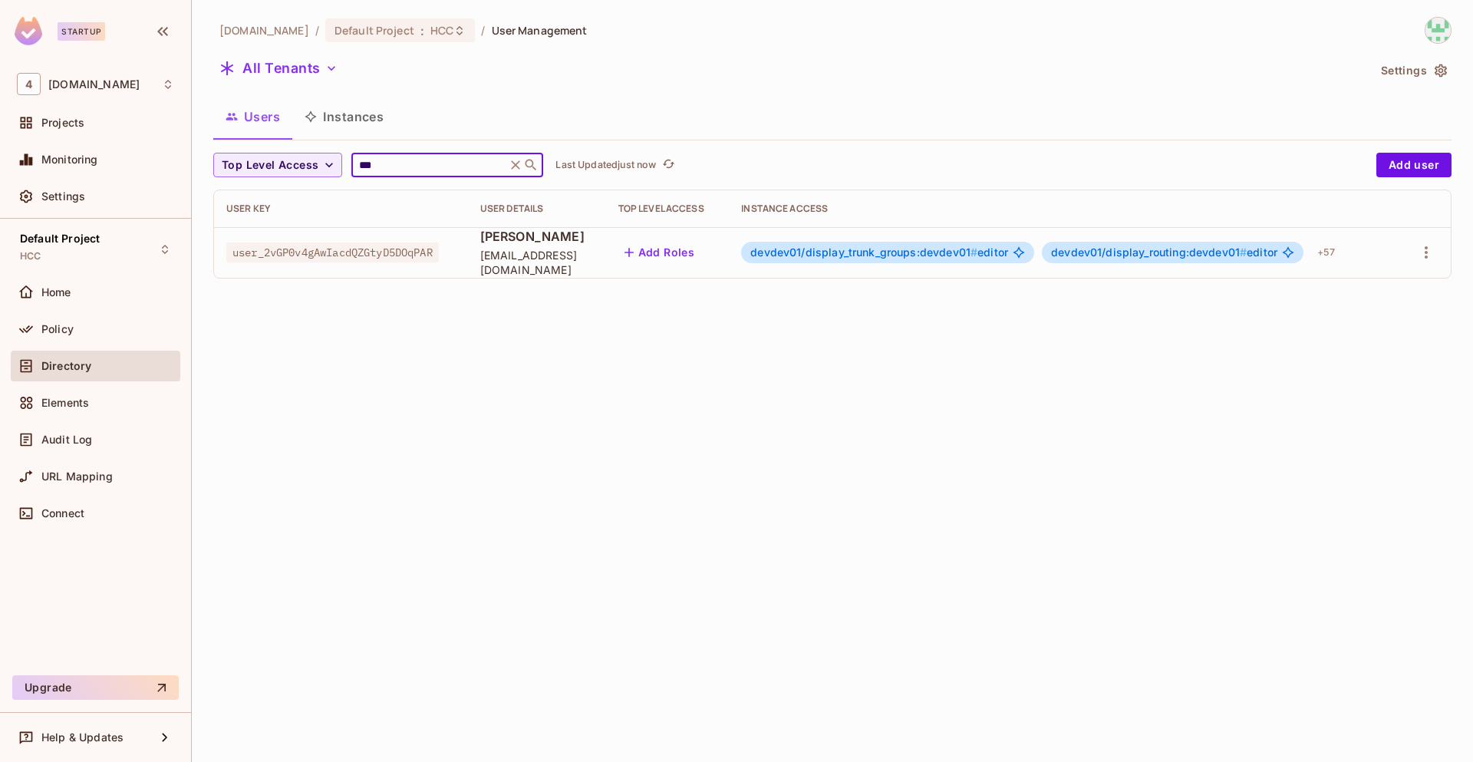
click at [444, 166] on input "***" at bounding box center [429, 164] width 146 height 15
click at [421, 167] on input "***" at bounding box center [429, 164] width 146 height 15
type input "*****"
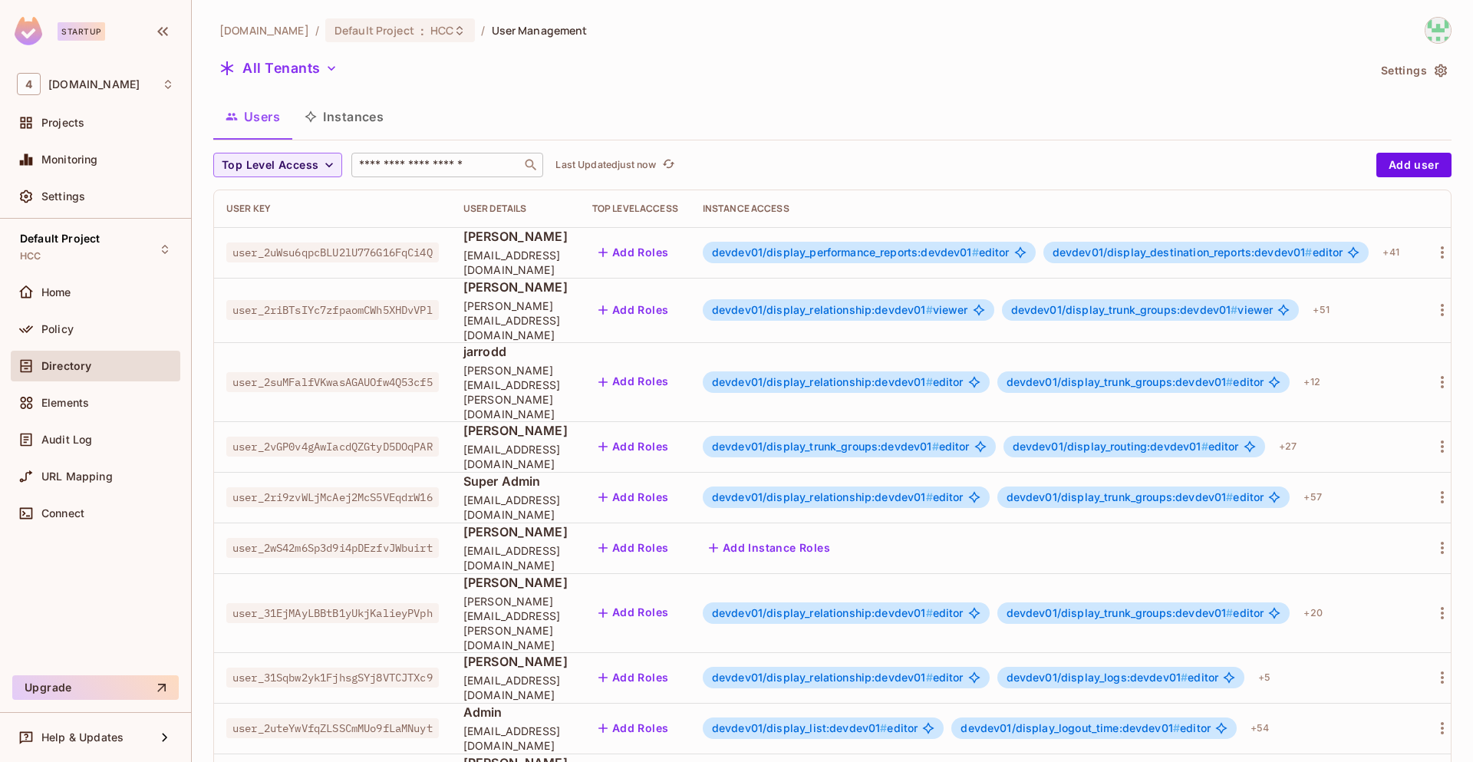
click at [395, 164] on input "text" at bounding box center [436, 164] width 161 height 15
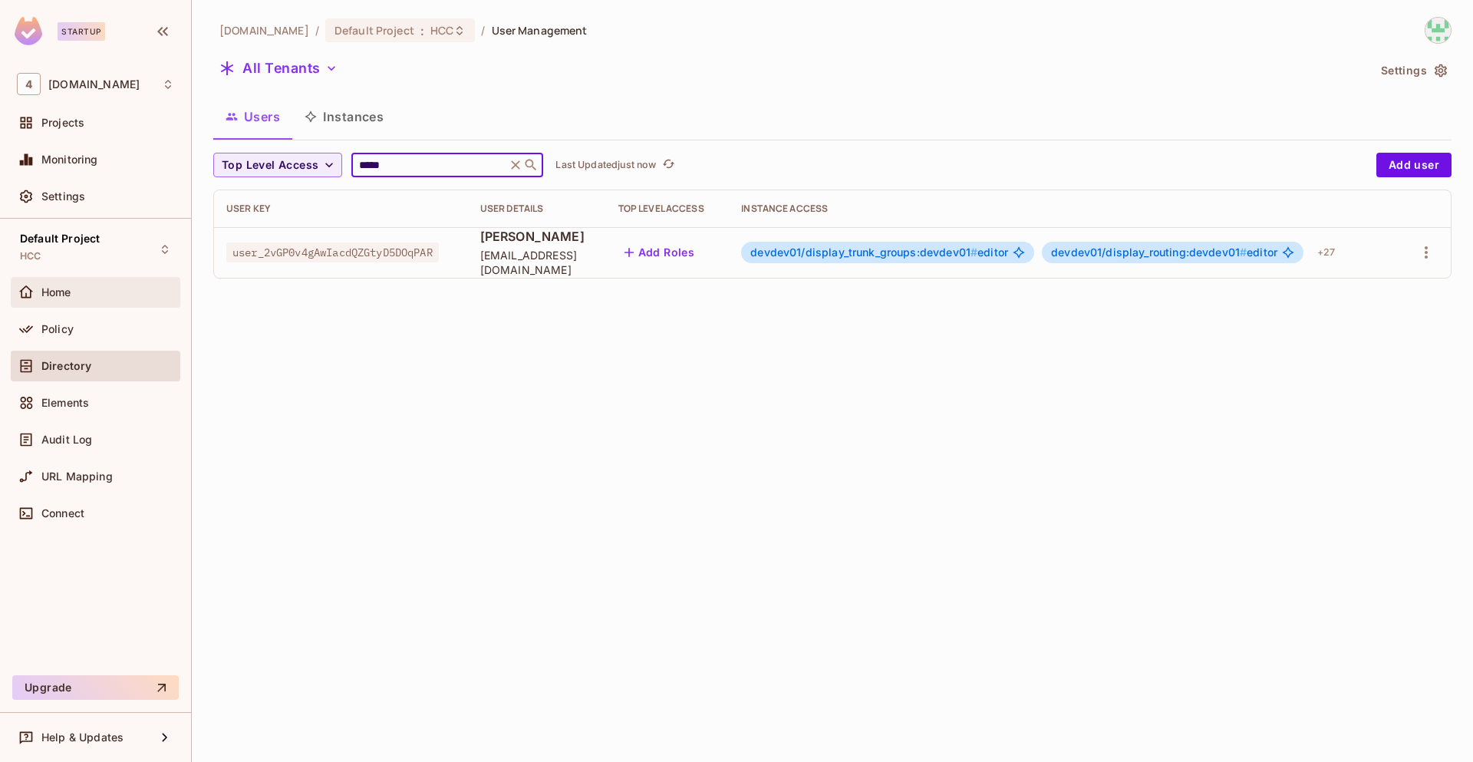
type input "*****"
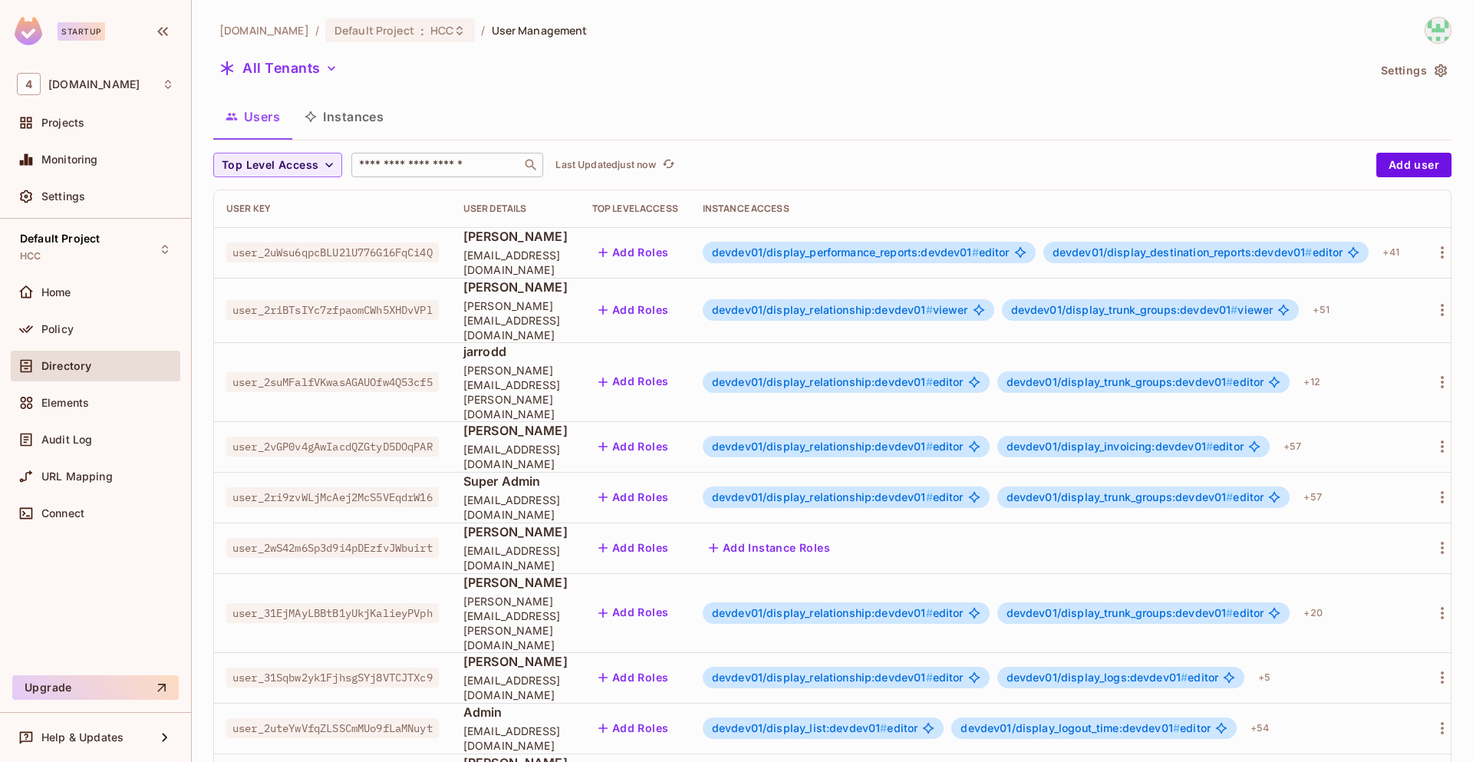
click at [429, 153] on div "​" at bounding box center [447, 165] width 192 height 25
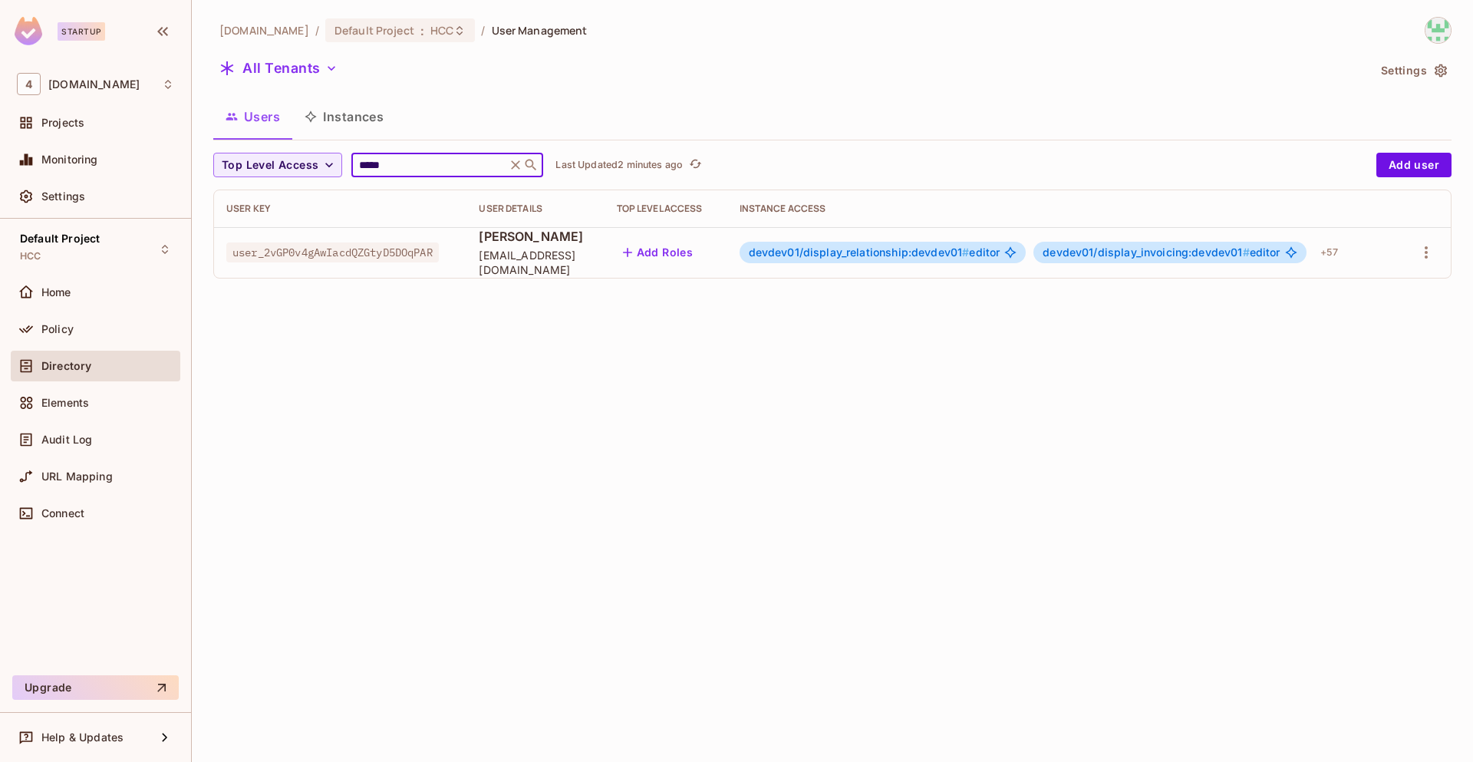
type input "*****"
click at [521, 166] on icon at bounding box center [516, 164] width 9 height 9
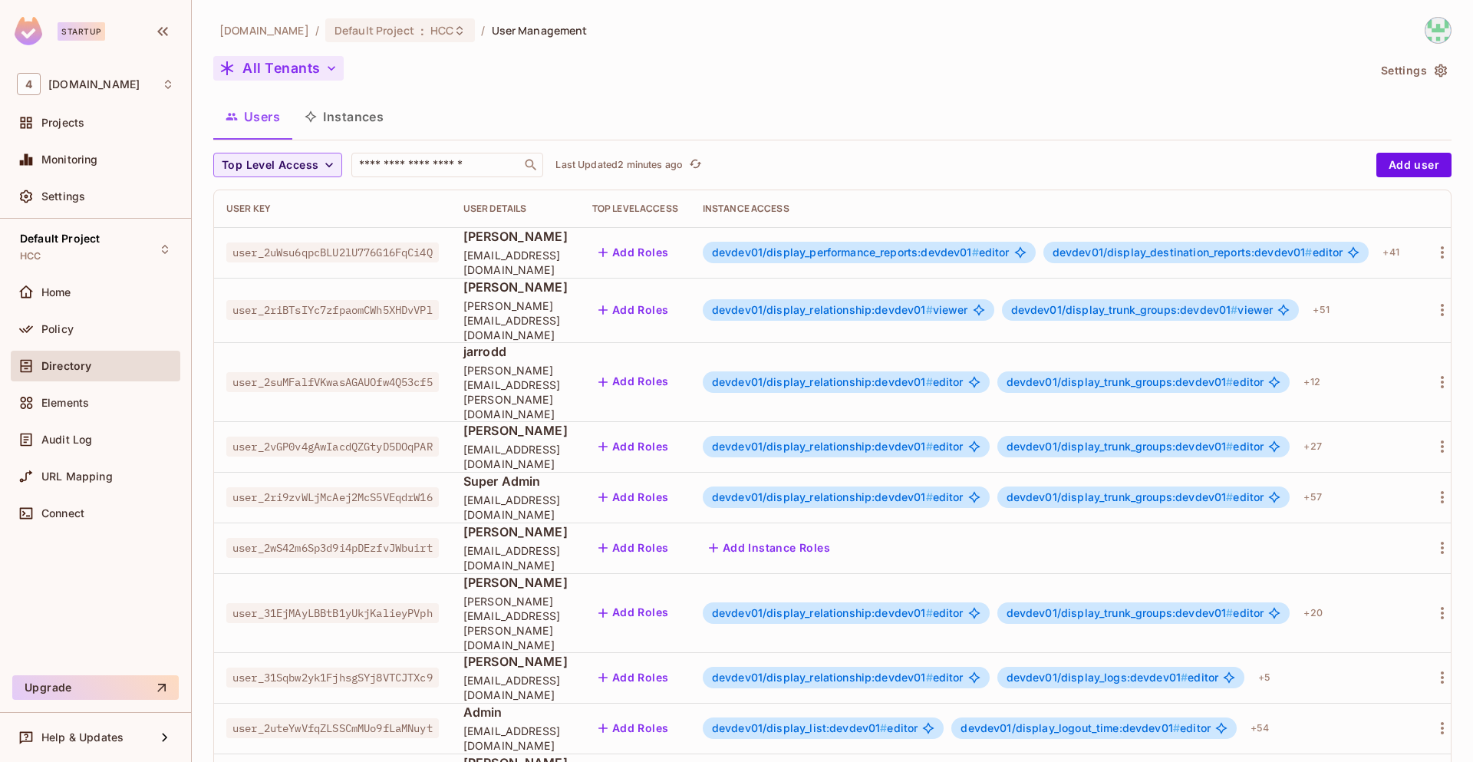
click at [291, 69] on button "All Tenants" at bounding box center [278, 68] width 130 height 25
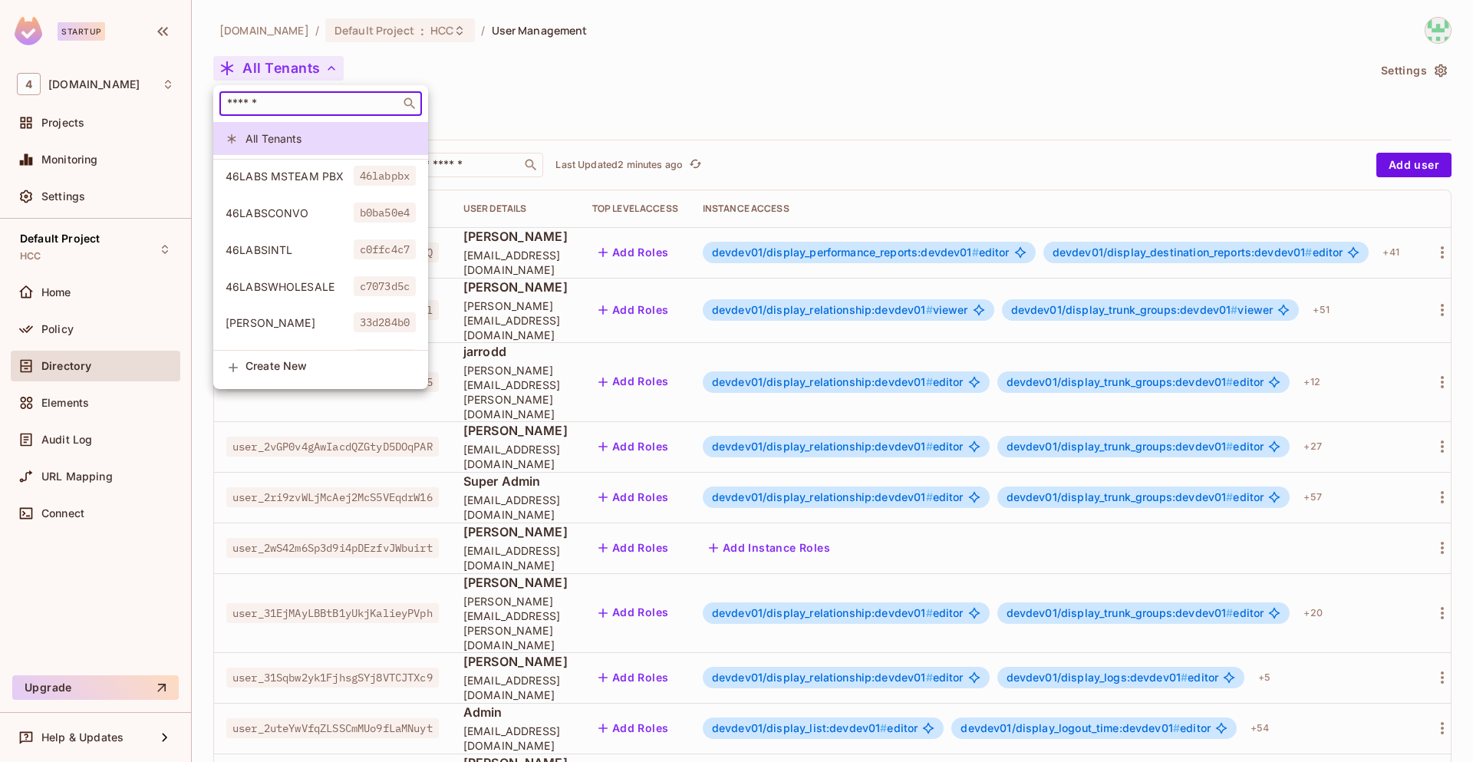
click at [262, 103] on input "text" at bounding box center [310, 103] width 172 height 15
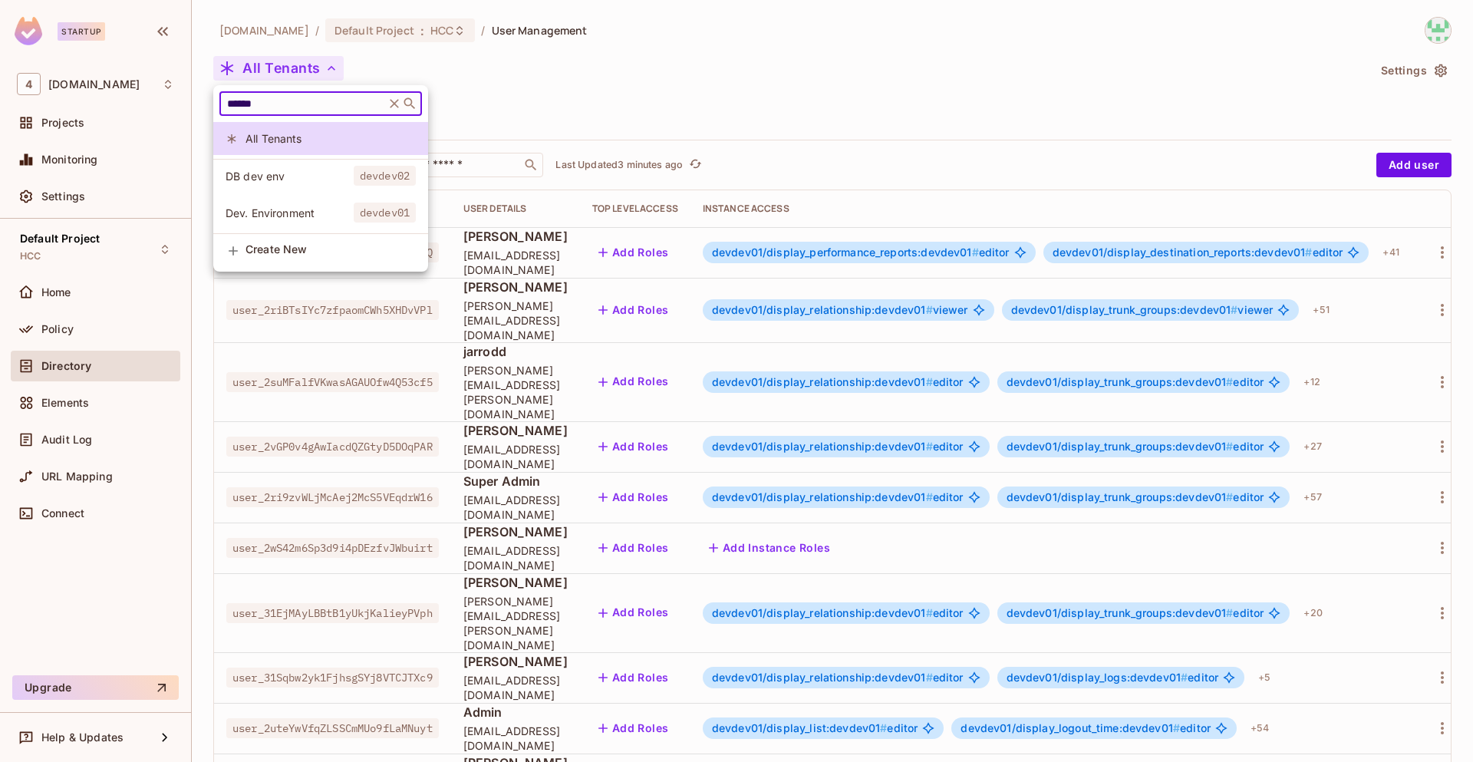
type input "******"
click at [324, 211] on span "Dev. Environment" at bounding box center [290, 213] width 128 height 15
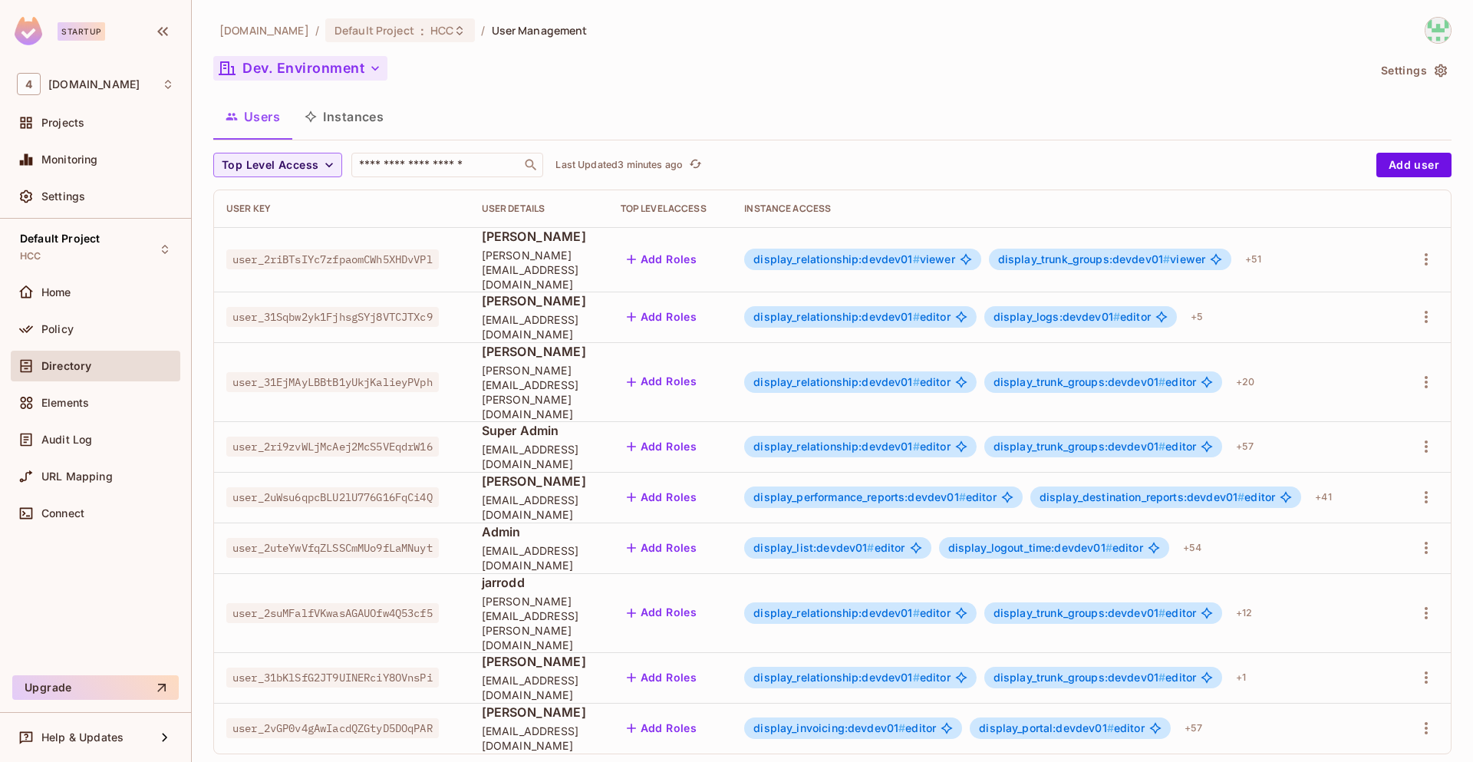
click at [365, 71] on button "Dev. Environment" at bounding box center [300, 68] width 174 height 25
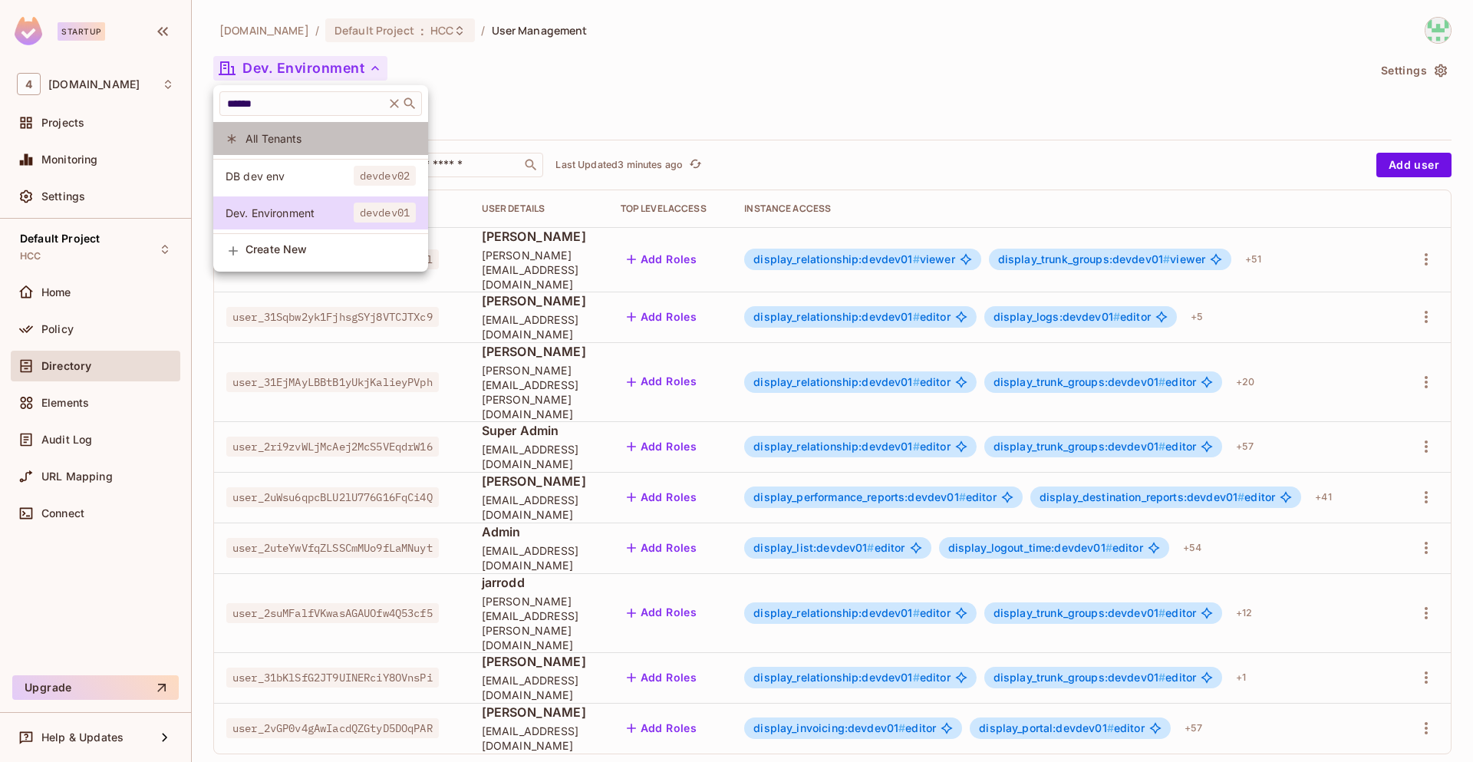
click at [294, 143] on span "All Tenants" at bounding box center [330, 138] width 170 height 15
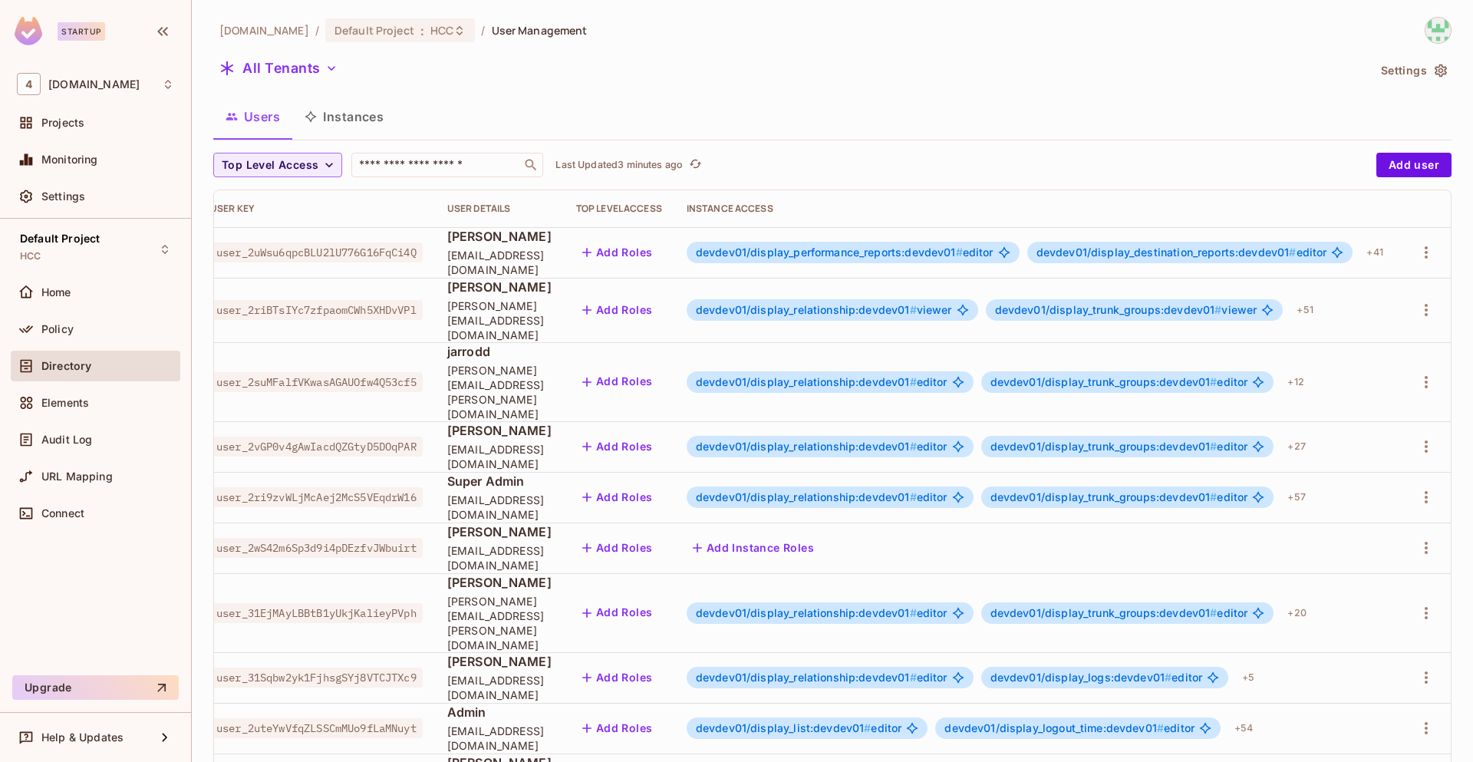
scroll to position [0, 90]
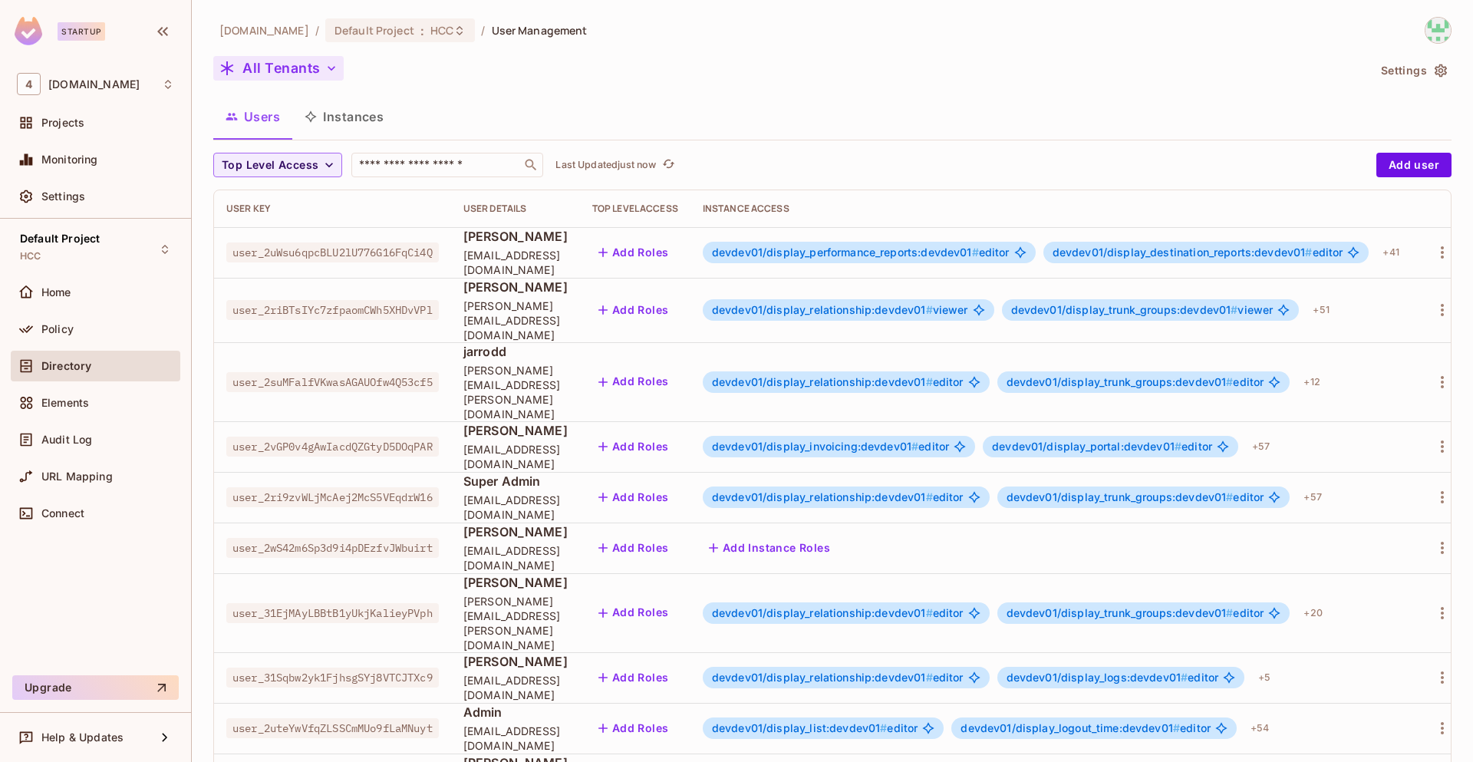
click at [328, 66] on icon "button" at bounding box center [331, 68] width 15 height 15
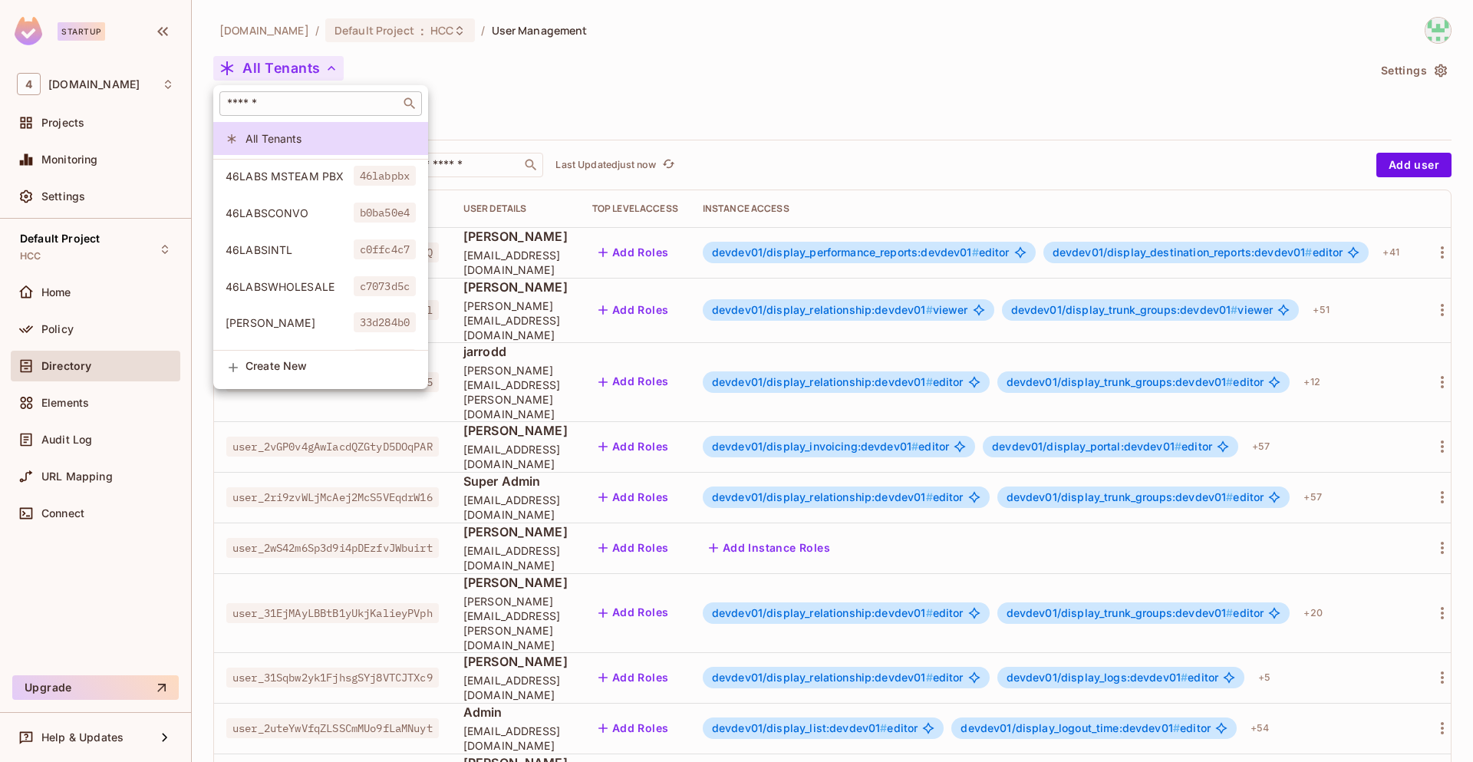
click at [316, 102] on input "text" at bounding box center [310, 103] width 172 height 15
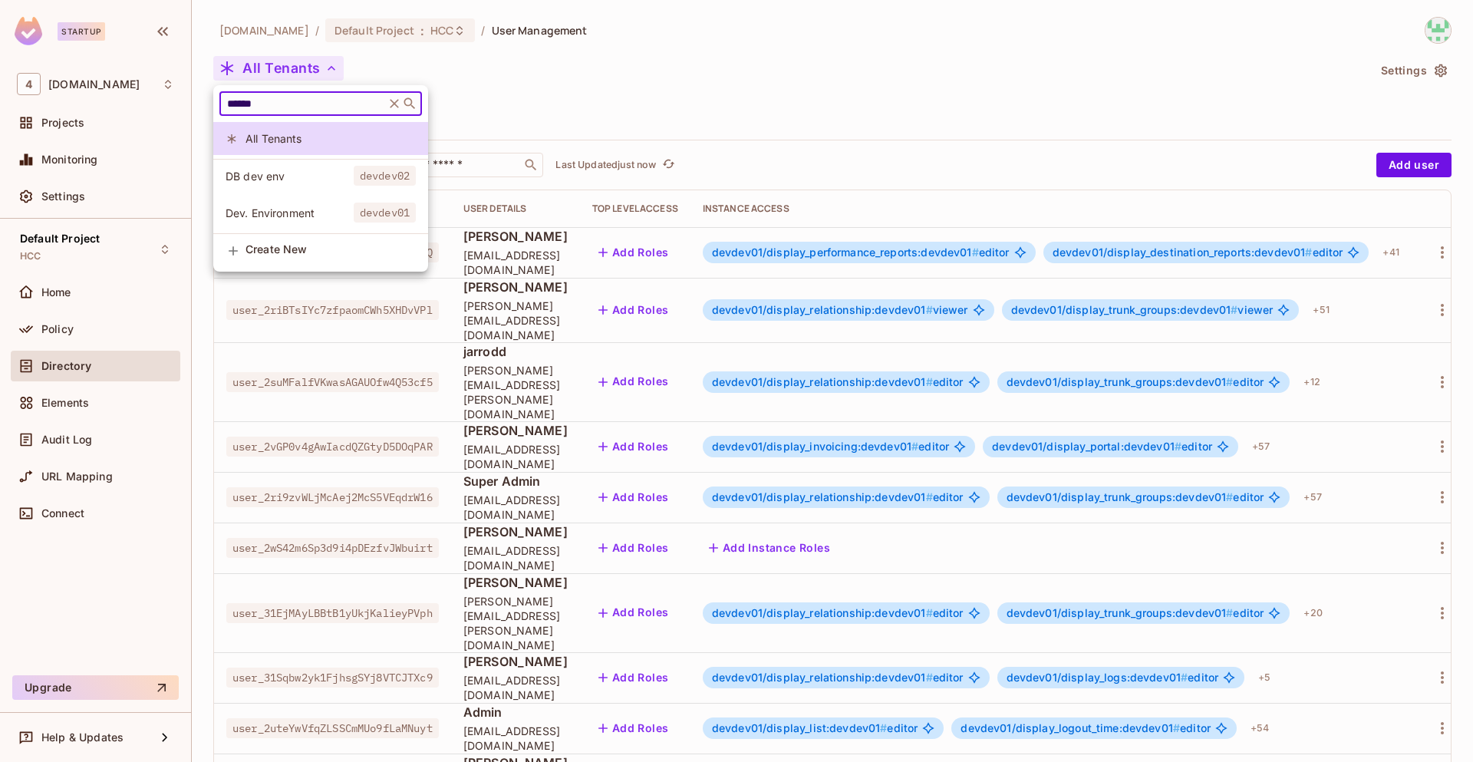
type input "******"
click at [347, 217] on span "Dev. Environment" at bounding box center [290, 213] width 128 height 15
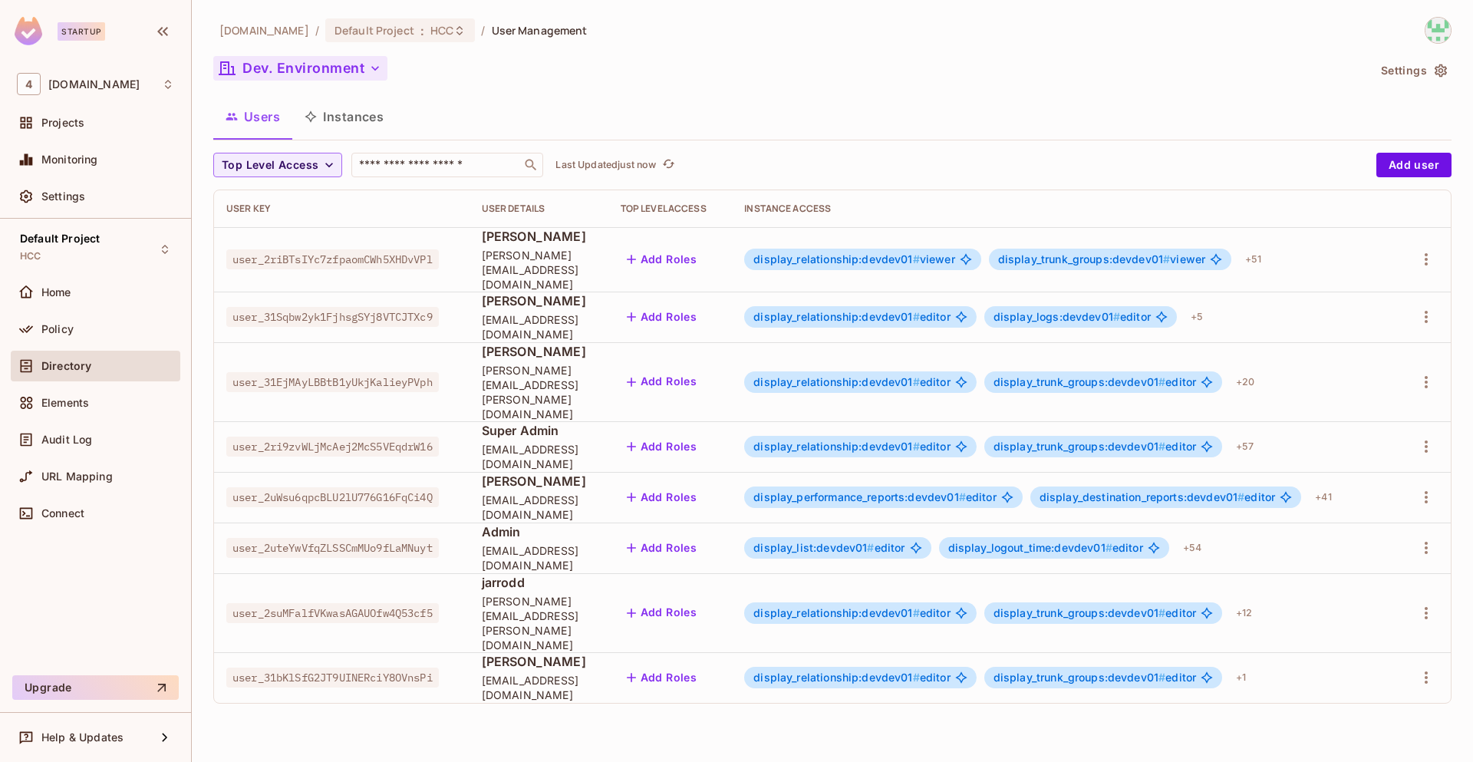
click at [369, 71] on icon "button" at bounding box center [374, 68] width 15 height 15
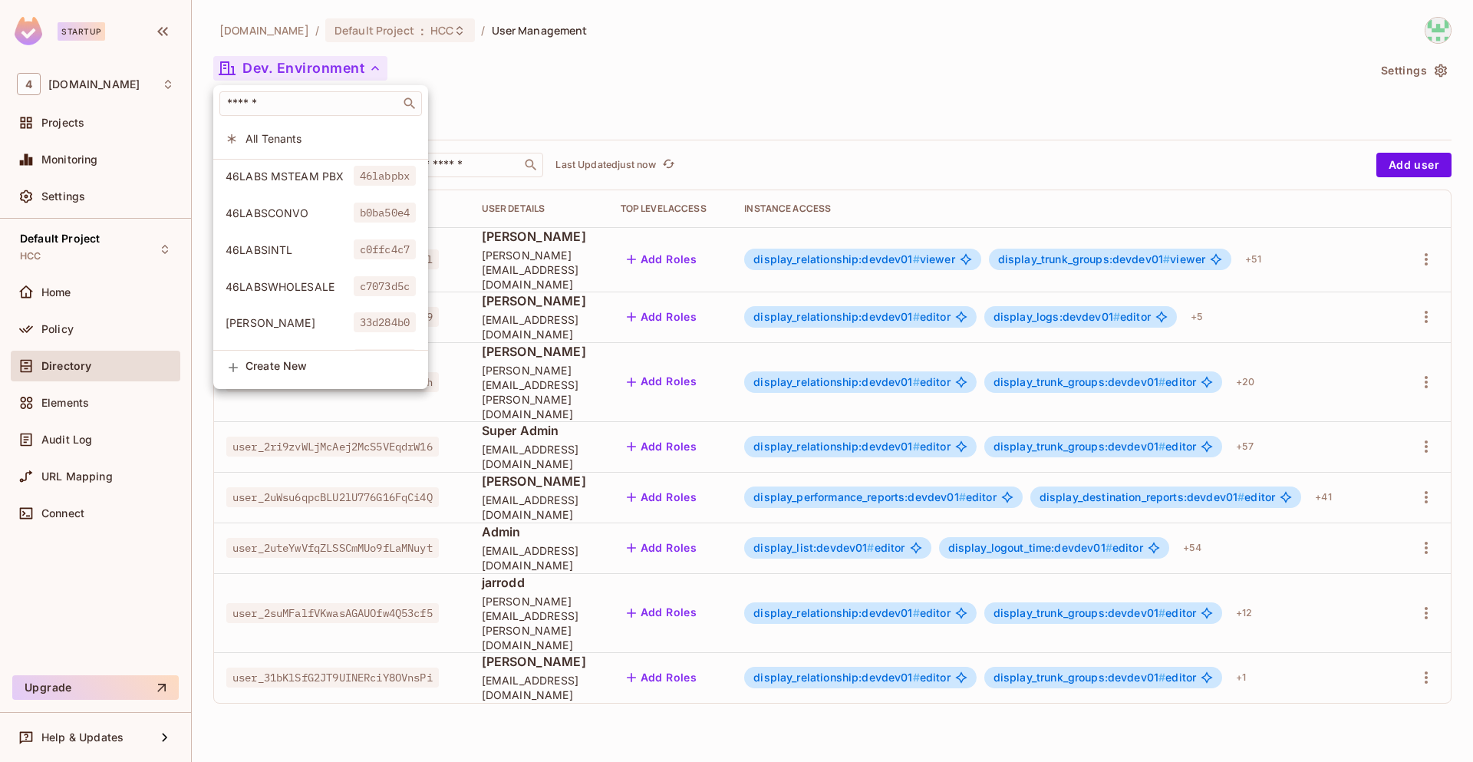
click at [319, 138] on span "All Tenants" at bounding box center [330, 138] width 170 height 15
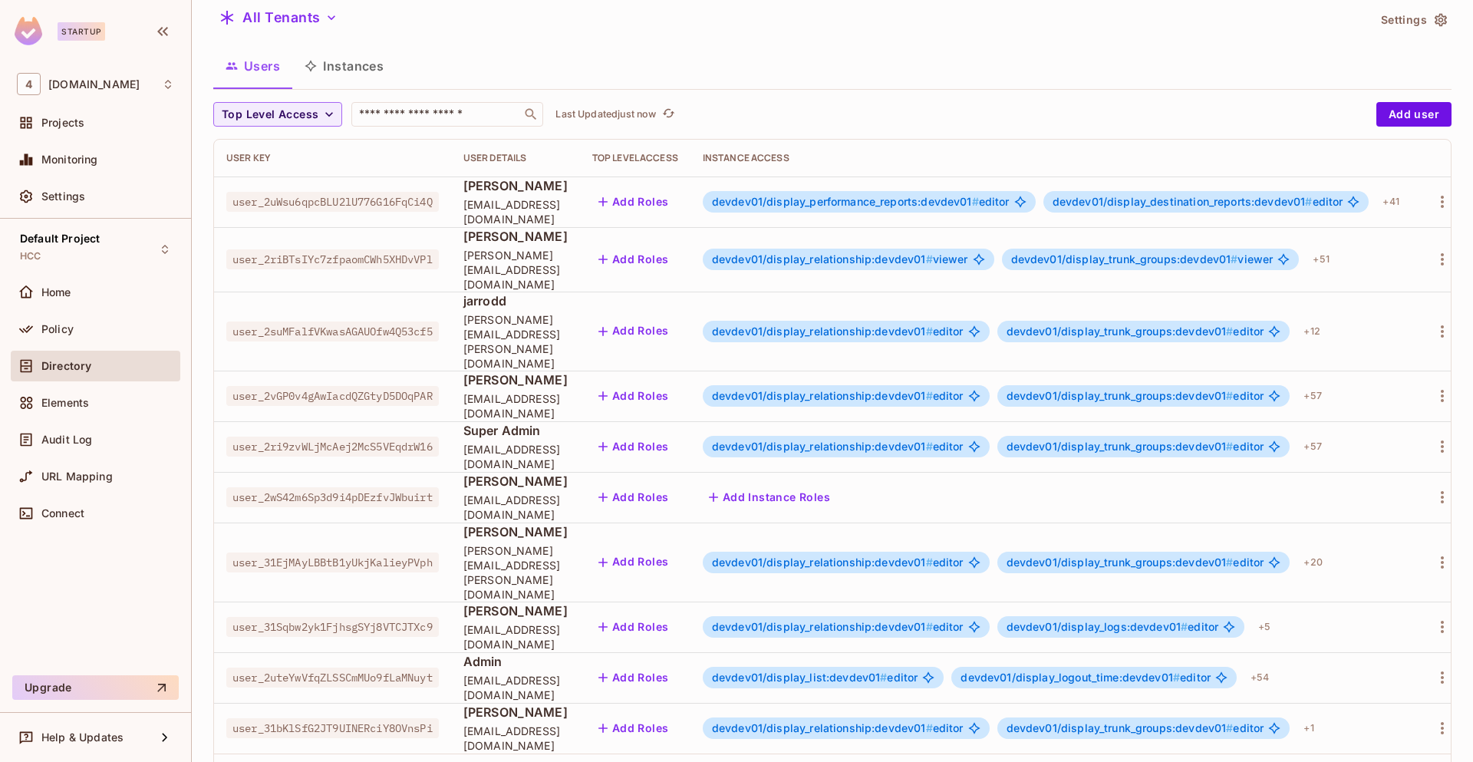
scroll to position [45, 0]
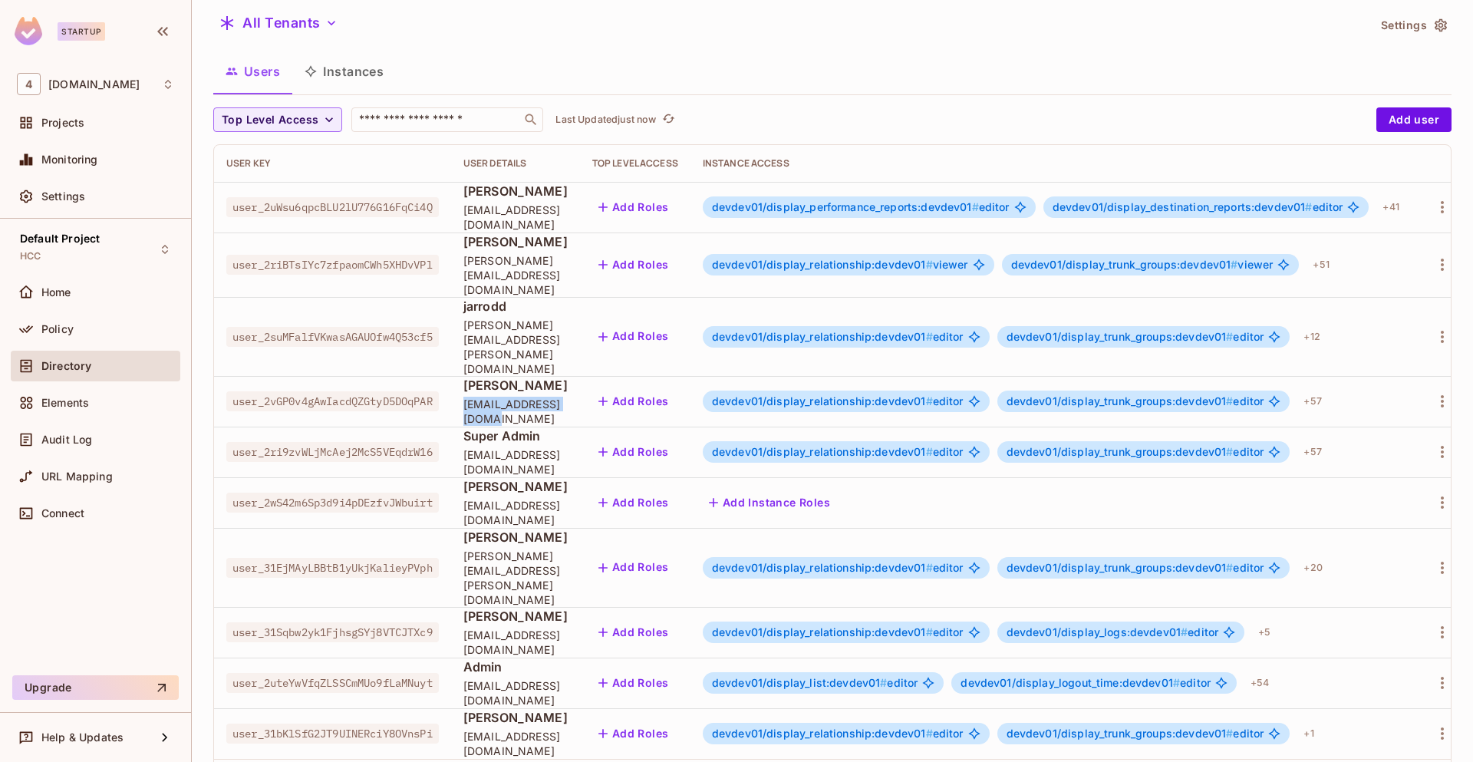
drag, startPoint x: 596, startPoint y: 369, endPoint x: 475, endPoint y: 369, distance: 121.2
click at [475, 397] on span "[EMAIL_ADDRESS][DOMAIN_NAME]" at bounding box center [515, 411] width 104 height 29
copy span "[EMAIL_ADDRESS][DOMAIN_NAME]"
click at [403, 114] on input "text" at bounding box center [436, 119] width 161 height 15
paste input "**********"
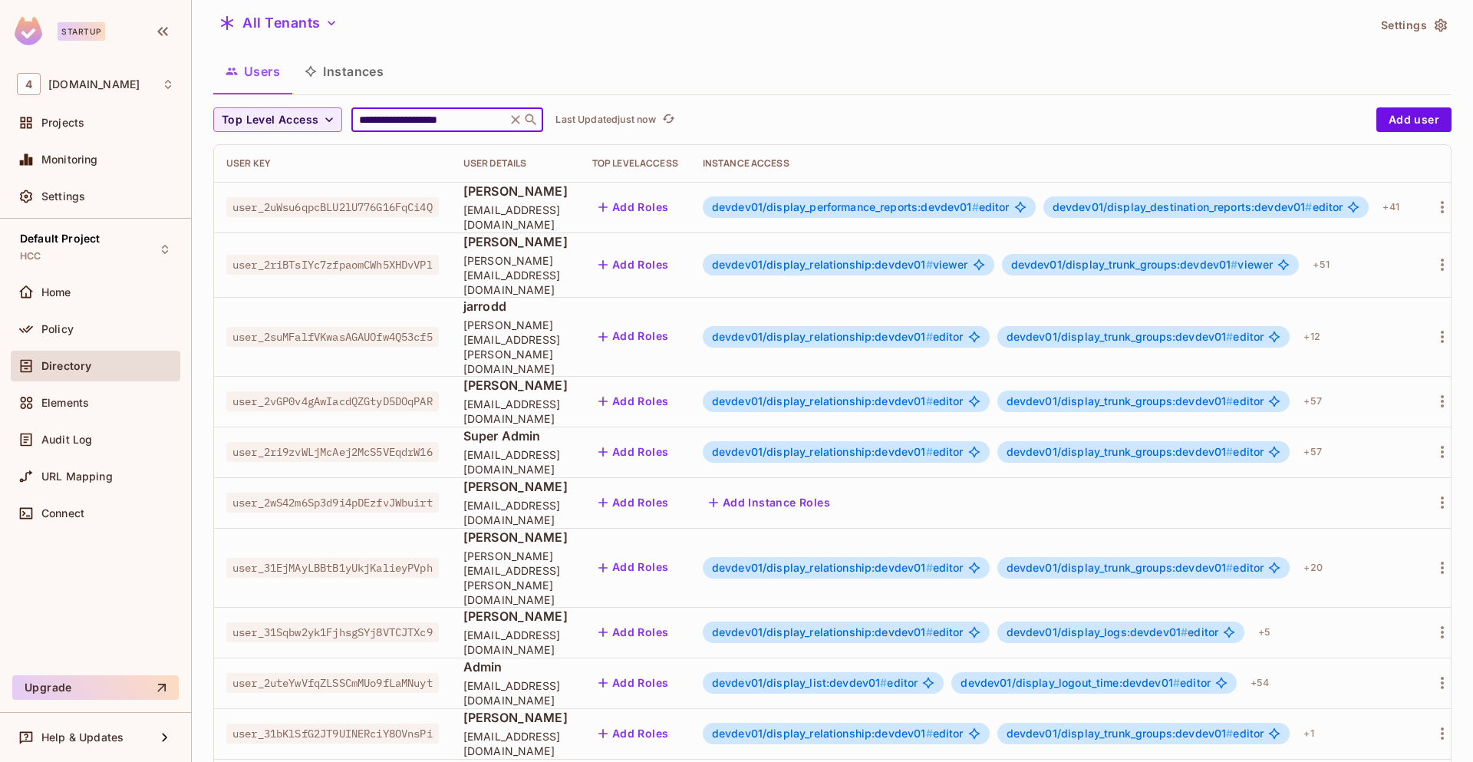
scroll to position [0, 0]
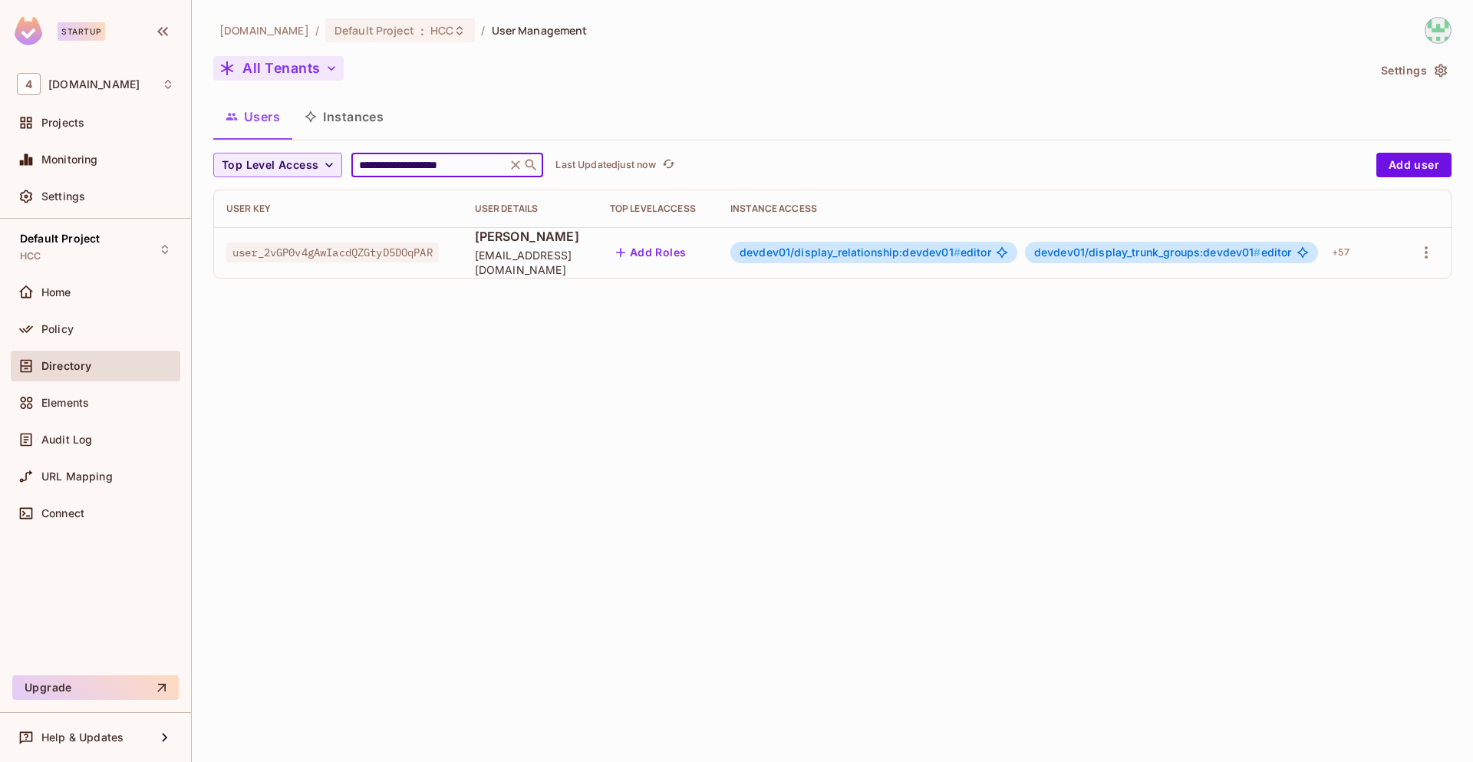
type input "**********"
click at [314, 62] on button "All Tenants" at bounding box center [278, 68] width 130 height 25
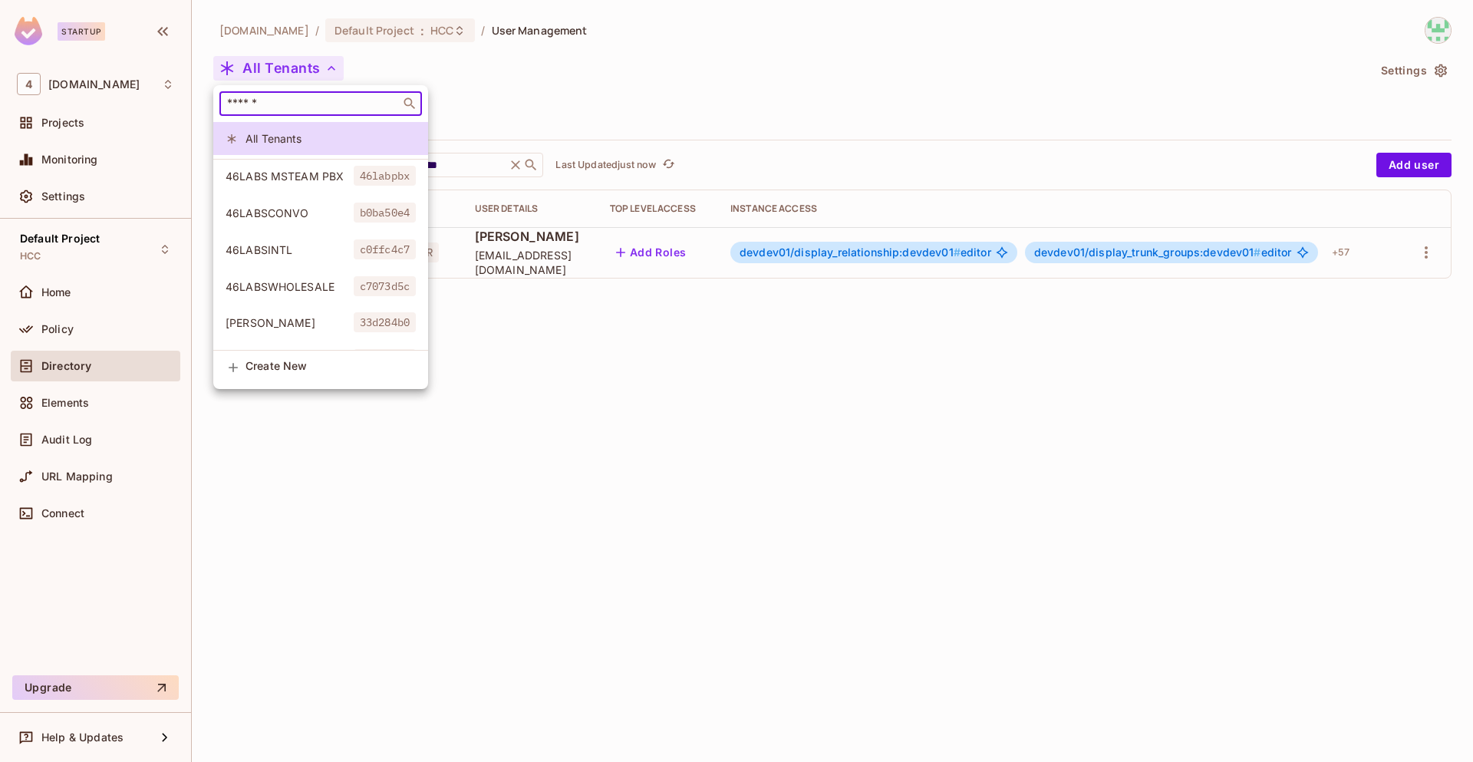
click at [254, 104] on input "text" at bounding box center [310, 103] width 172 height 15
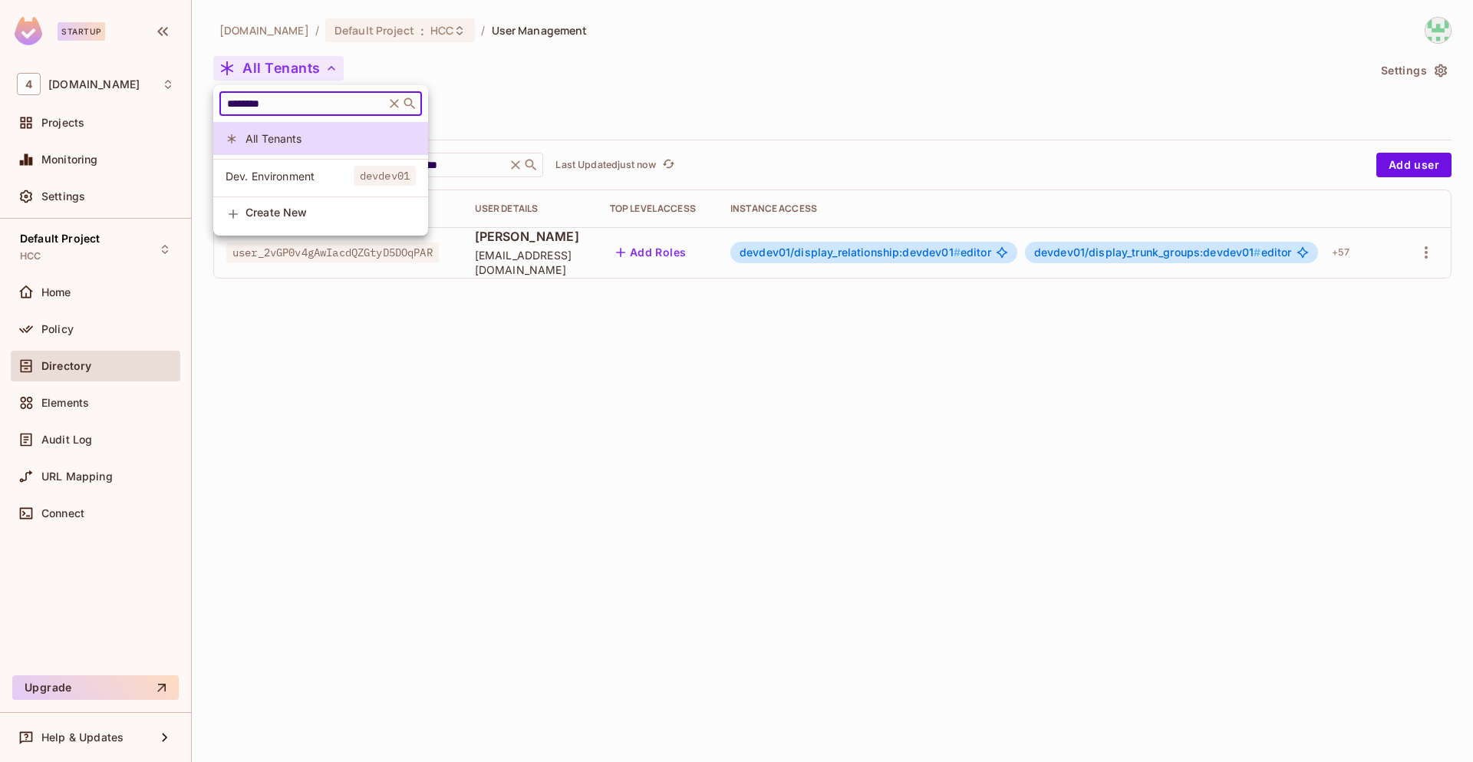
type input "********"
click at [314, 180] on span "Dev. Environment" at bounding box center [290, 176] width 128 height 15
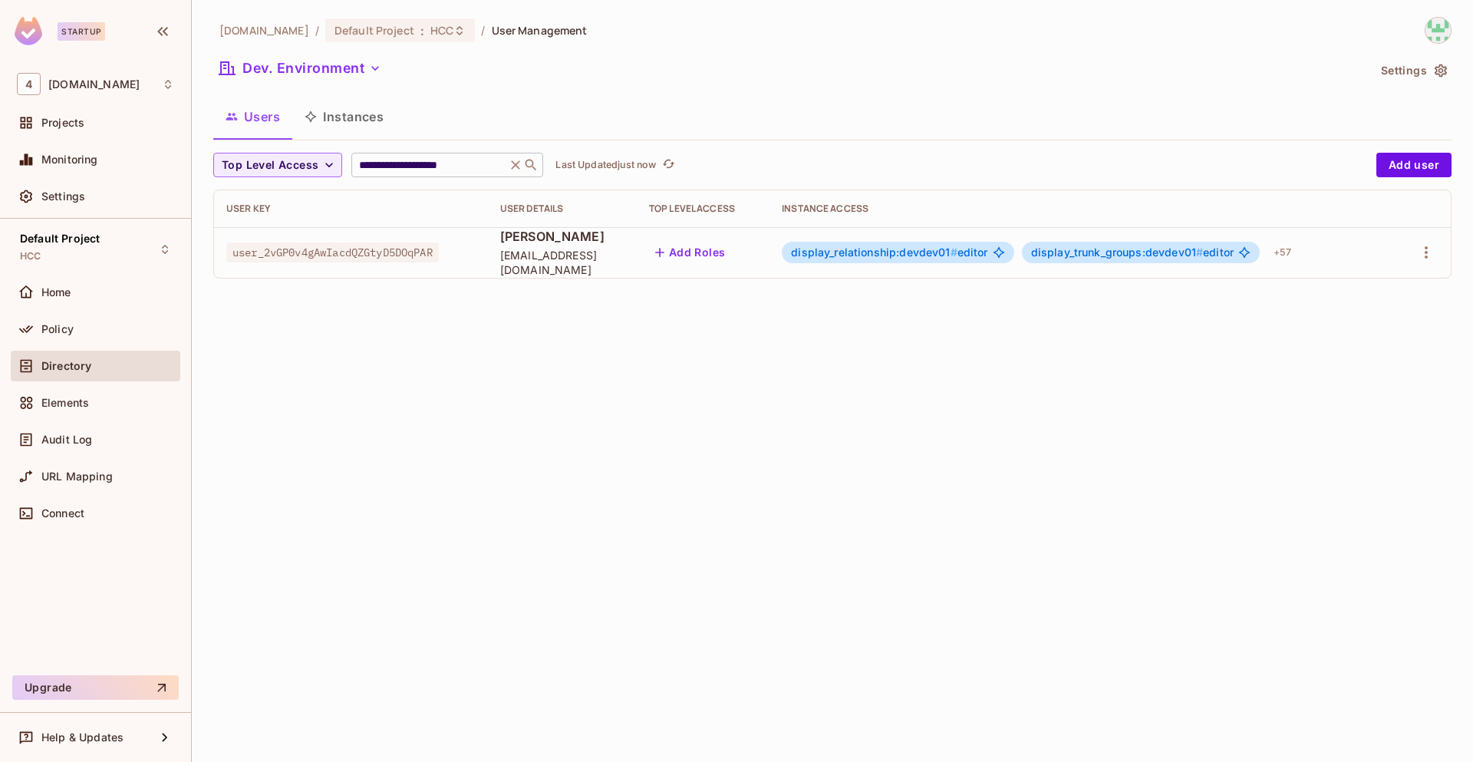
click at [523, 170] on icon at bounding box center [515, 164] width 15 height 15
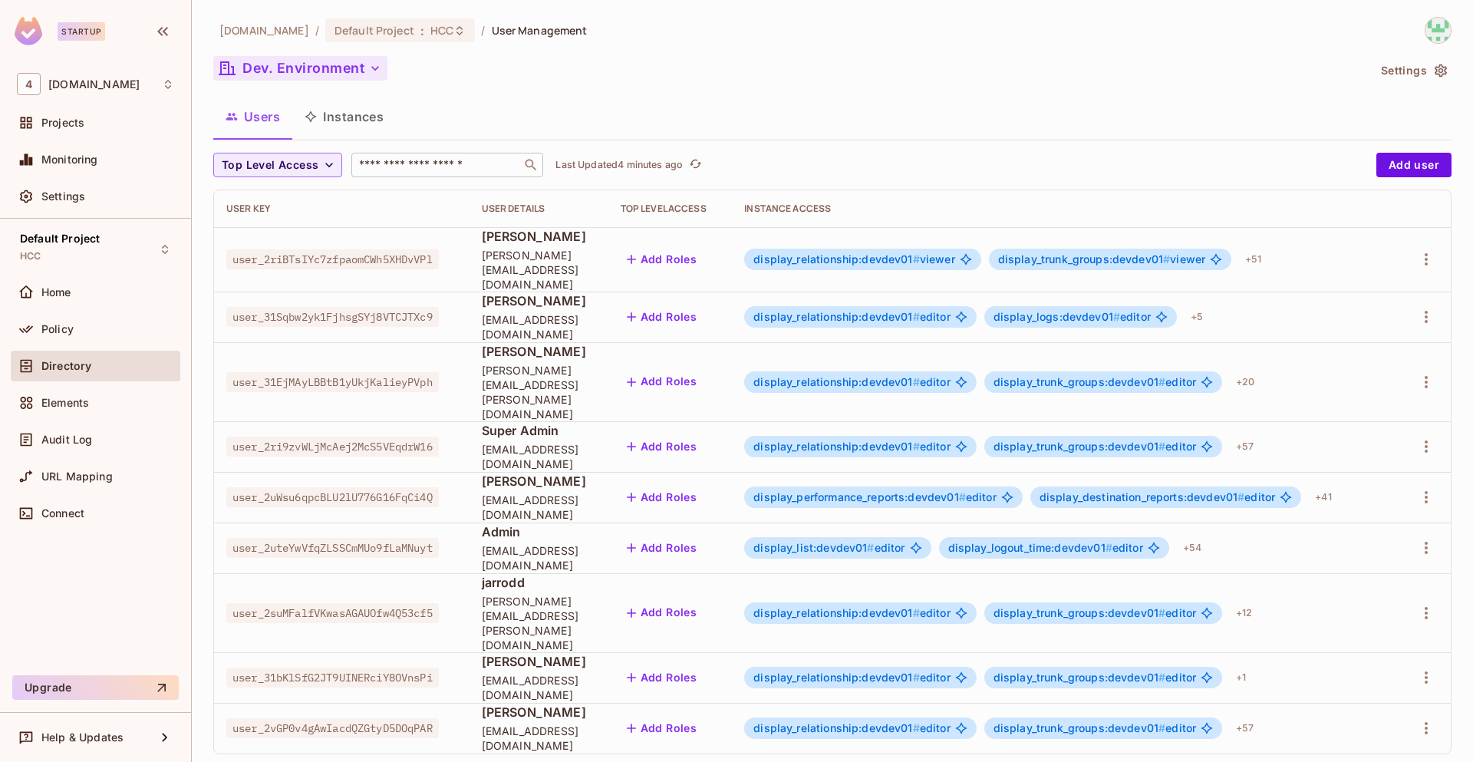
click at [289, 56] on button "Dev. Environment" at bounding box center [300, 68] width 174 height 25
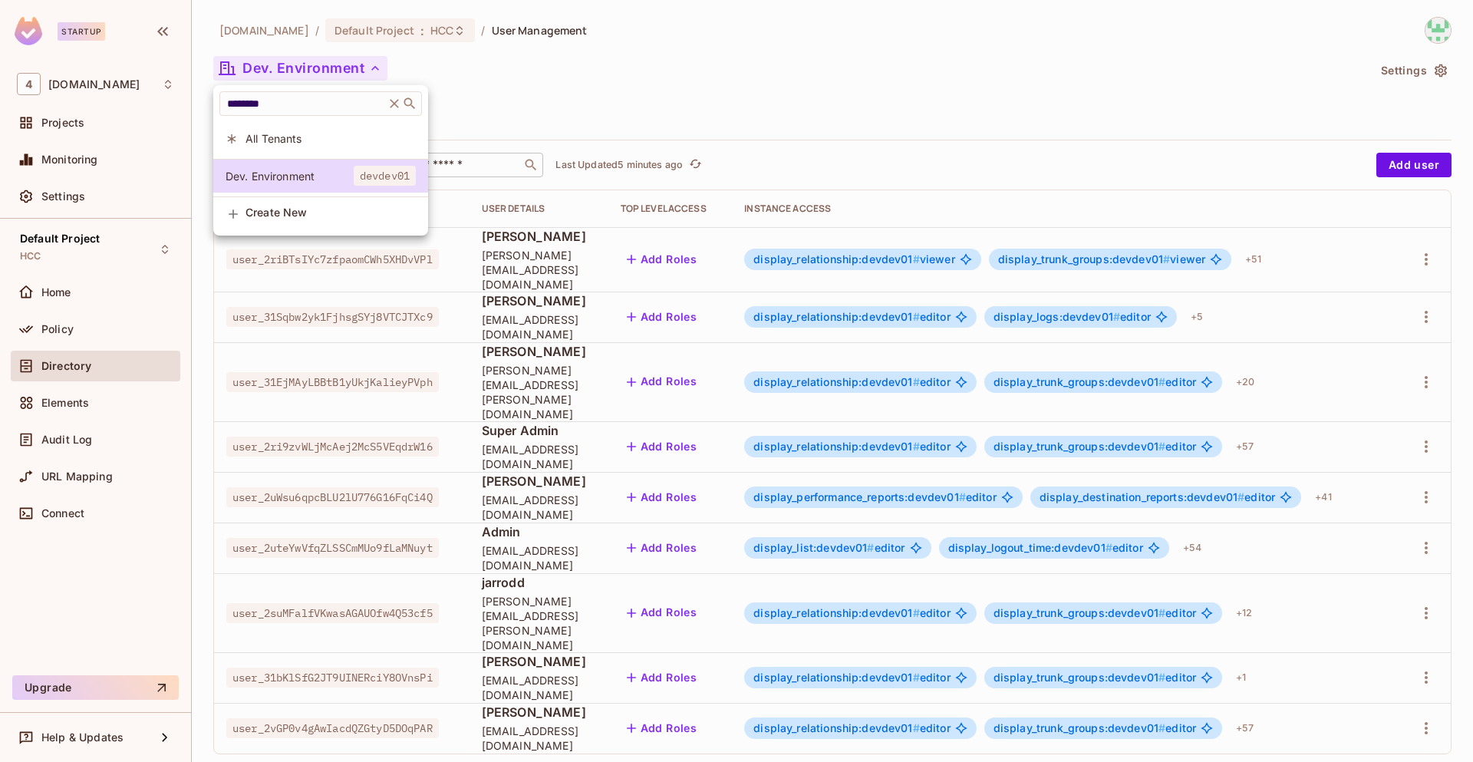
click at [308, 144] on span "All Tenants" at bounding box center [330, 138] width 170 height 15
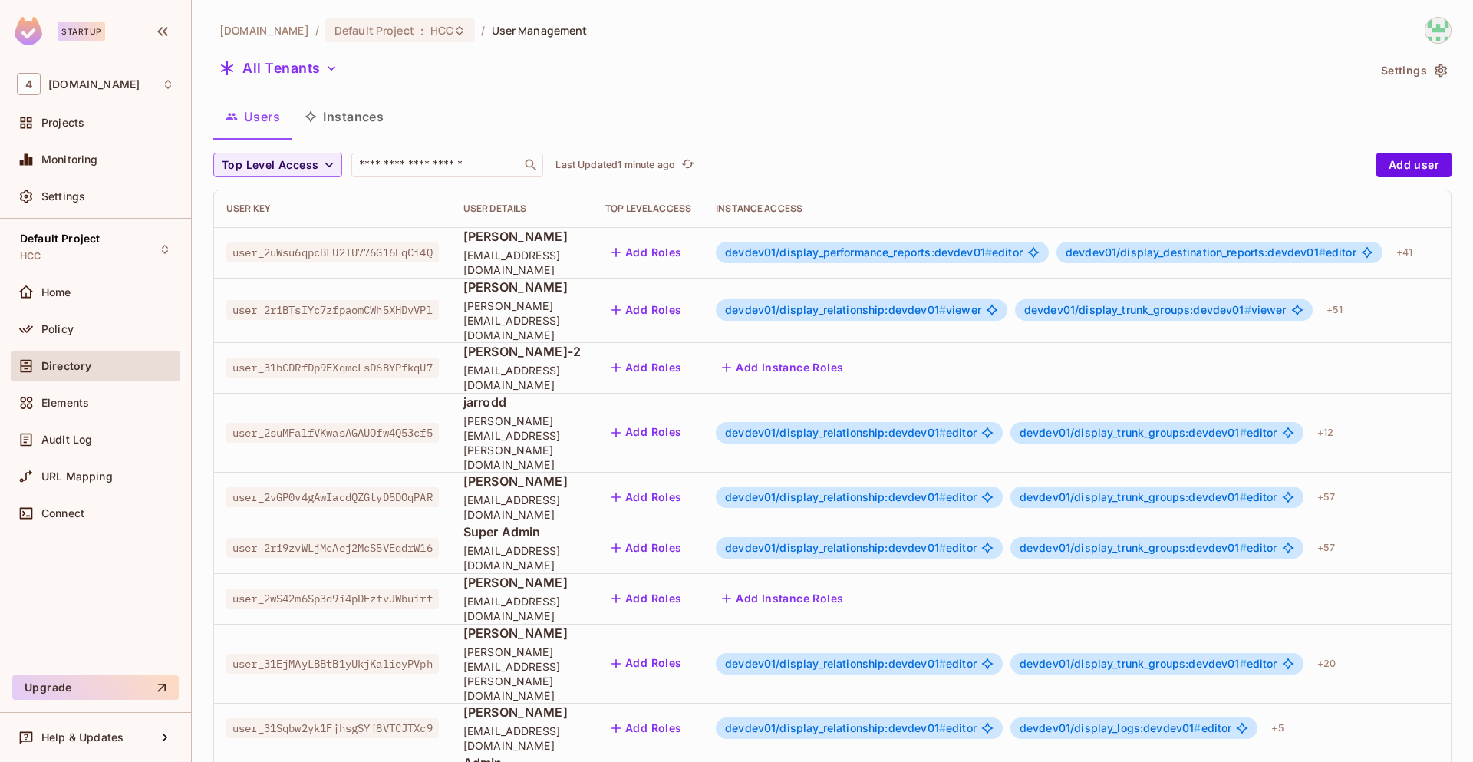
scroll to position [0, 90]
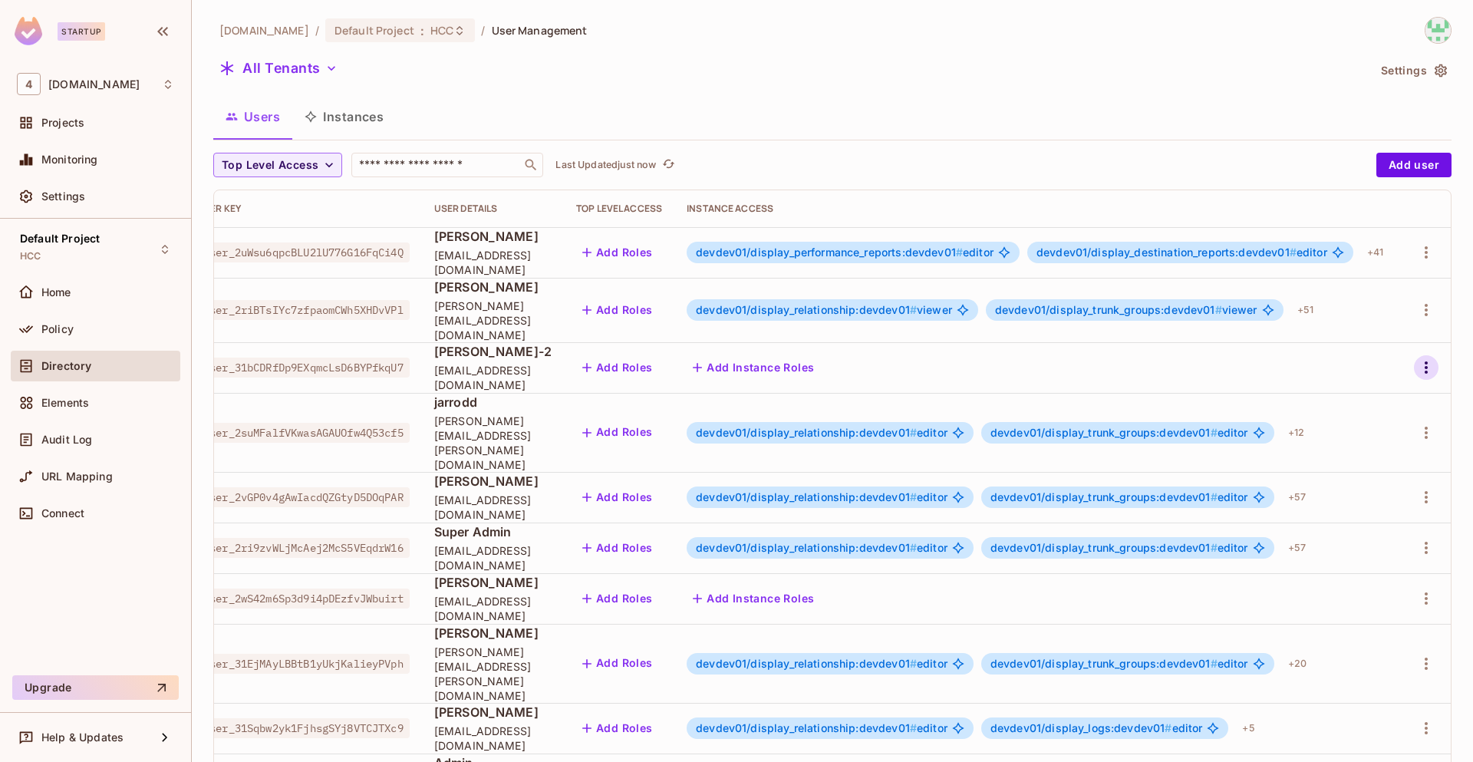
click at [1417, 360] on icon "button" at bounding box center [1426, 367] width 18 height 18
click at [1328, 493] on div "Delete User" at bounding box center [1345, 489] width 61 height 15
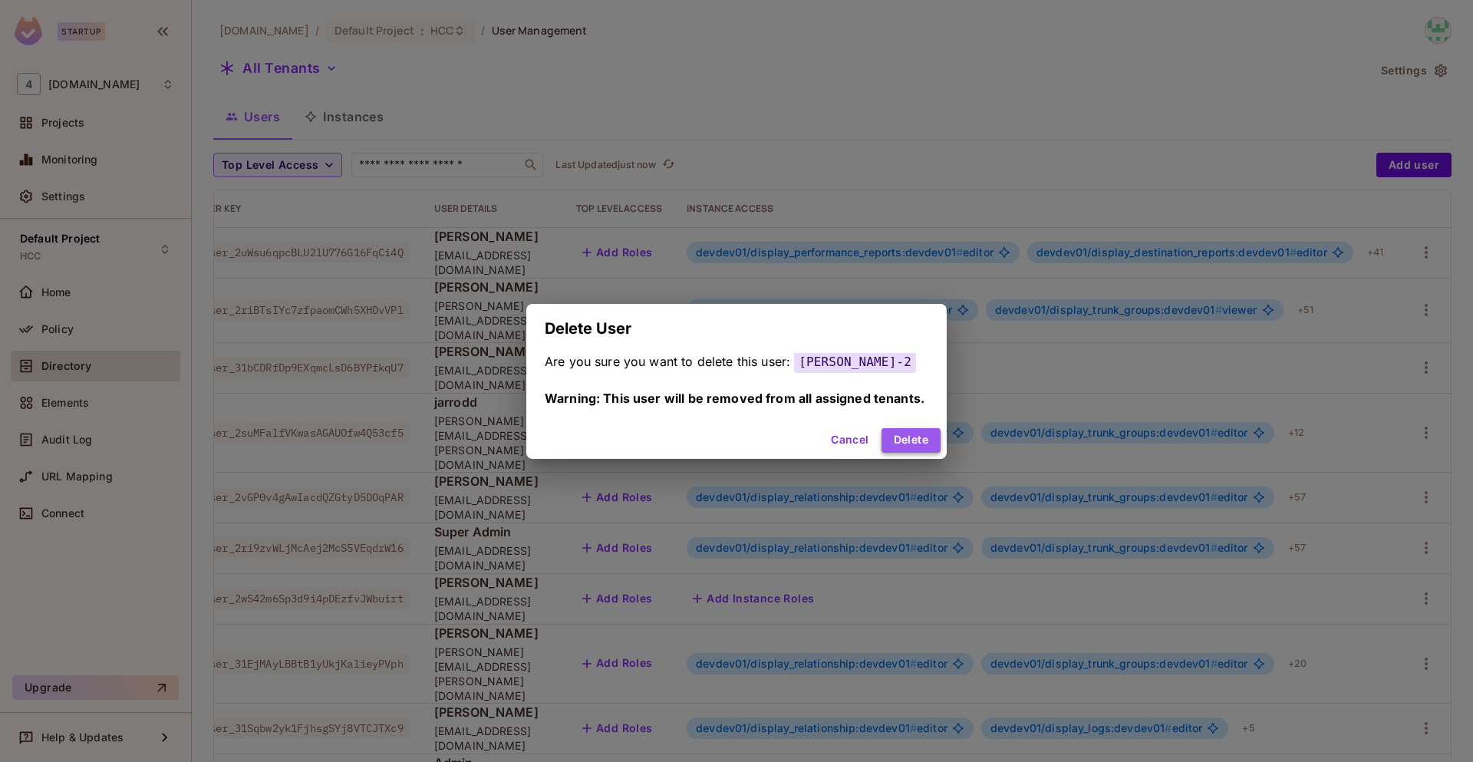
click at [918, 433] on button "Delete" at bounding box center [910, 440] width 59 height 25
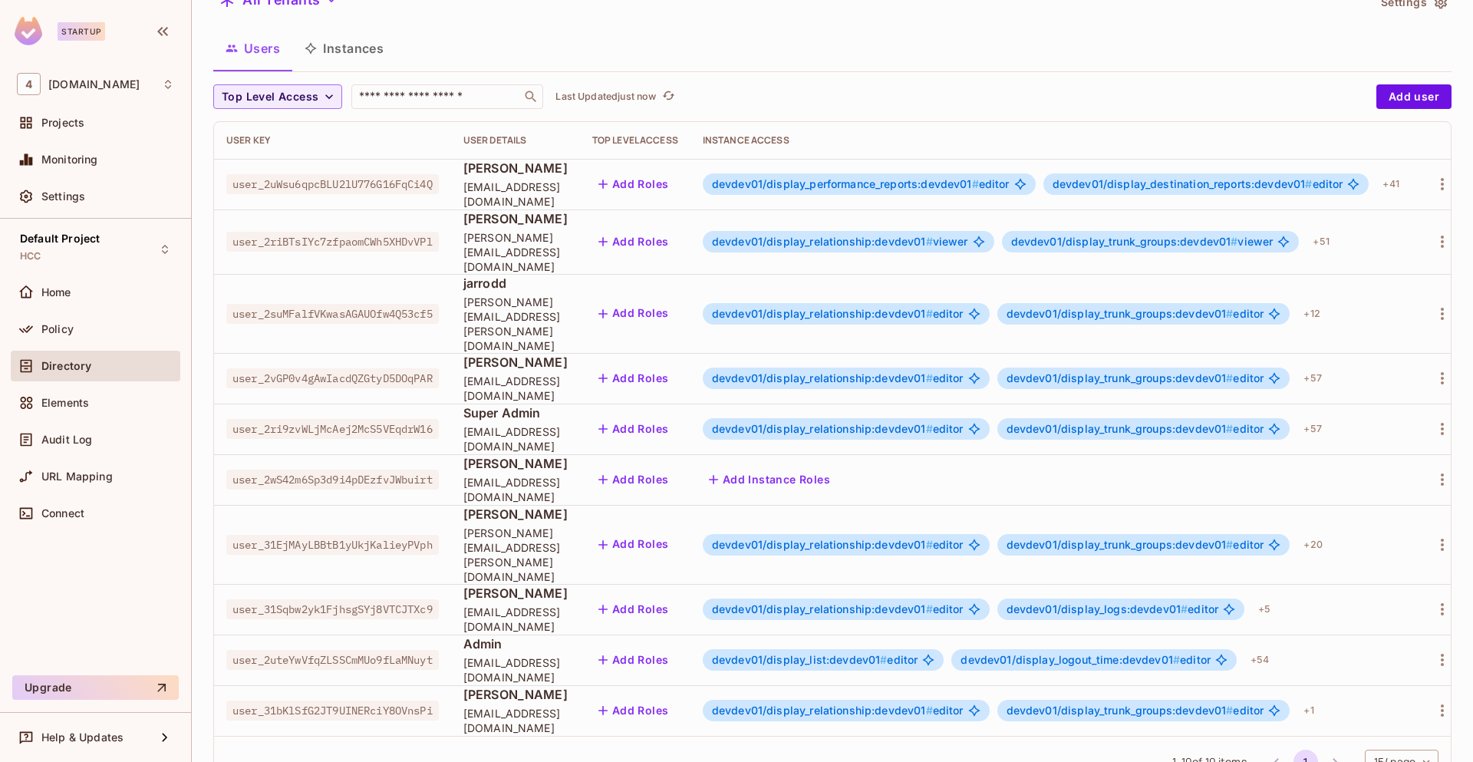
scroll to position [49, 0]
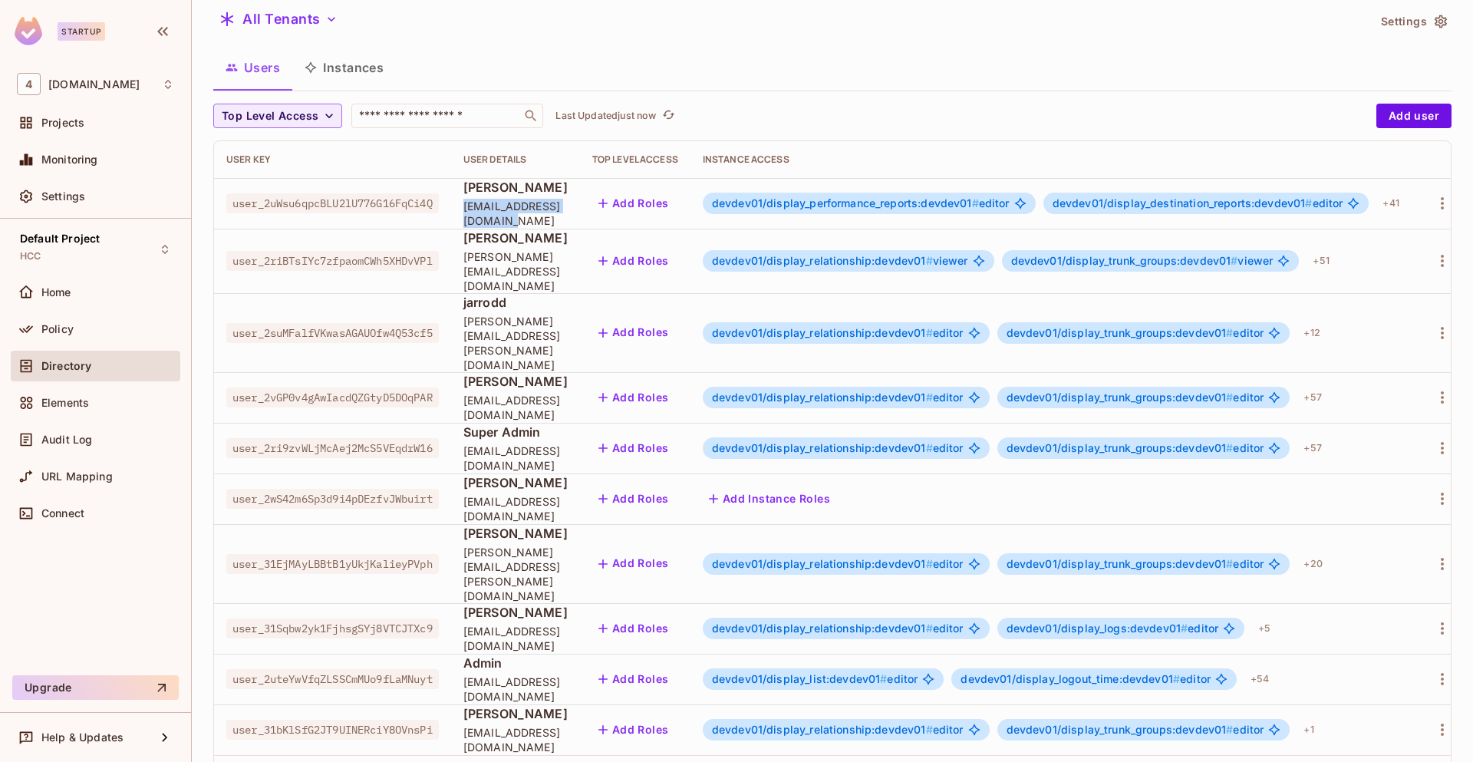
drag, startPoint x: 622, startPoint y: 213, endPoint x: 472, endPoint y: 216, distance: 149.6
click at [472, 216] on span "[EMAIL_ADDRESS][DOMAIN_NAME]" at bounding box center [515, 213] width 104 height 29
copy span "[EMAIL_ADDRESS][DOMAIN_NAME]"
click at [420, 114] on input "text" at bounding box center [436, 115] width 161 height 15
paste input "**********"
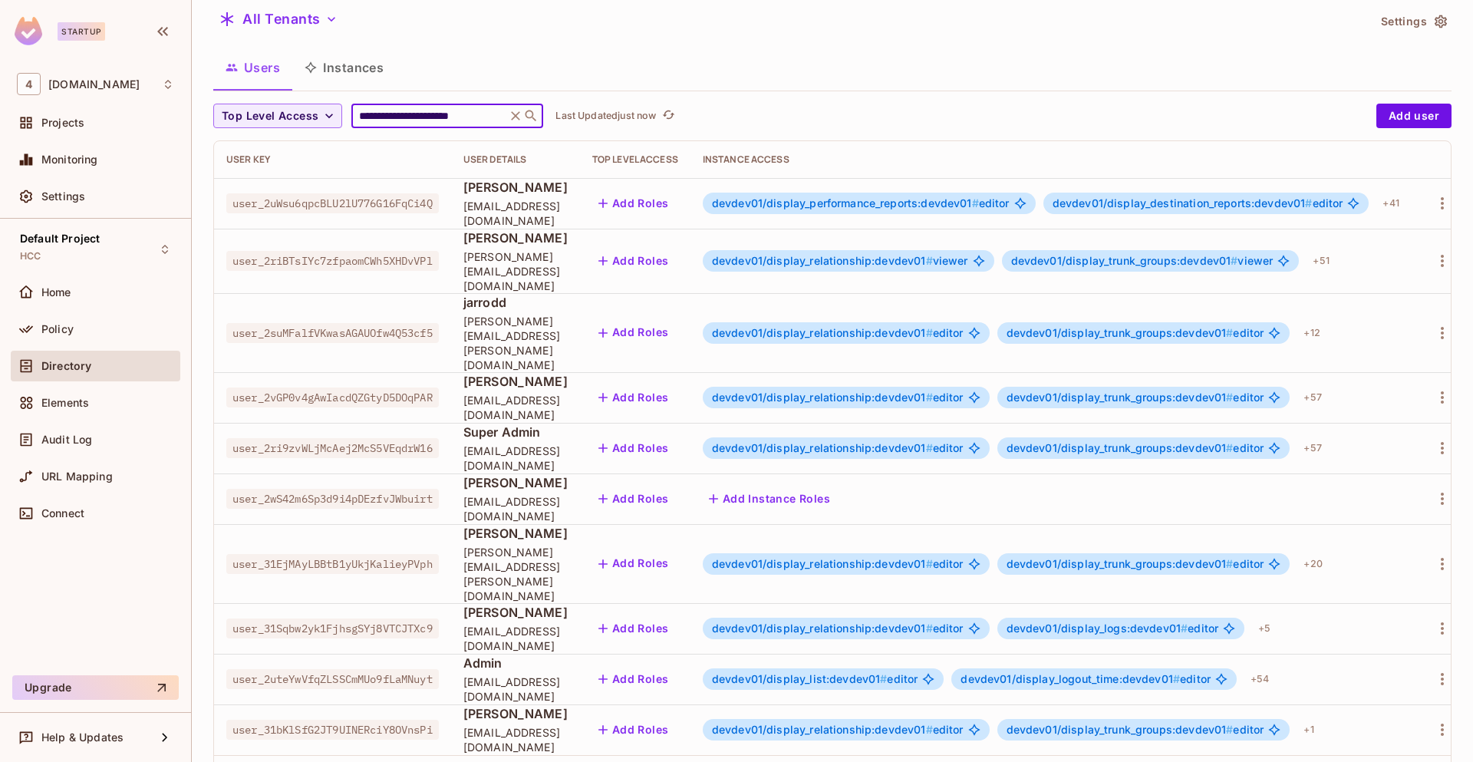
scroll to position [0, 0]
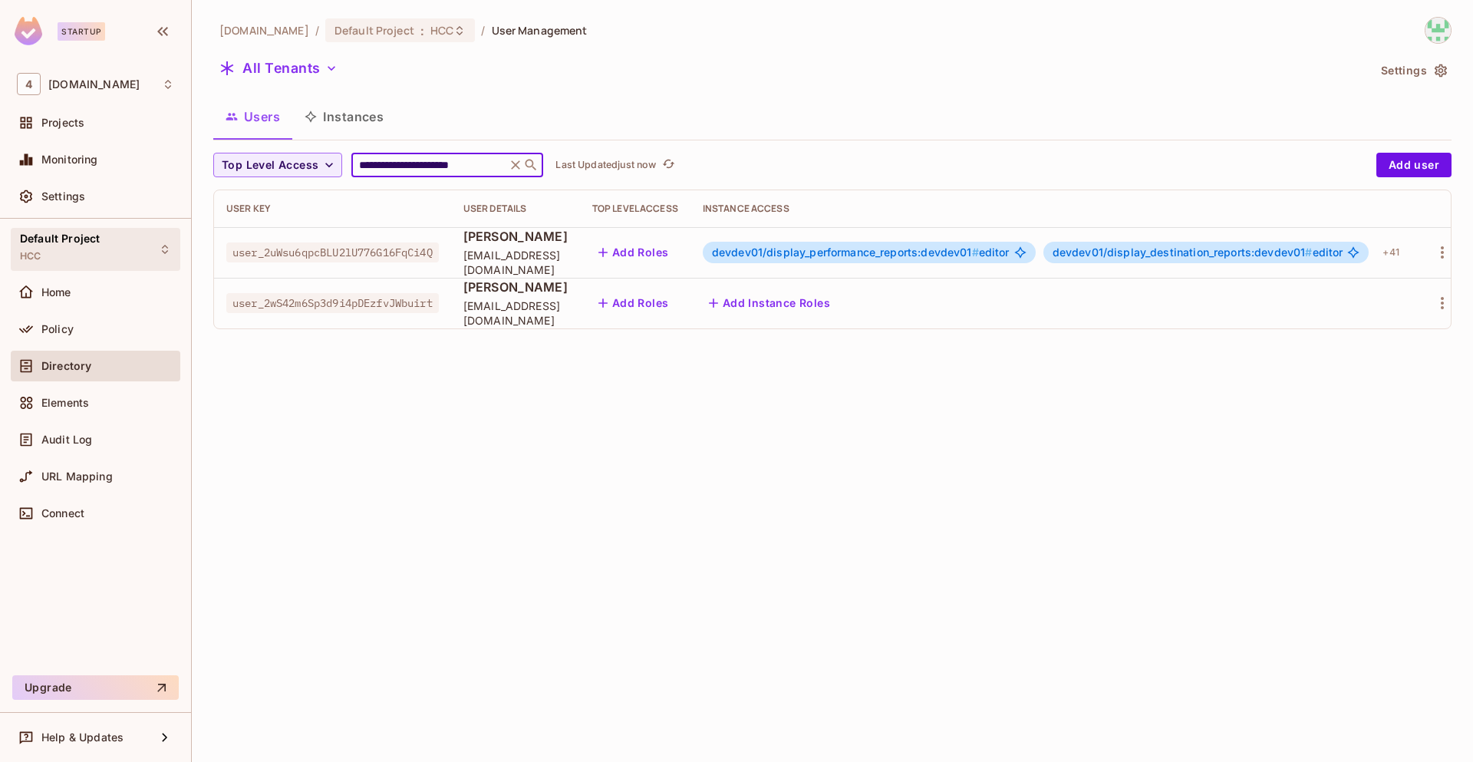
type input "**********"
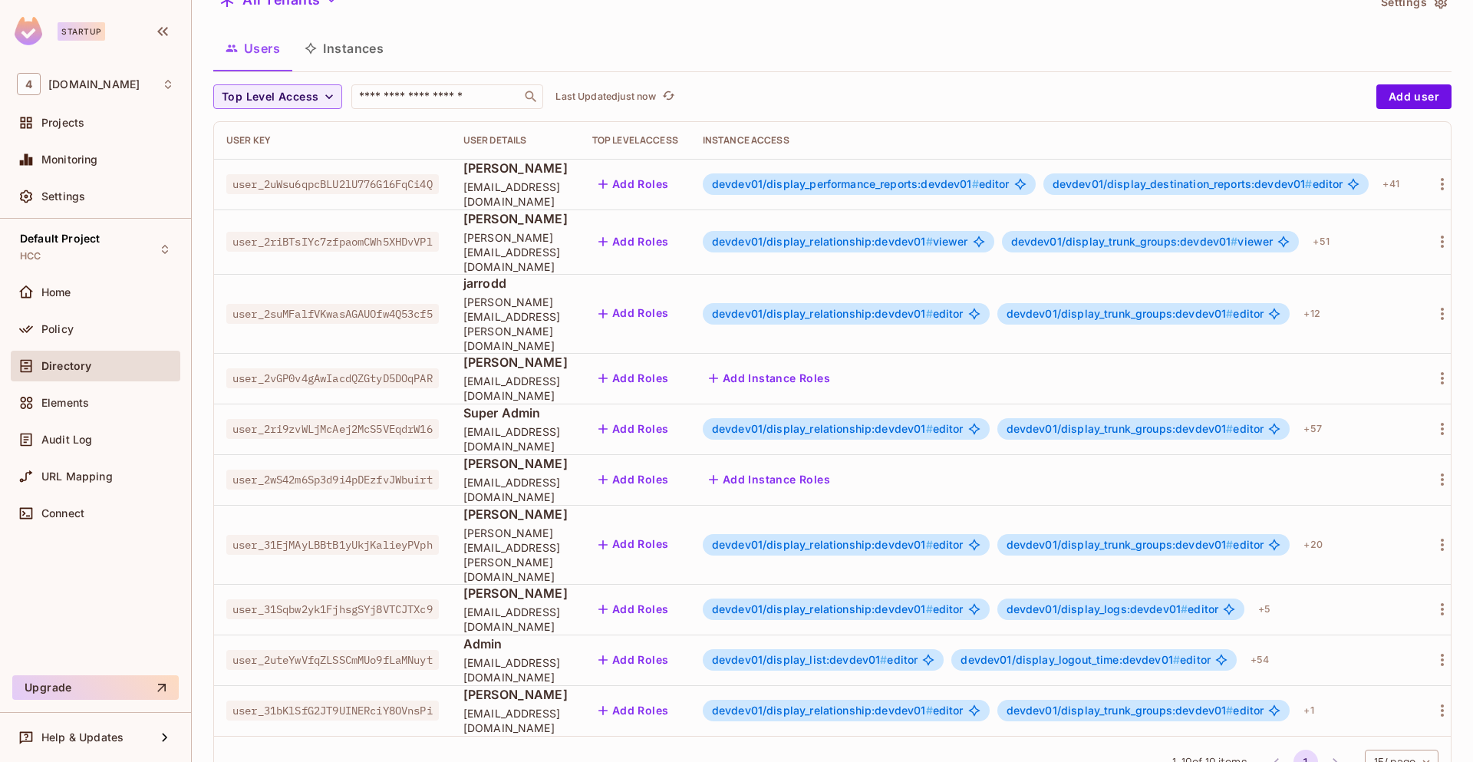
scroll to position [0, 90]
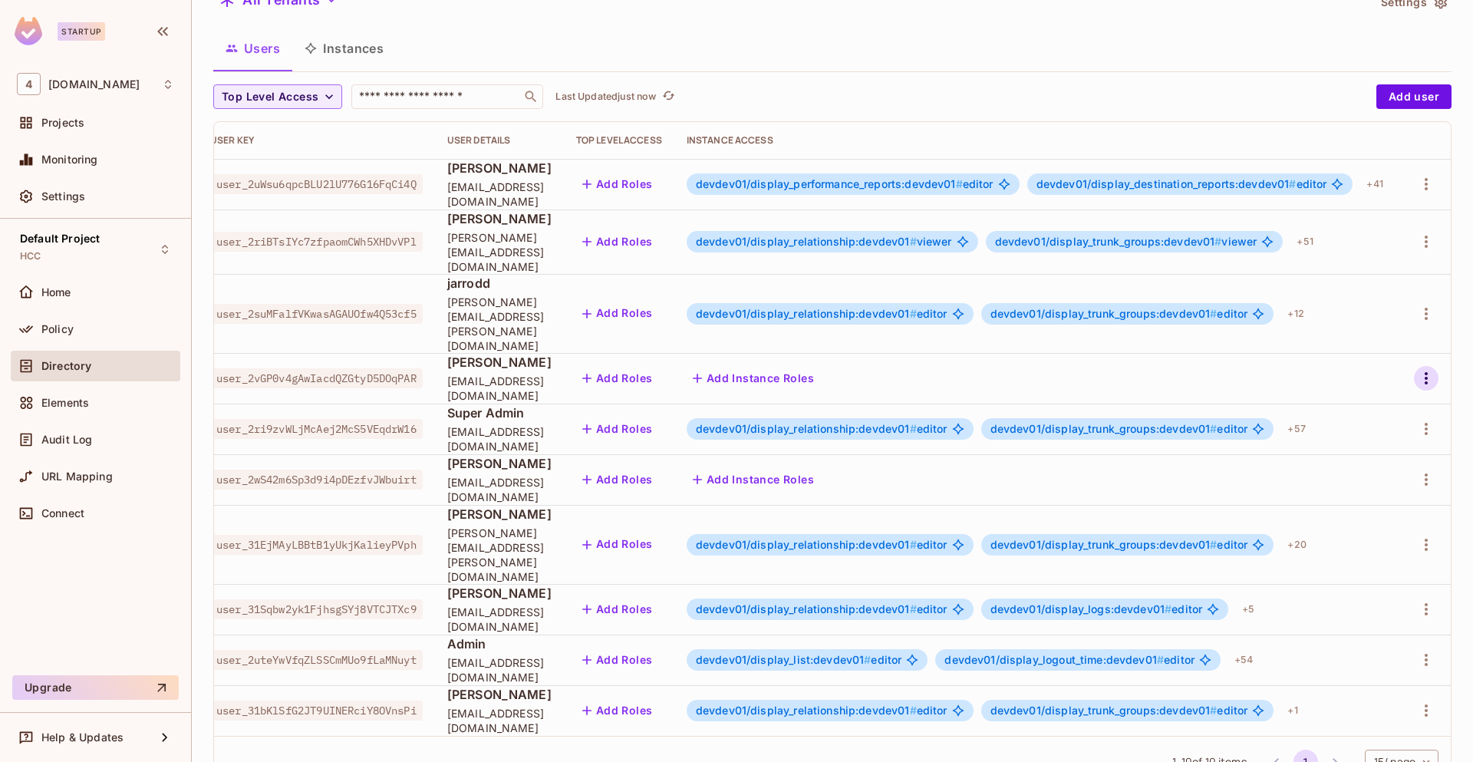
click at [1417, 369] on icon "button" at bounding box center [1426, 378] width 18 height 18
click at [1328, 470] on div "Delete User" at bounding box center [1345, 472] width 61 height 15
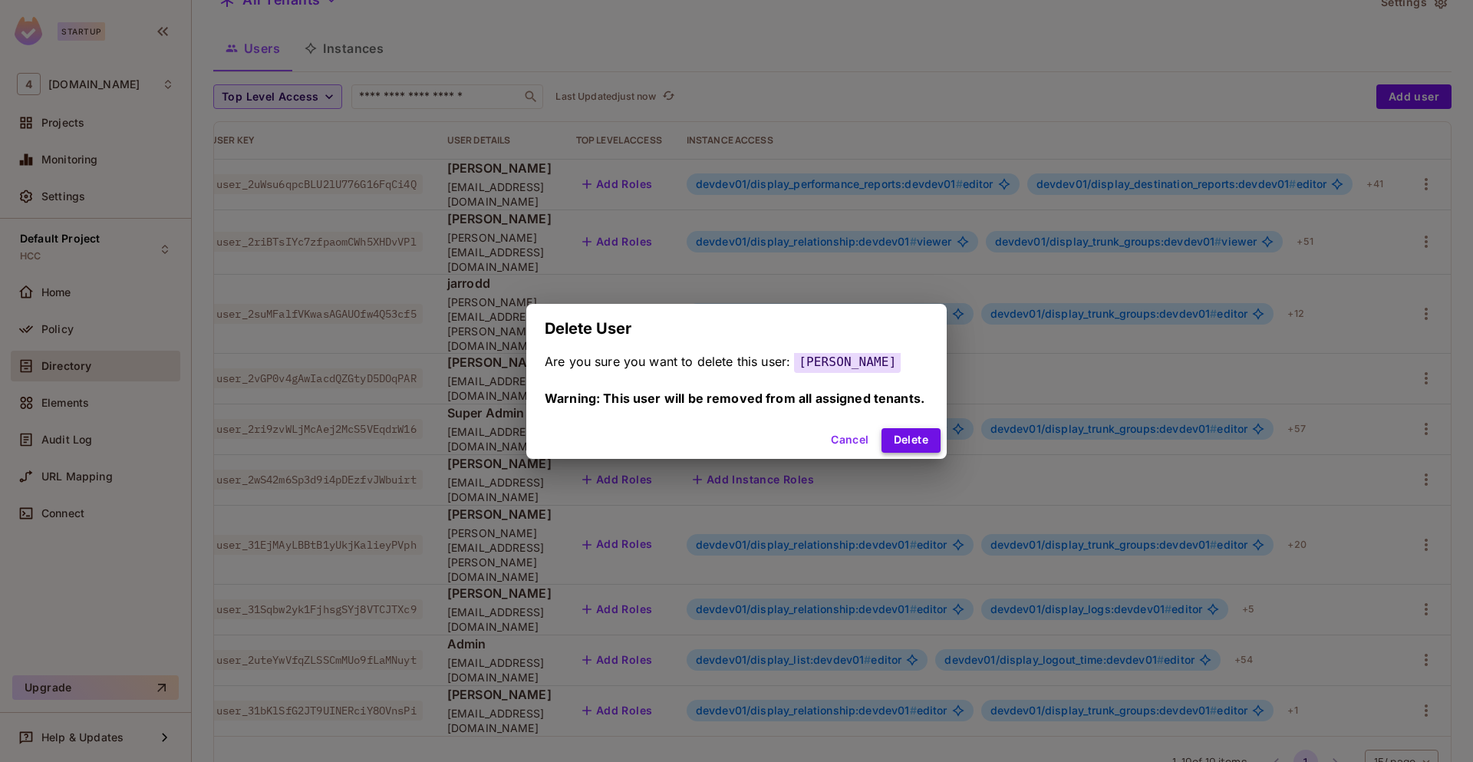
click at [900, 436] on button "Delete" at bounding box center [910, 440] width 59 height 25
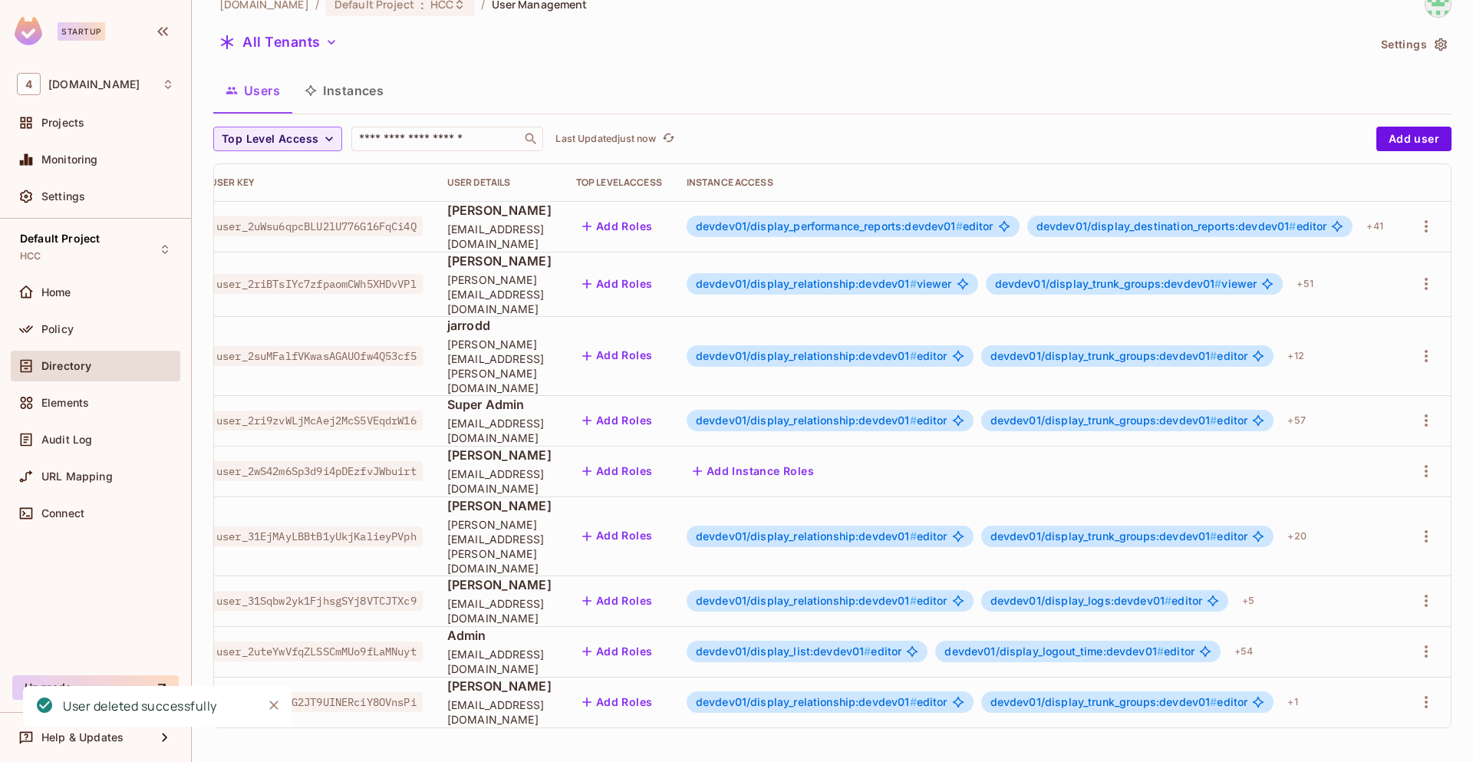
scroll to position [0, 0]
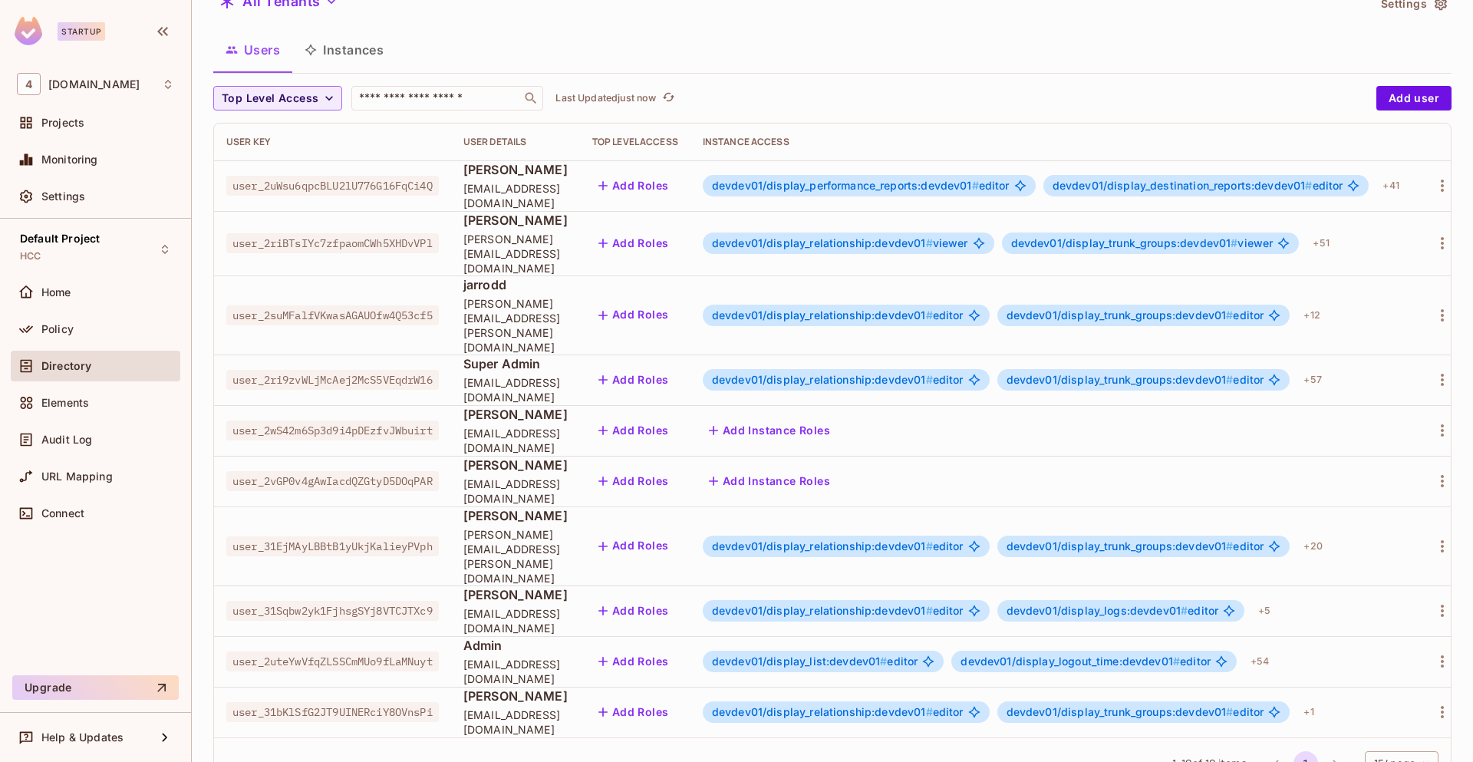
scroll to position [68, 0]
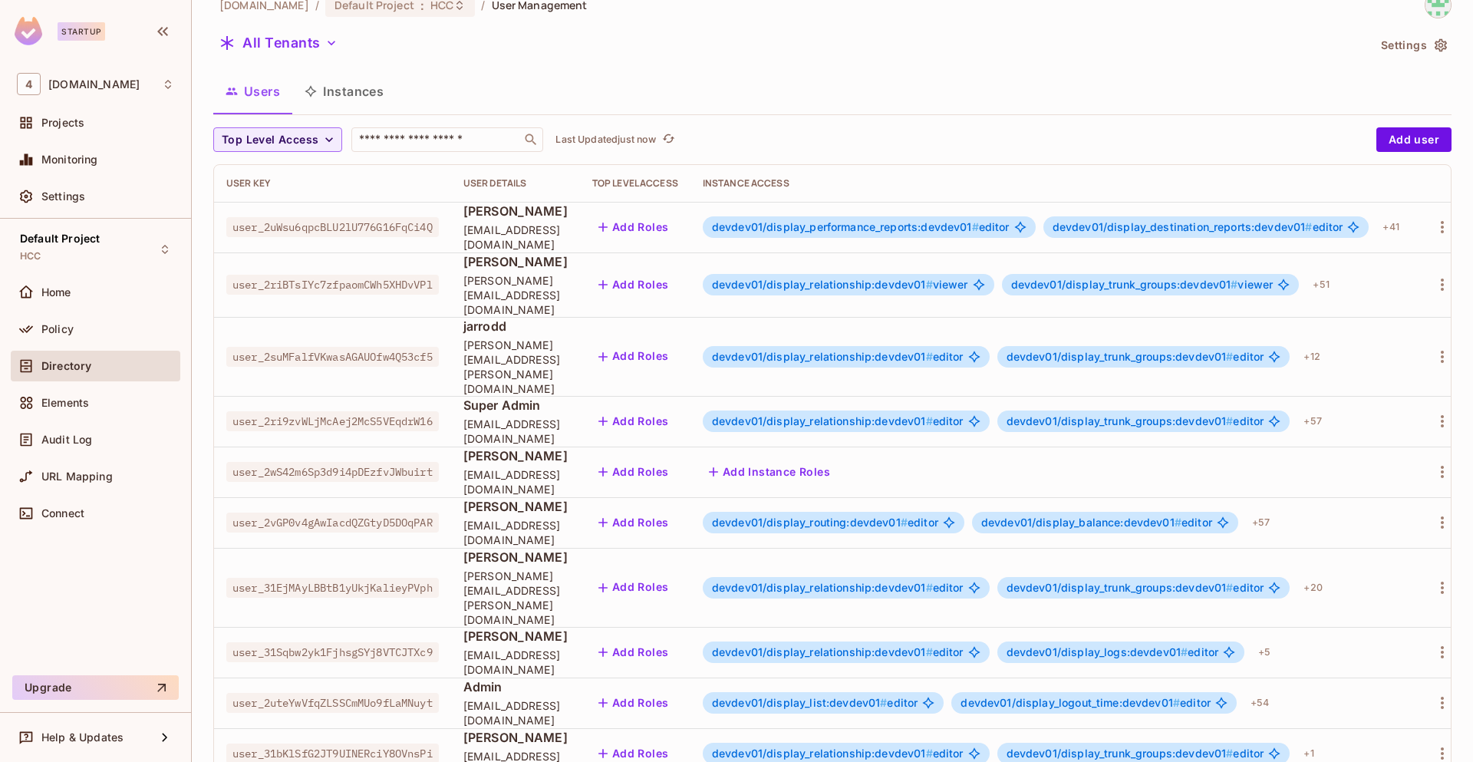
scroll to position [7, 0]
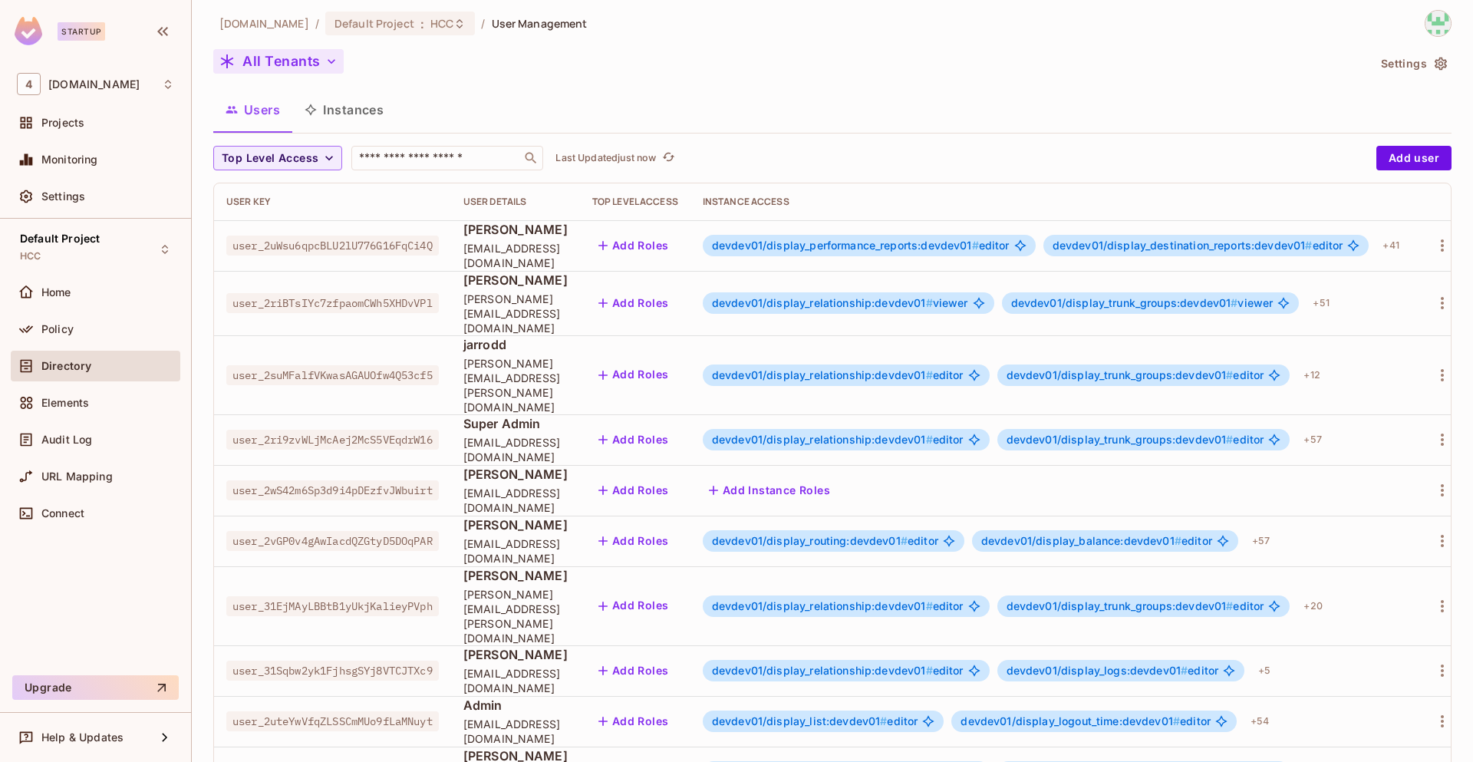
click at [326, 64] on icon "button" at bounding box center [331, 61] width 15 height 15
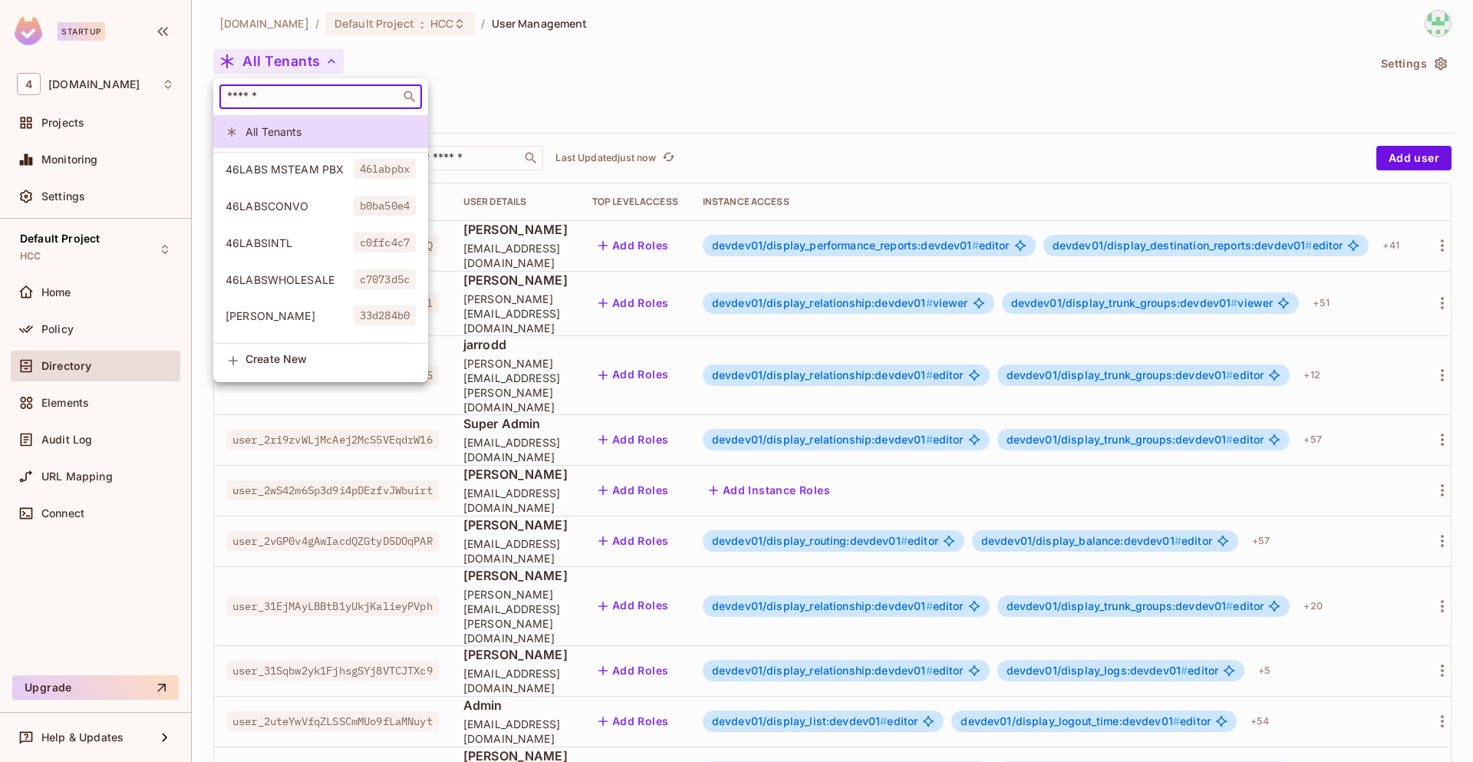
click at [311, 96] on input "text" at bounding box center [310, 96] width 172 height 15
type input "******"
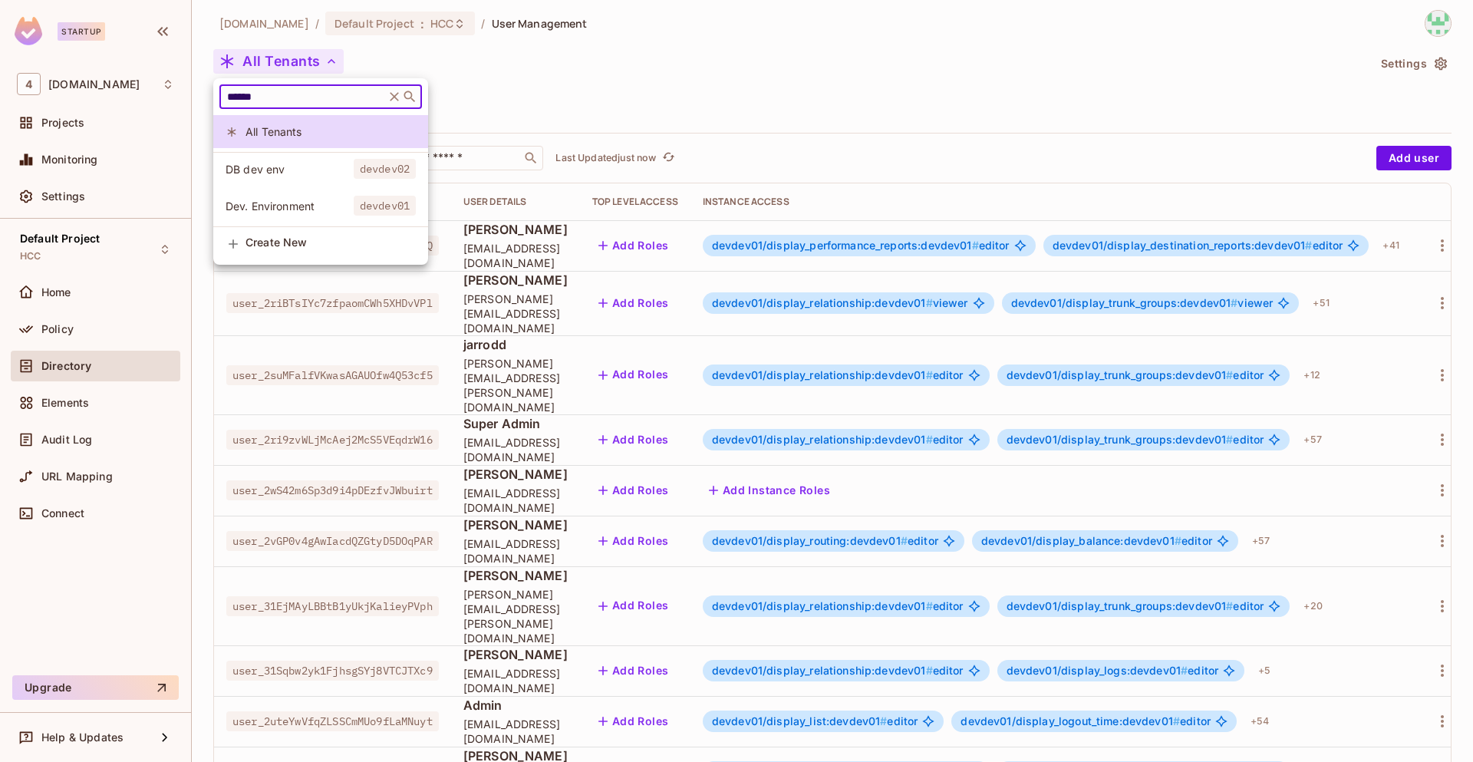
click at [337, 204] on span "Dev. Environment" at bounding box center [290, 206] width 128 height 15
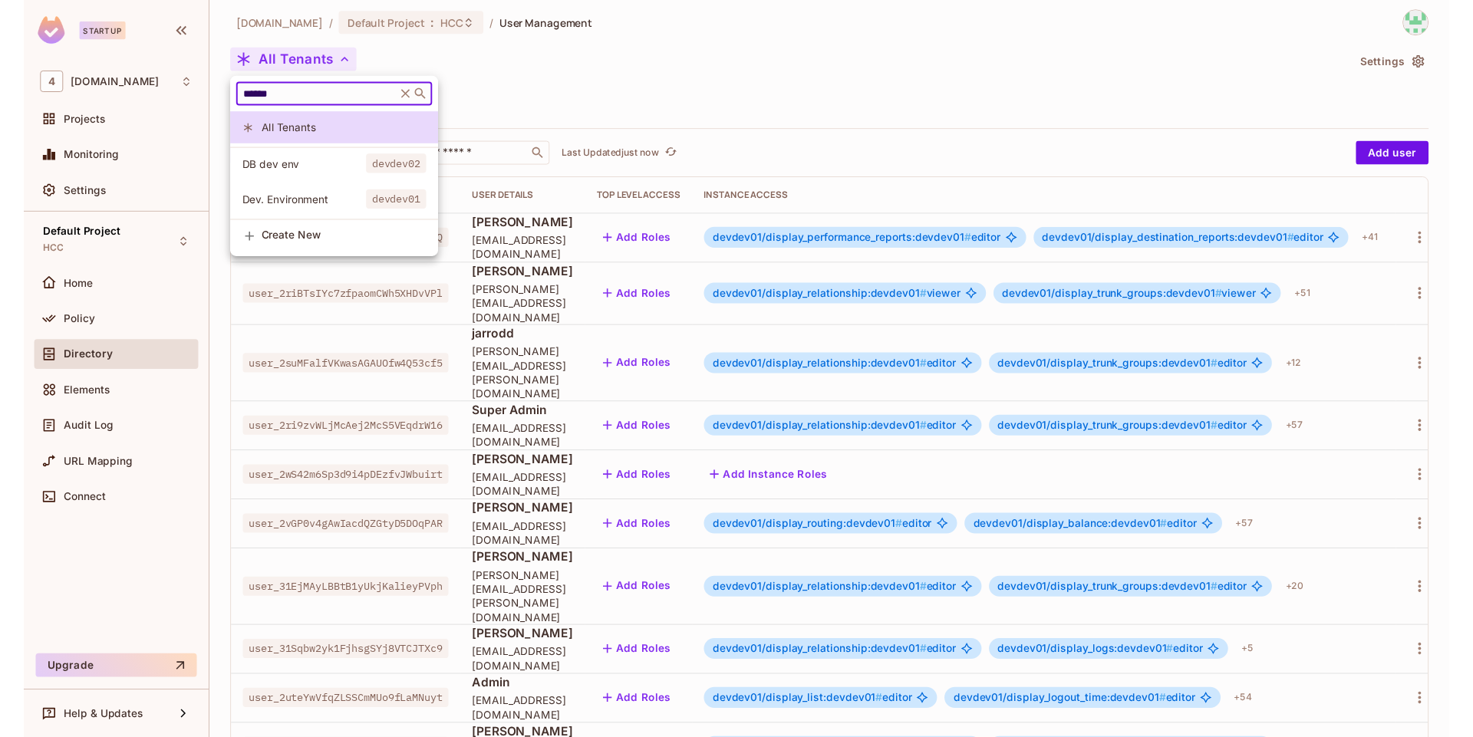
scroll to position [0, 0]
